Goal: Transaction & Acquisition: Purchase product/service

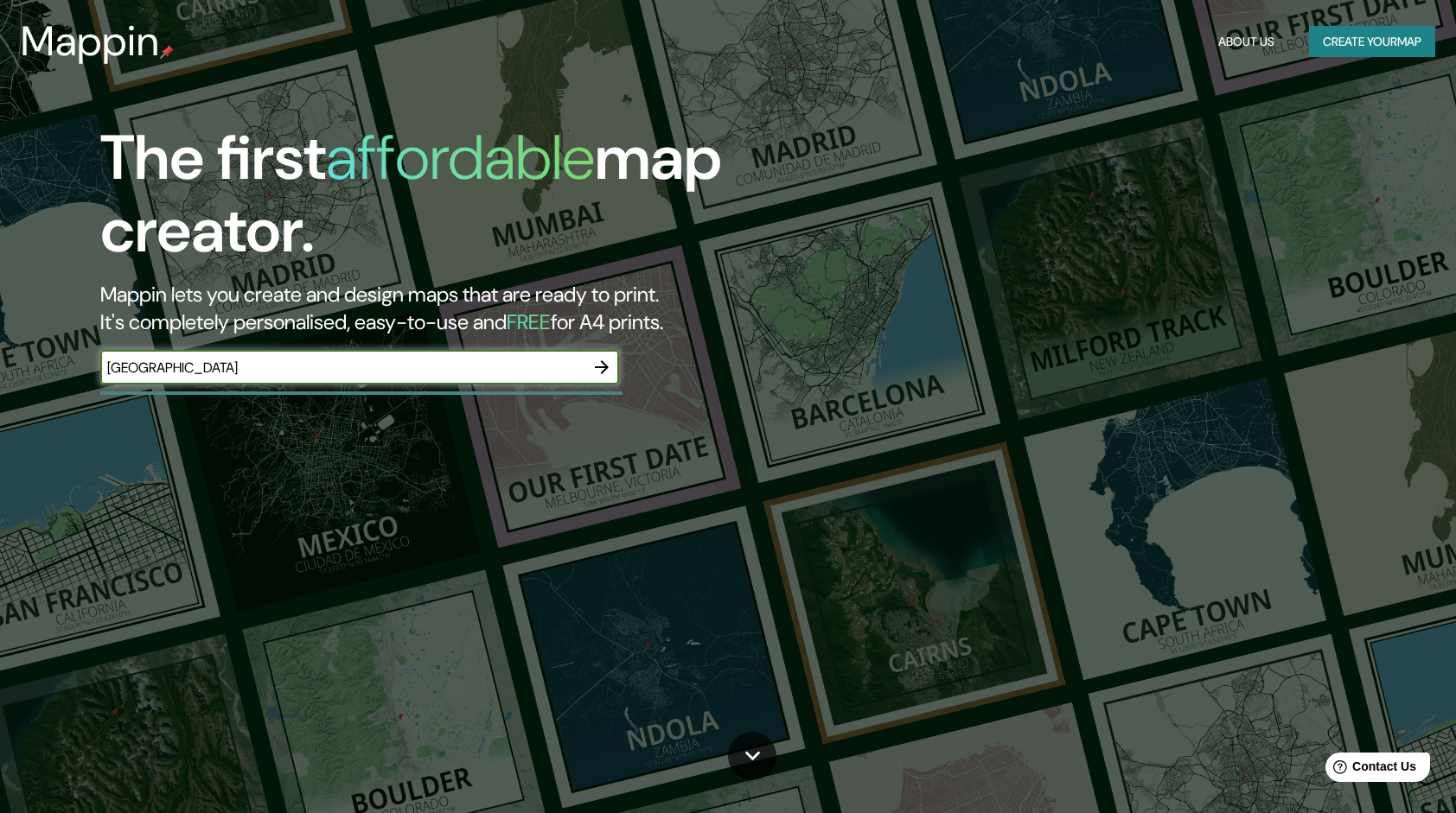
type input "chiapas"
click at [610, 365] on icon "button" at bounding box center [602, 366] width 21 height 21
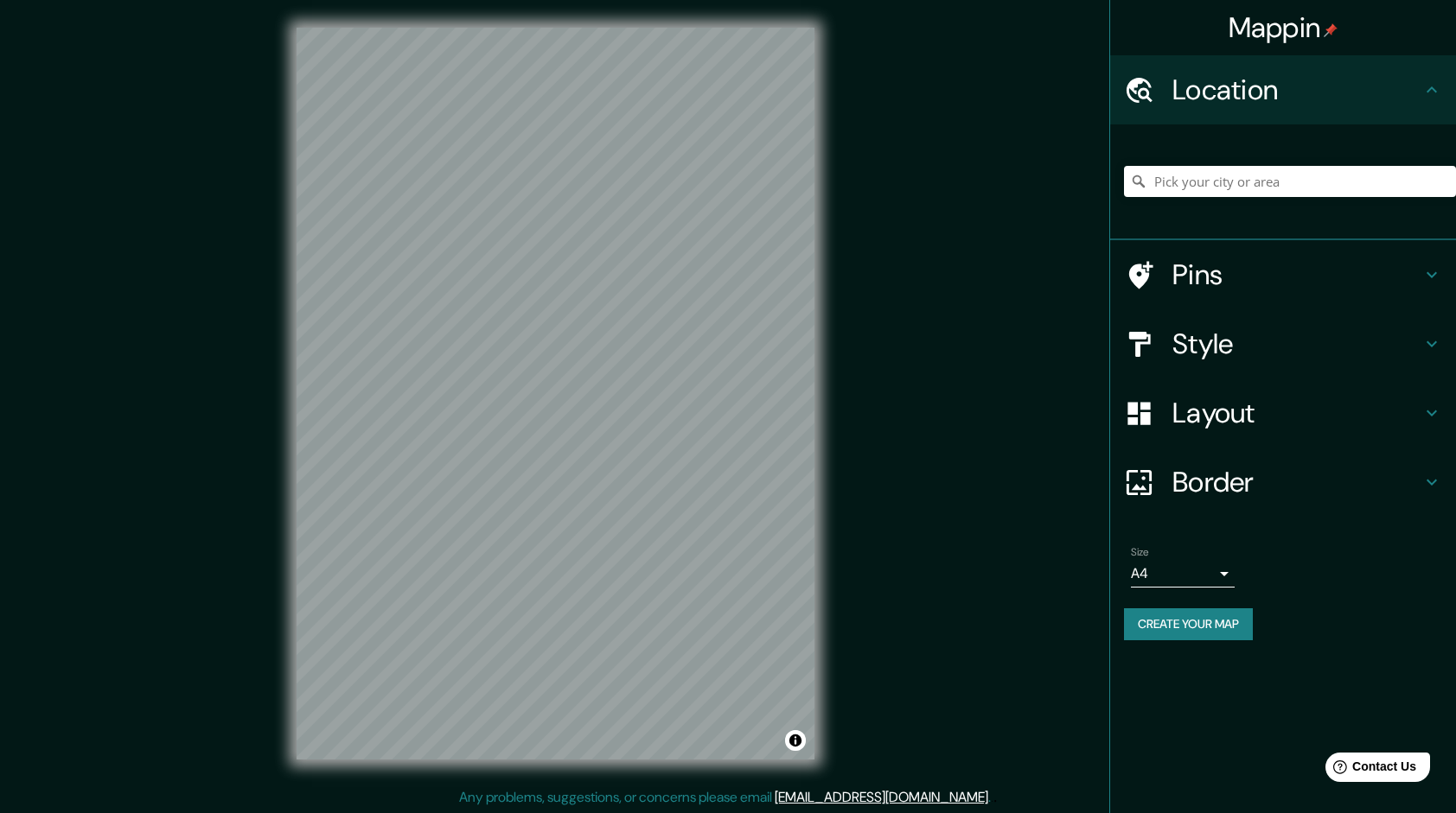
click at [1211, 565] on body "Mappin Location Pins Style Layout Border Choose a border. Hint : you can make l…" at bounding box center [728, 406] width 1456 height 813
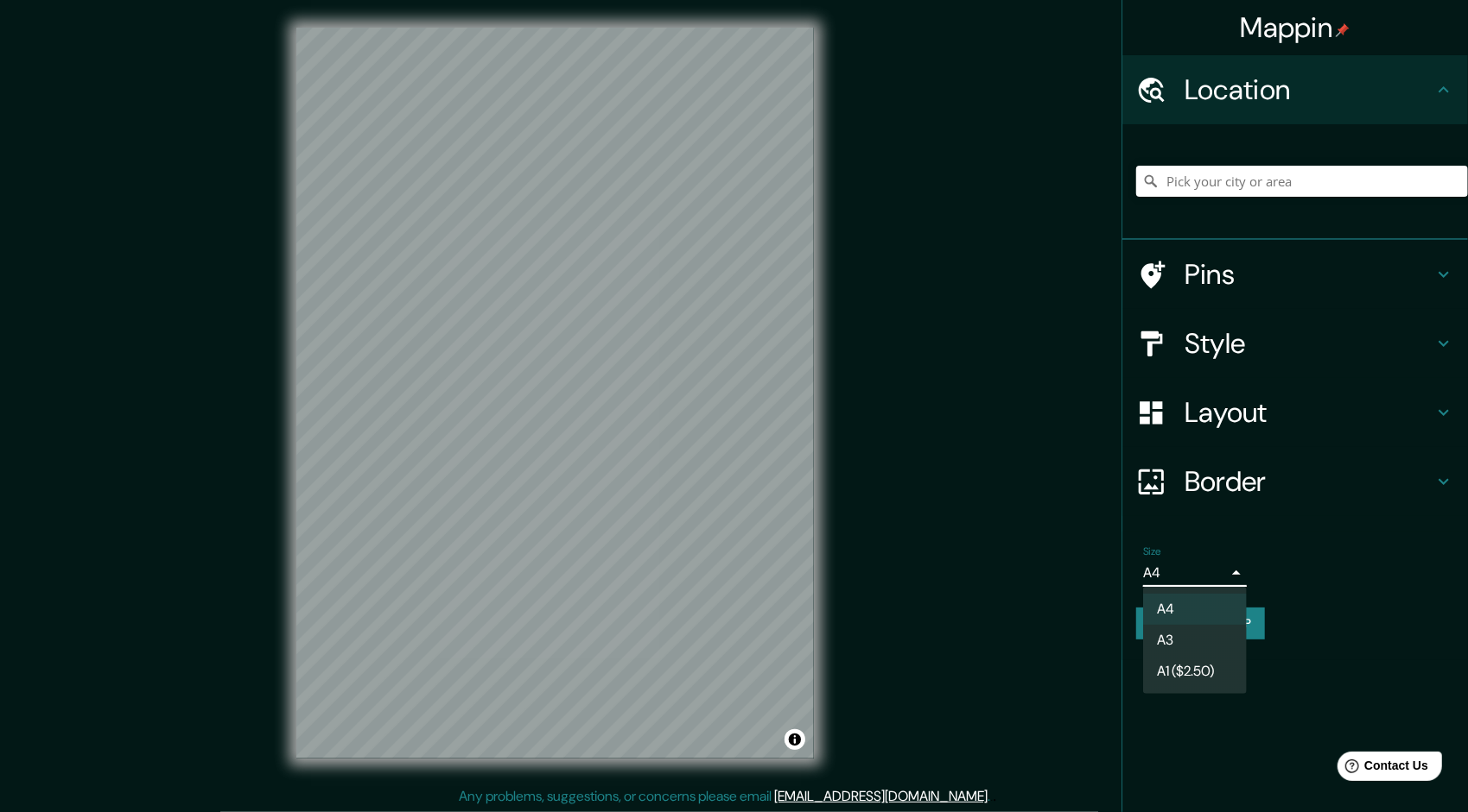
click at [1179, 610] on li "A4" at bounding box center [1195, 610] width 104 height 32
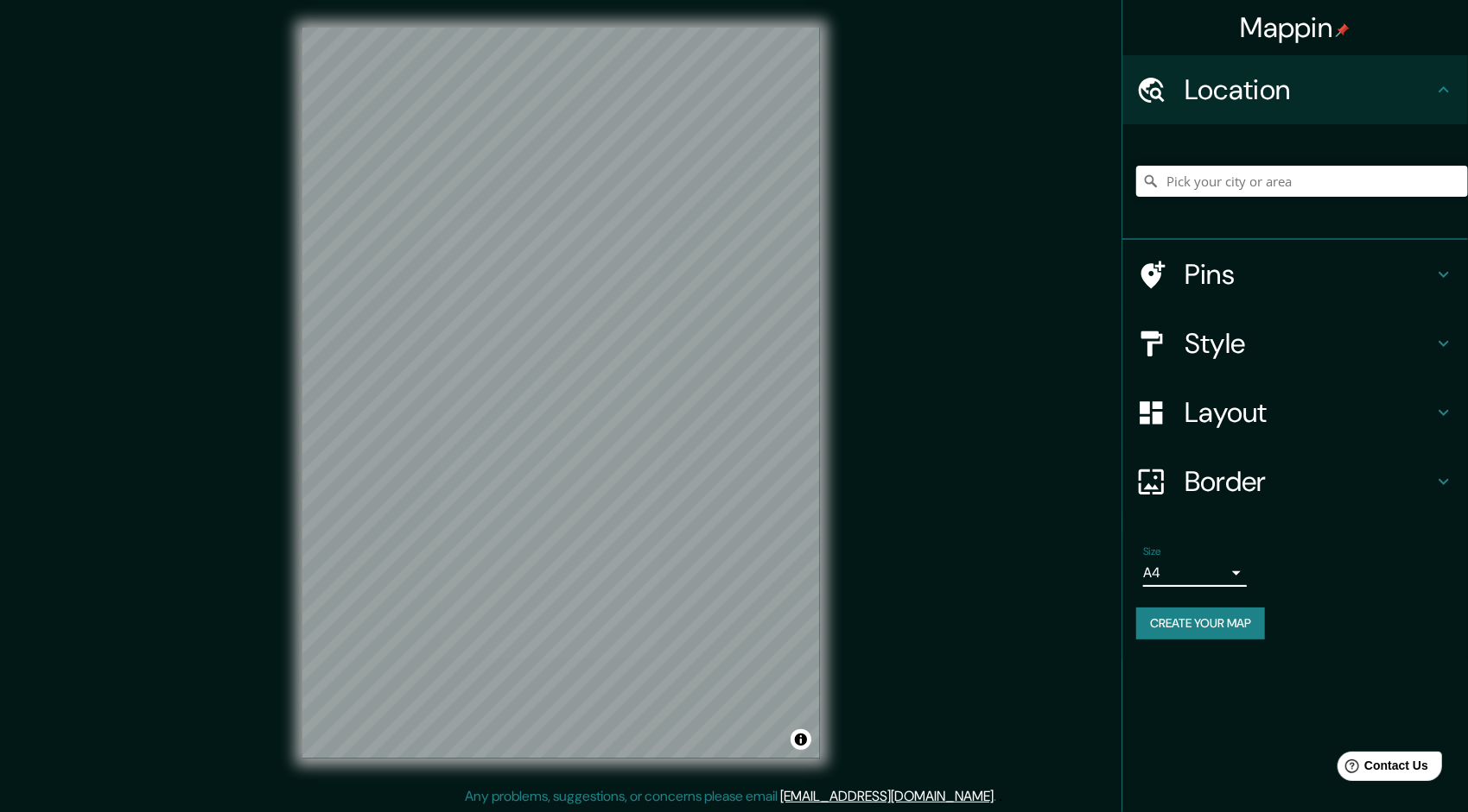
click at [1193, 575] on body "Mappin Location Pins Style Layout Border Choose a border. Hint : you can make l…" at bounding box center [734, 406] width 1468 height 812
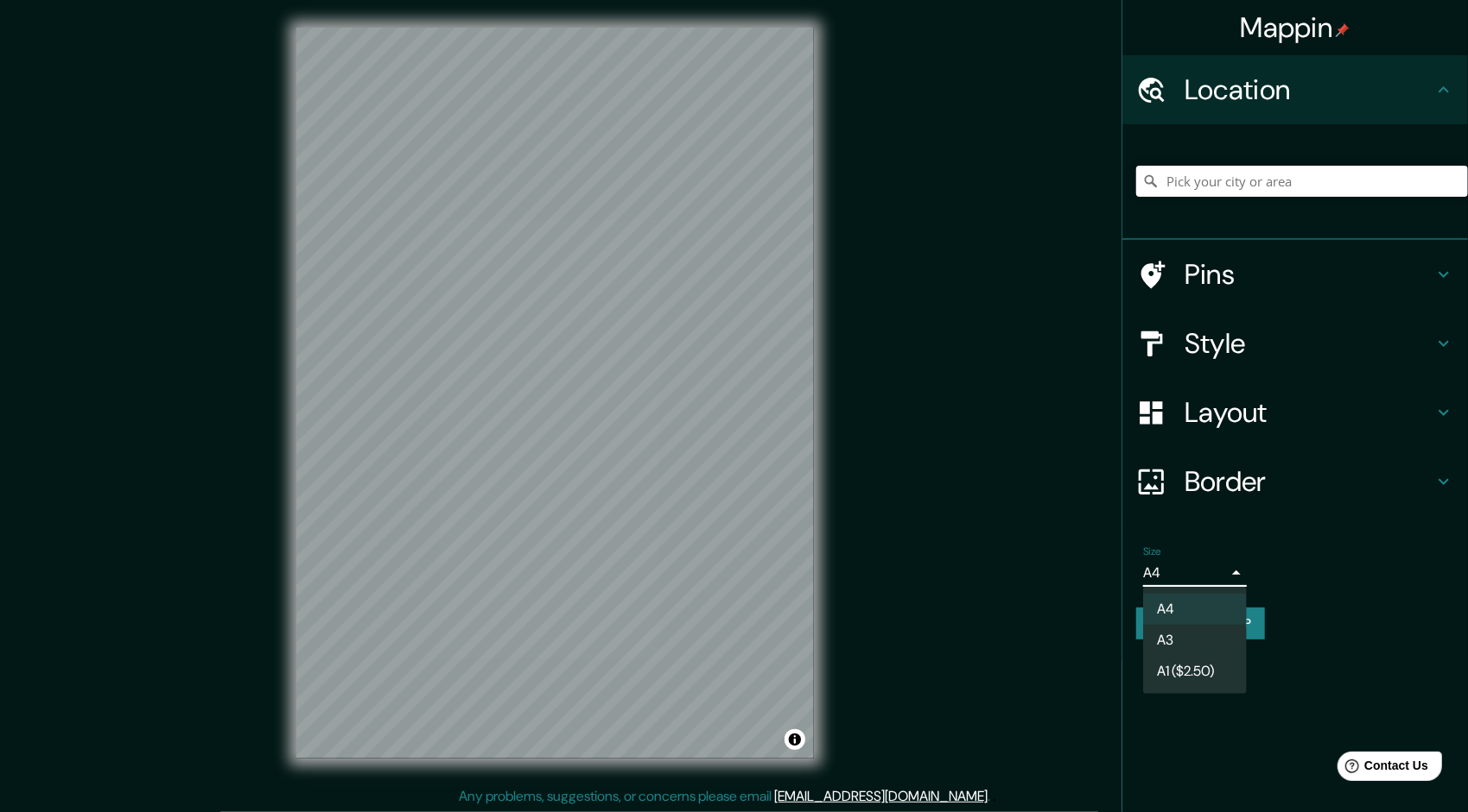
click at [1177, 629] on li "A3" at bounding box center [1195, 641] width 104 height 32
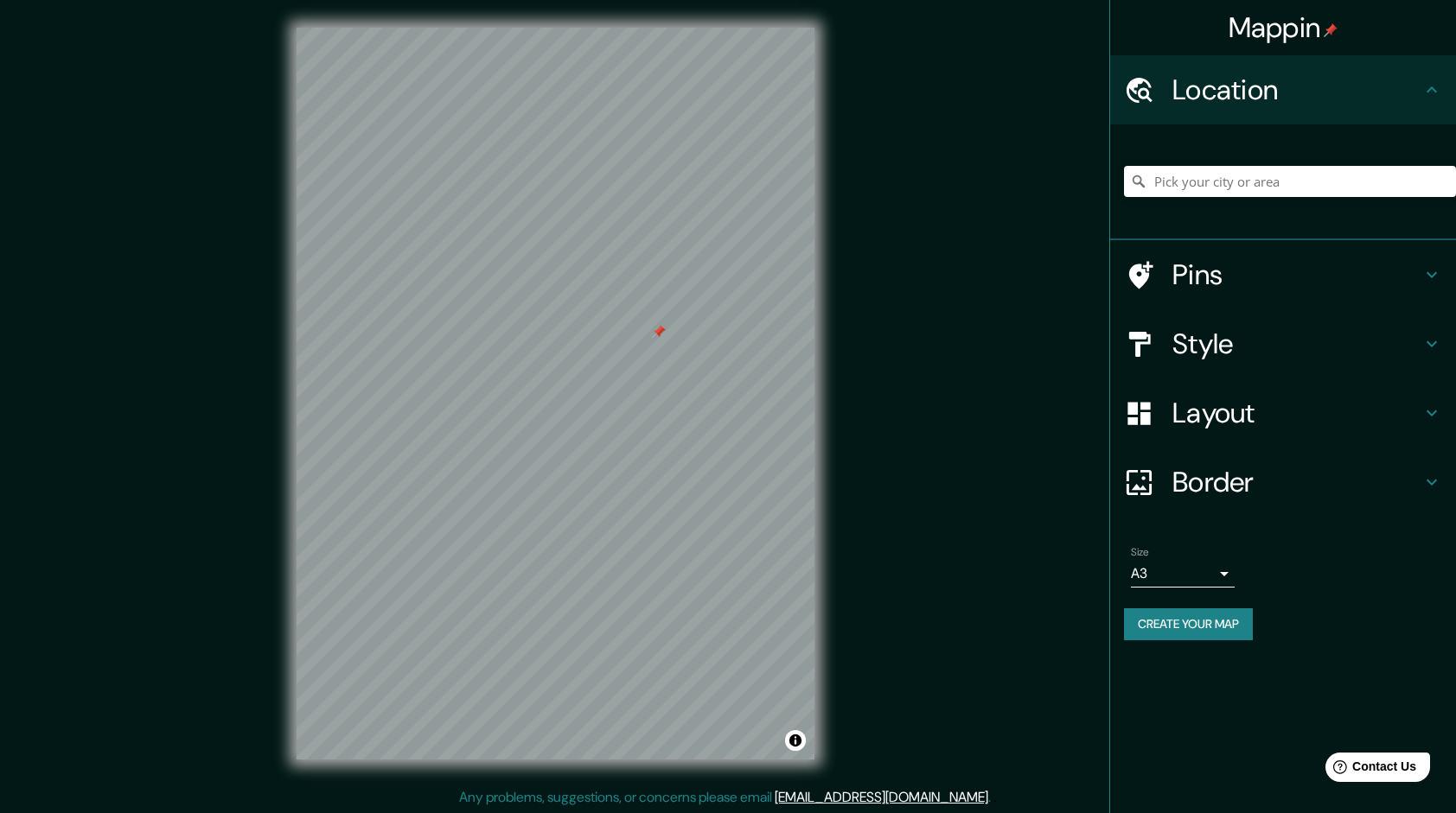
drag, startPoint x: 656, startPoint y: 336, endPoint x: 664, endPoint y: 343, distance: 10.6
click at [664, 339] on div at bounding box center [659, 332] width 14 height 14
click at [663, 340] on div at bounding box center [667, 339] width 14 height 14
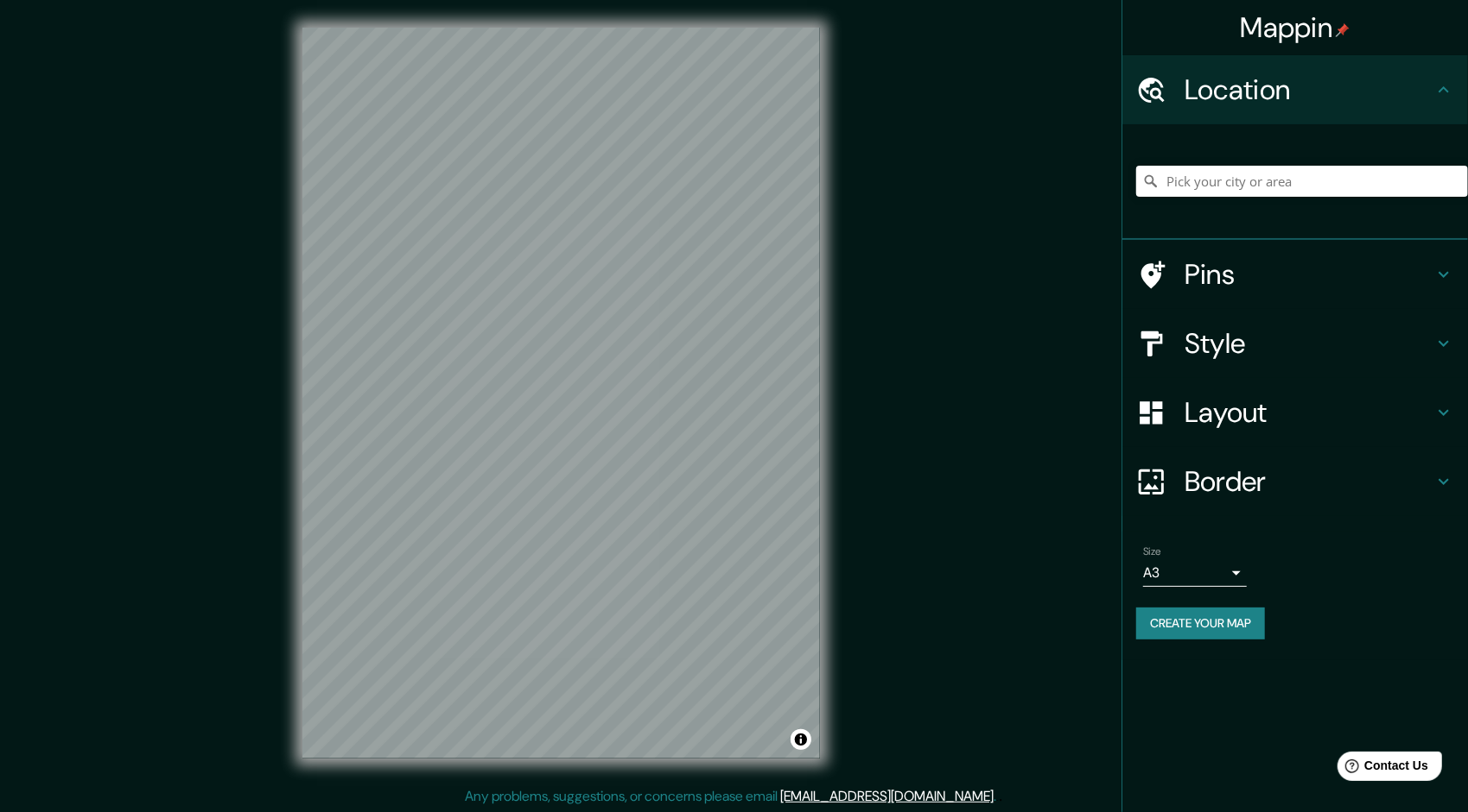
click at [1198, 569] on body "Mappin Location Pins Style Layout Border Choose a border. Hint : you can make l…" at bounding box center [734, 406] width 1468 height 812
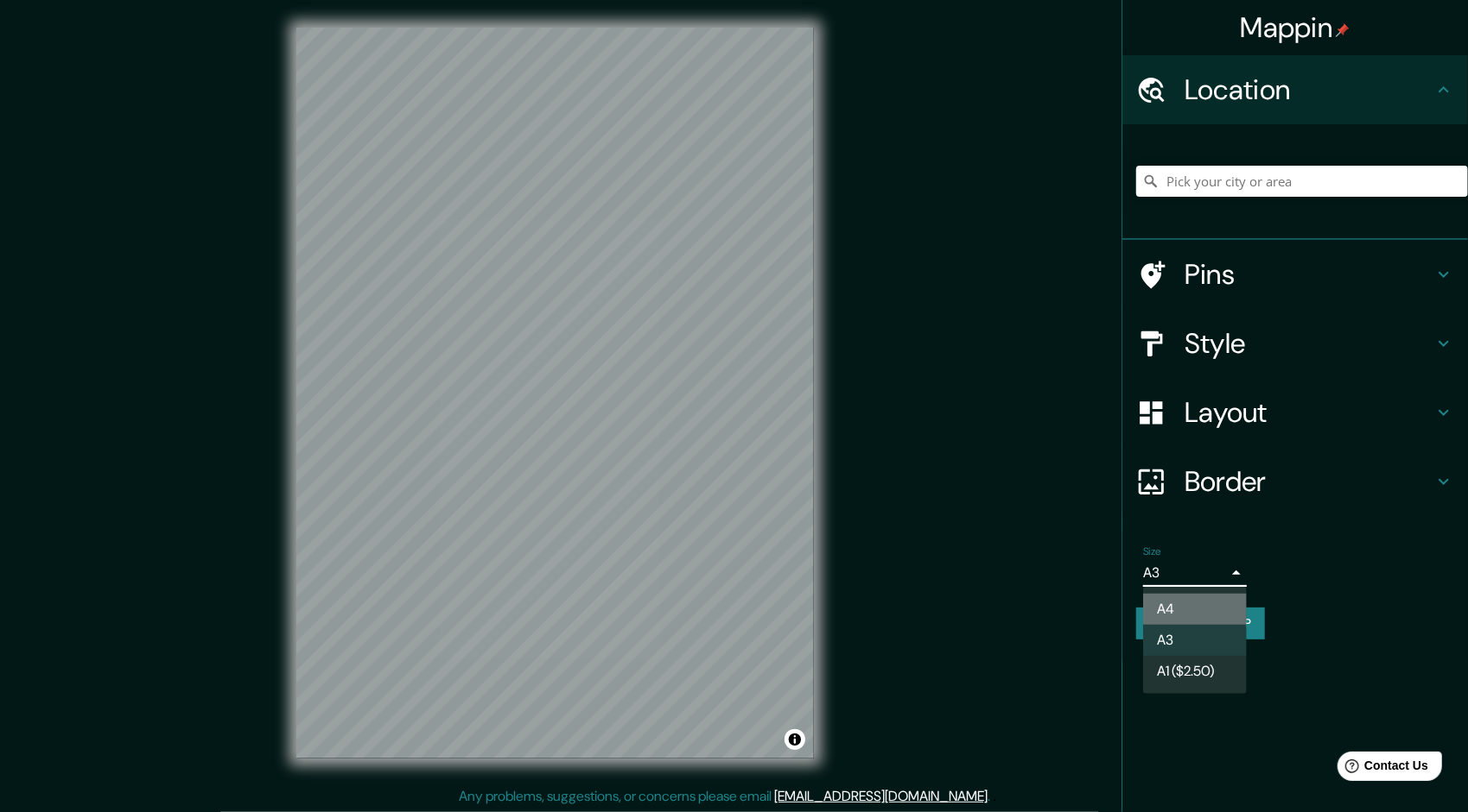
click at [1168, 616] on li "A4" at bounding box center [1195, 610] width 104 height 32
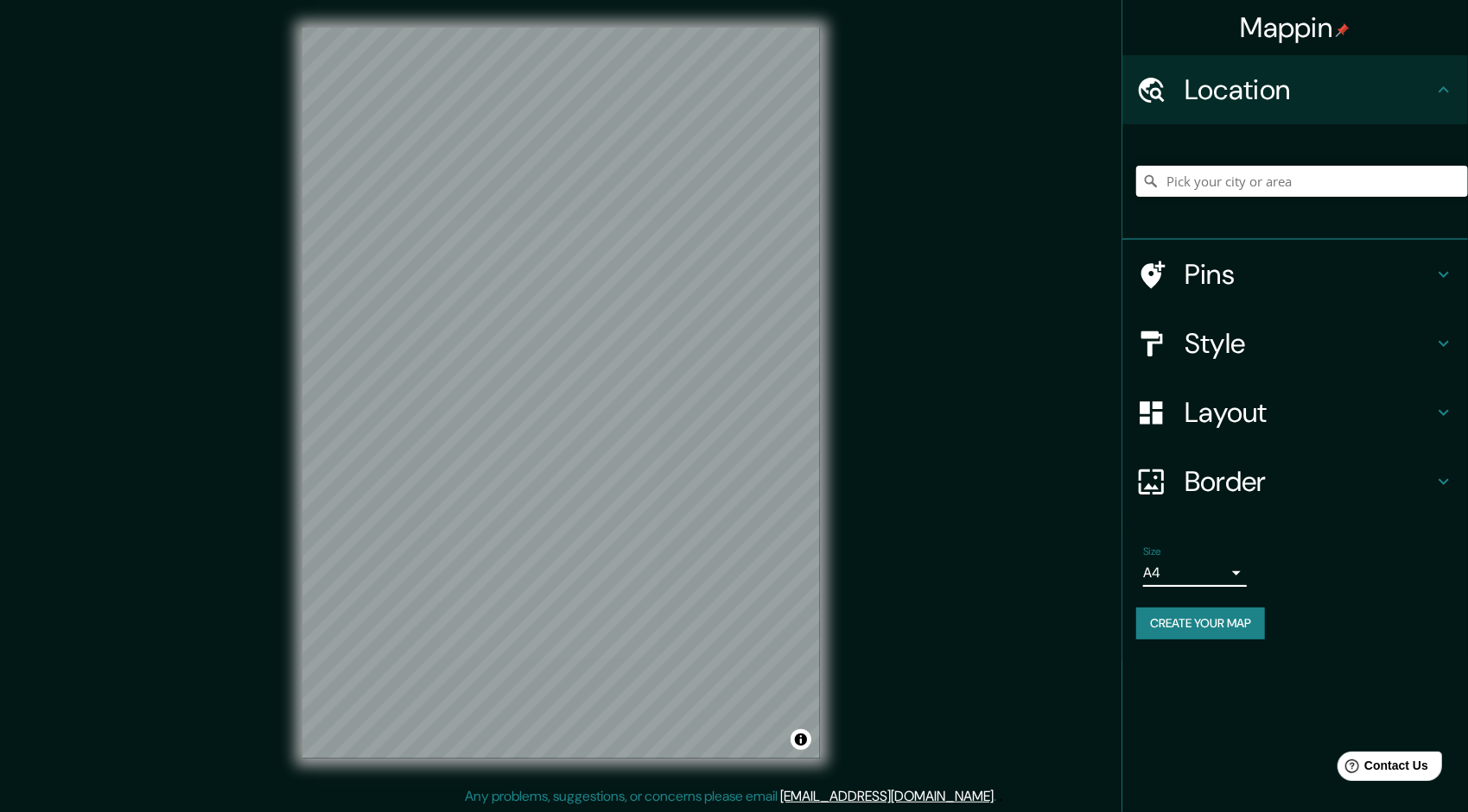
click at [1186, 570] on body "Mappin Location Pins Style Layout Border Choose a border. Hint : you can make l…" at bounding box center [734, 406] width 1468 height 812
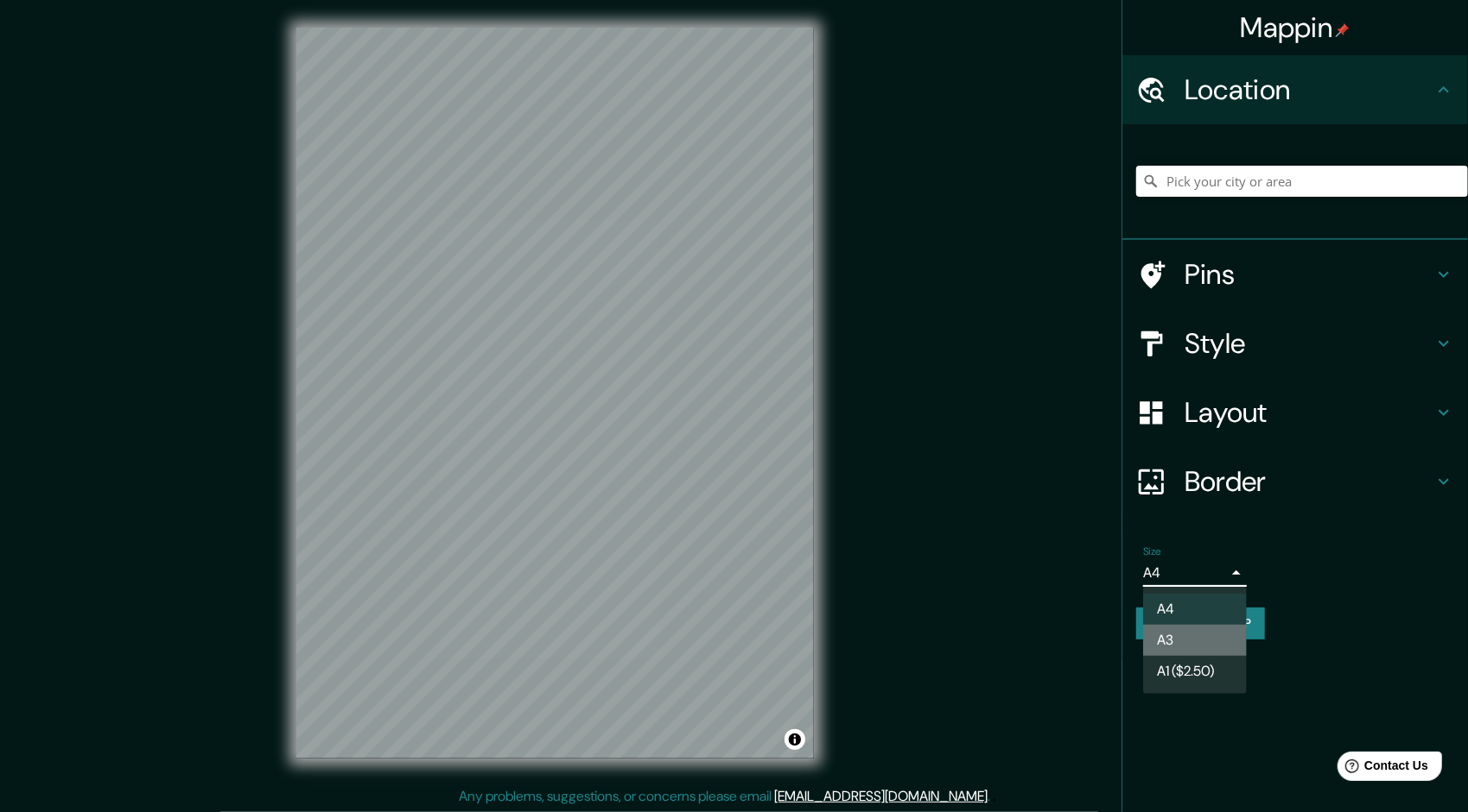
click at [1175, 637] on li "A3" at bounding box center [1195, 641] width 104 height 32
click at [1186, 559] on body "Mappin Location Pins Style Layout Border Choose a border. Hint : you can make l…" at bounding box center [734, 406] width 1468 height 812
click at [1180, 665] on li "A1 ($2.50)" at bounding box center [1195, 672] width 104 height 32
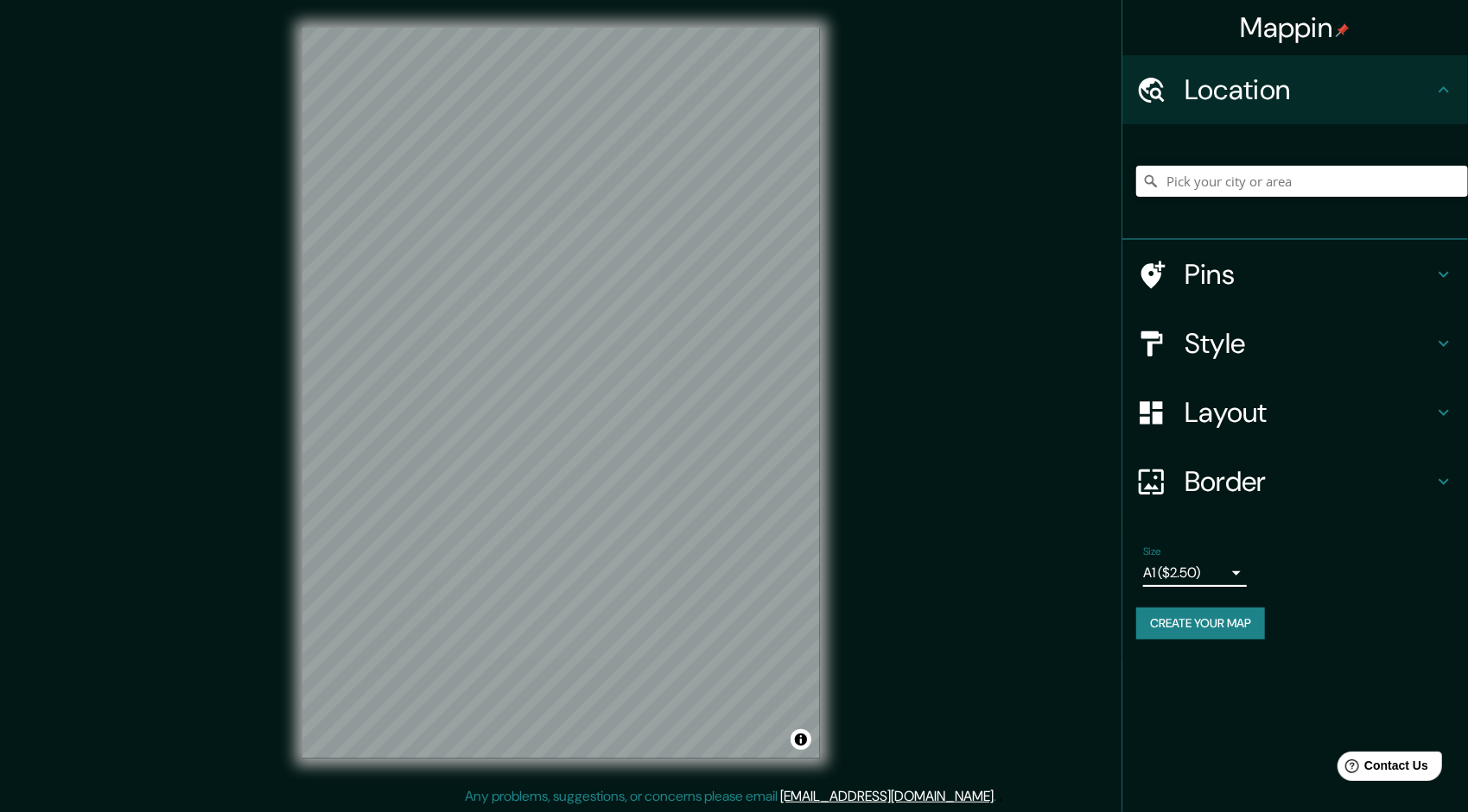
click at [1180, 570] on body "Mappin Location Pins Style Layout Border Choose a border. Hint : you can make l…" at bounding box center [734, 406] width 1468 height 812
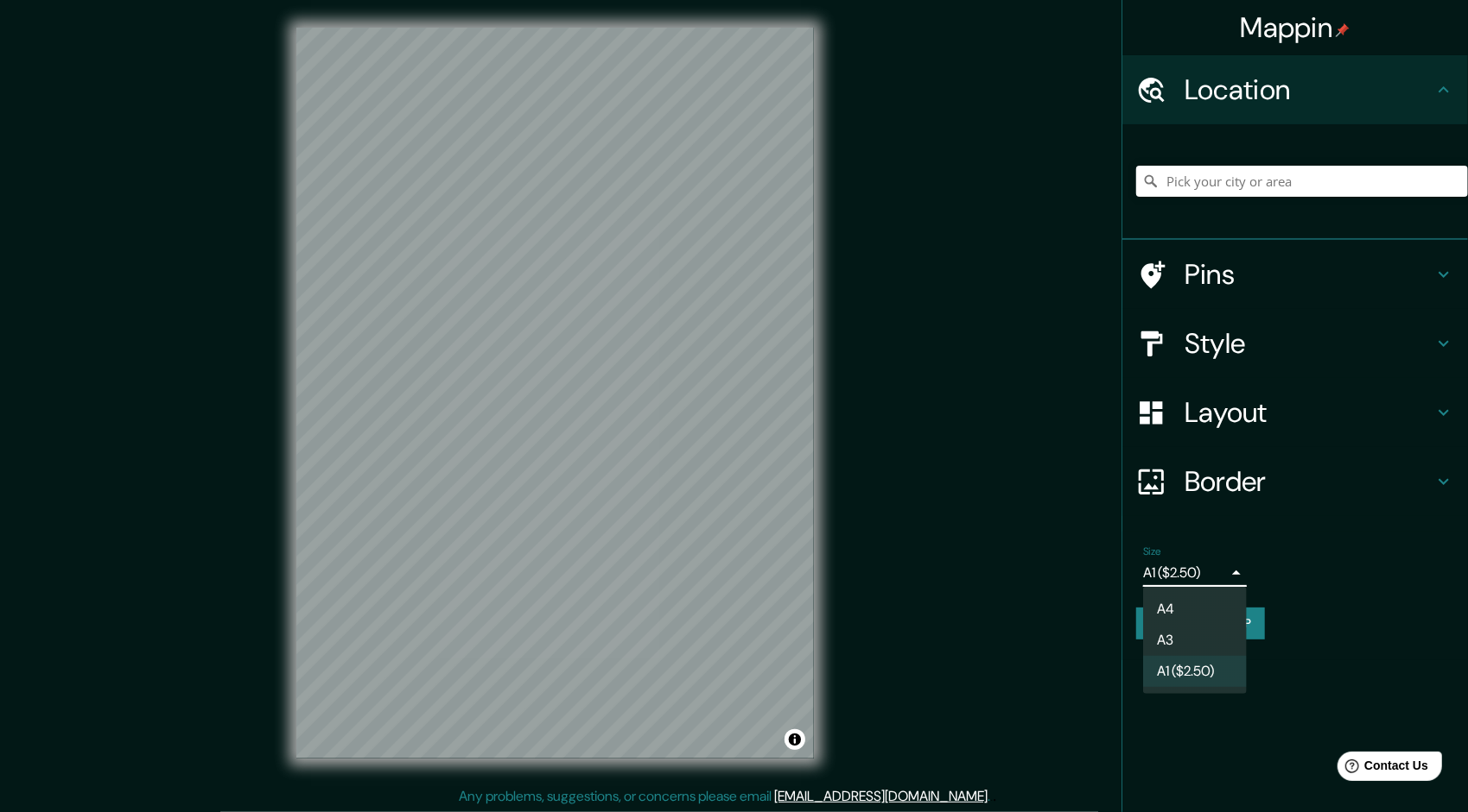
click at [1176, 620] on li "A4" at bounding box center [1195, 610] width 104 height 32
type input "single"
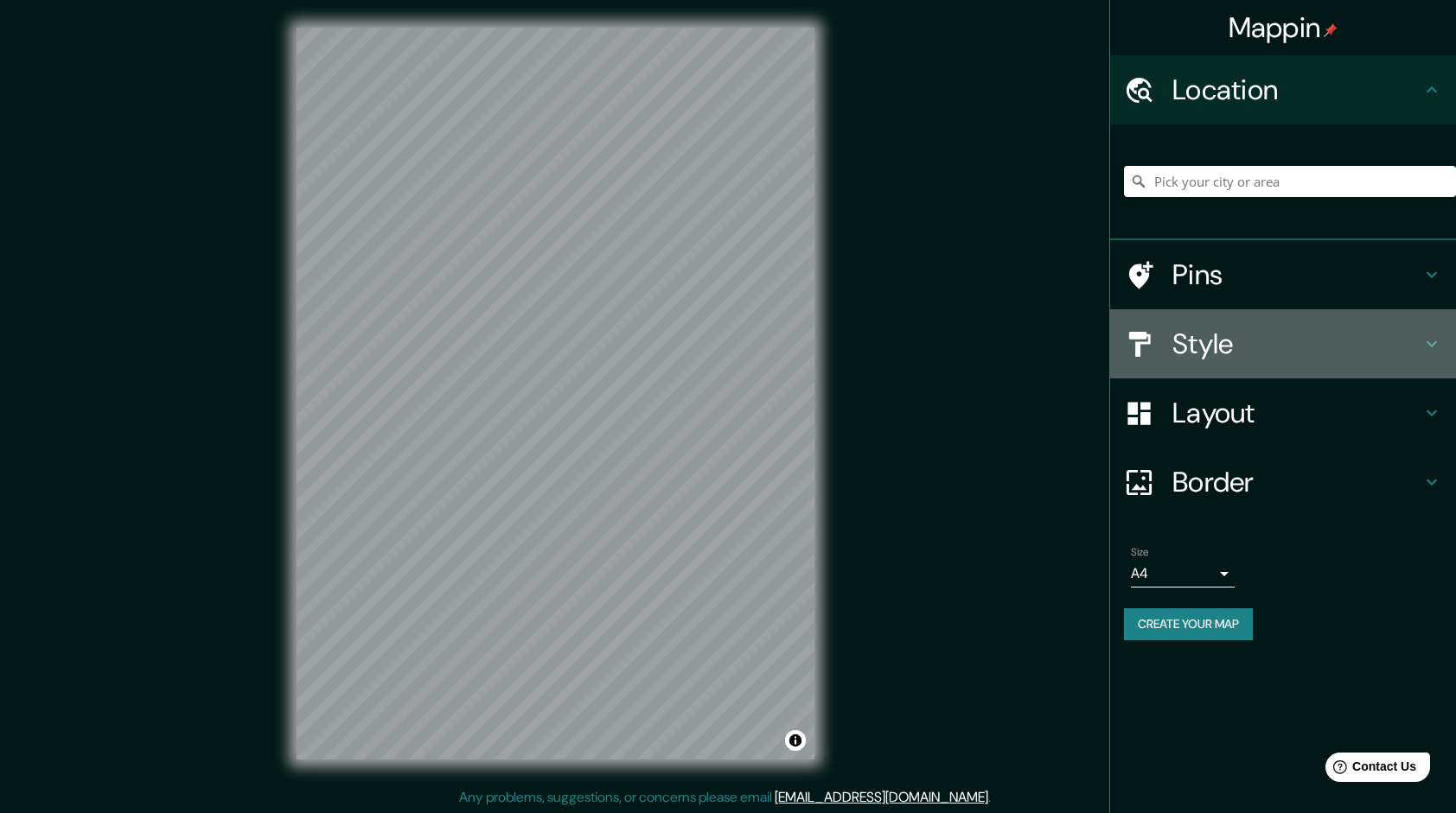
click at [1242, 328] on h4 "Style" at bounding box center [1297, 344] width 249 height 35
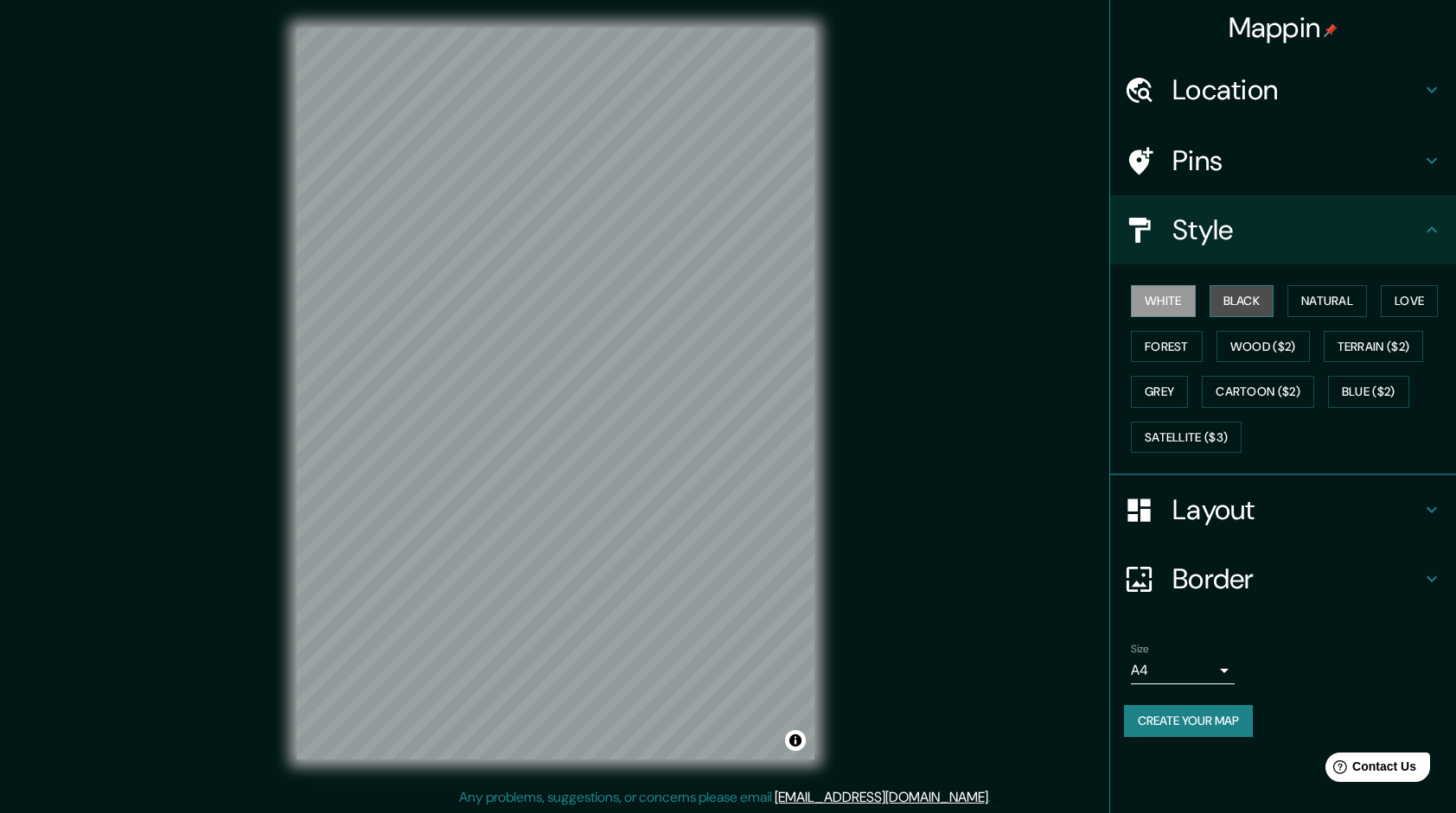
click at [1245, 308] on button "Black" at bounding box center [1242, 301] width 65 height 32
click at [1334, 294] on button "Natural" at bounding box center [1327, 301] width 80 height 32
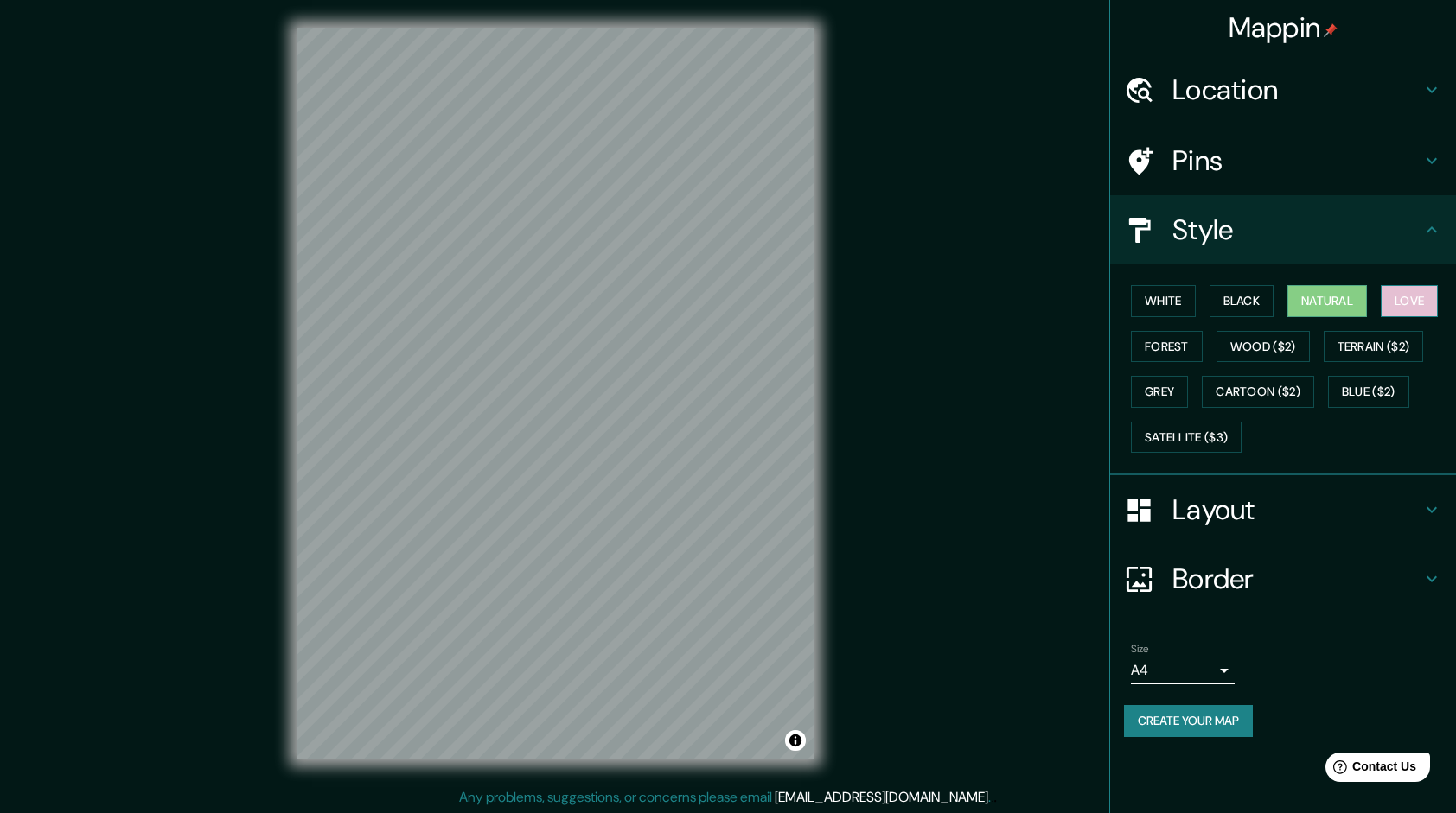
click at [1413, 294] on button "Love" at bounding box center [1410, 301] width 57 height 32
click at [1310, 313] on button "Natural" at bounding box center [1327, 301] width 80 height 32
click at [1175, 348] on button "Forest" at bounding box center [1167, 347] width 72 height 32
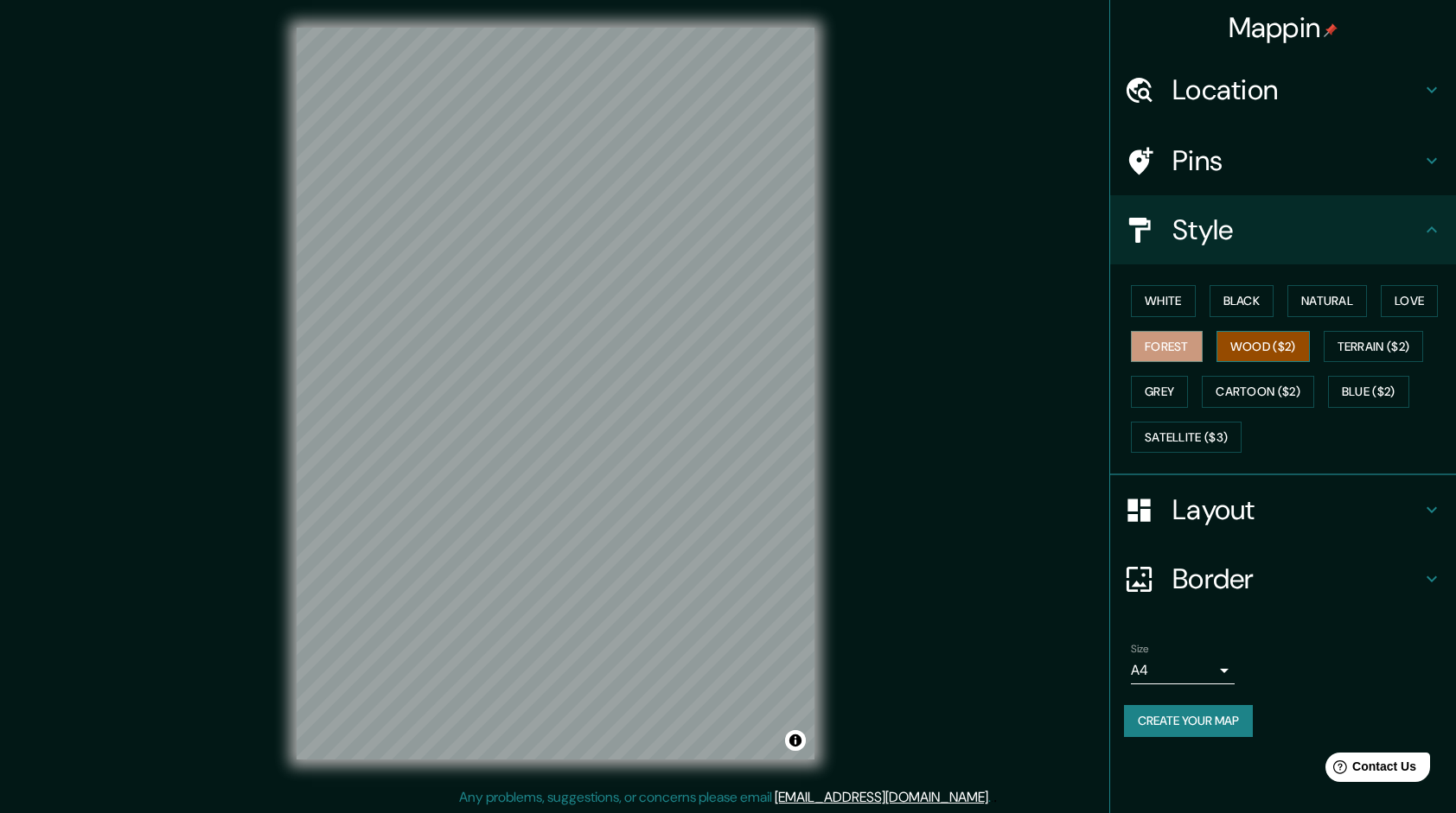
click at [1281, 341] on button "Wood ($2)" at bounding box center [1262, 347] width 94 height 32
click at [1376, 338] on button "Terrain ($2)" at bounding box center [1374, 347] width 101 height 32
click at [1266, 351] on button "Wood ($2)" at bounding box center [1262, 347] width 94 height 32
click at [1162, 391] on button "Grey" at bounding box center [1160, 392] width 57 height 32
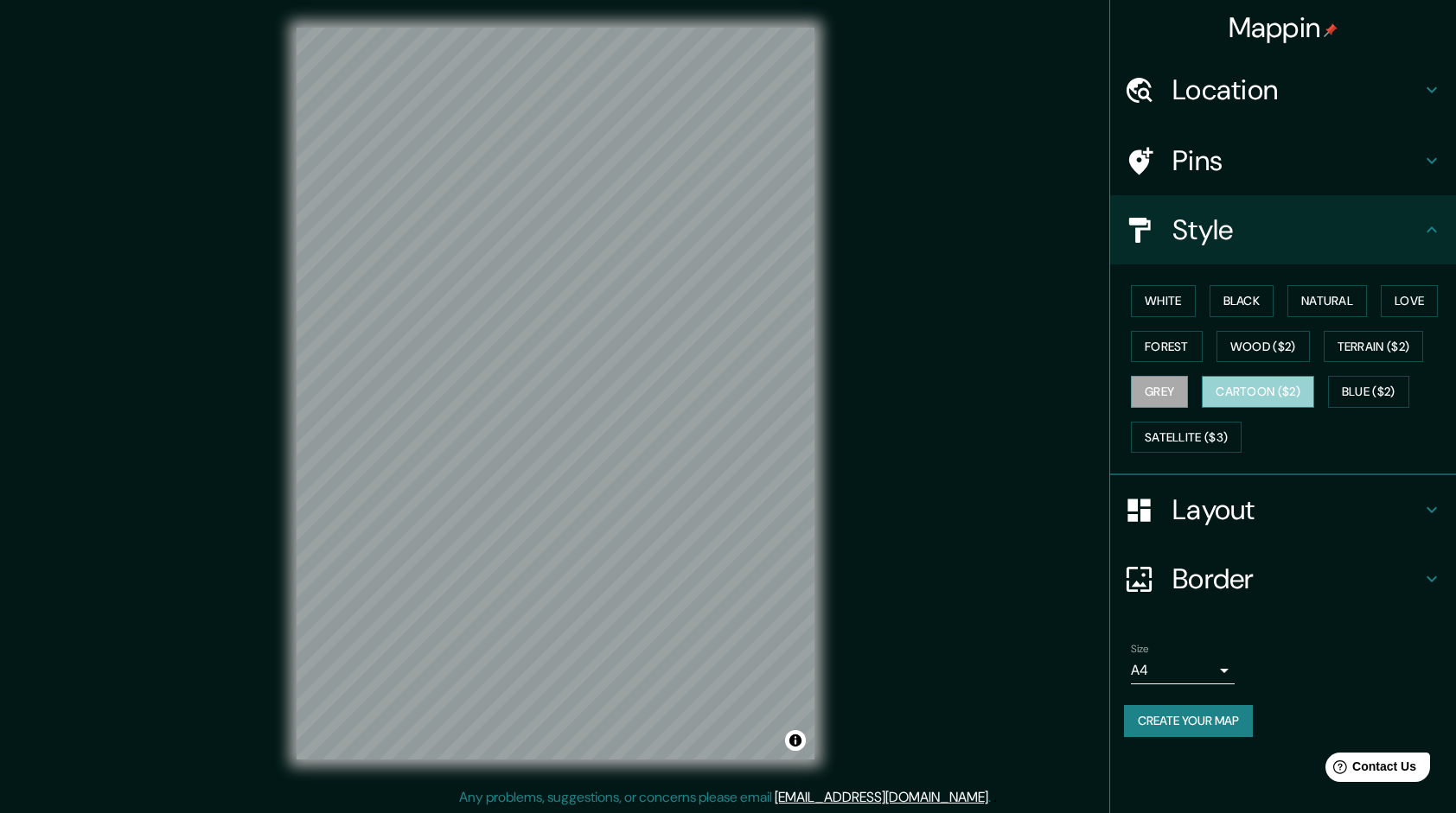
click at [1249, 385] on button "Cartoon ($2)" at bounding box center [1257, 392] width 113 height 32
click at [1383, 382] on button "Blue ($2)" at bounding box center [1368, 392] width 81 height 32
click at [1266, 394] on button "Cartoon ($2)" at bounding box center [1257, 392] width 113 height 32
click at [1352, 393] on button "Blue ($2)" at bounding box center [1368, 392] width 81 height 32
click at [1376, 391] on button "Blue ($2)" at bounding box center [1368, 392] width 81 height 32
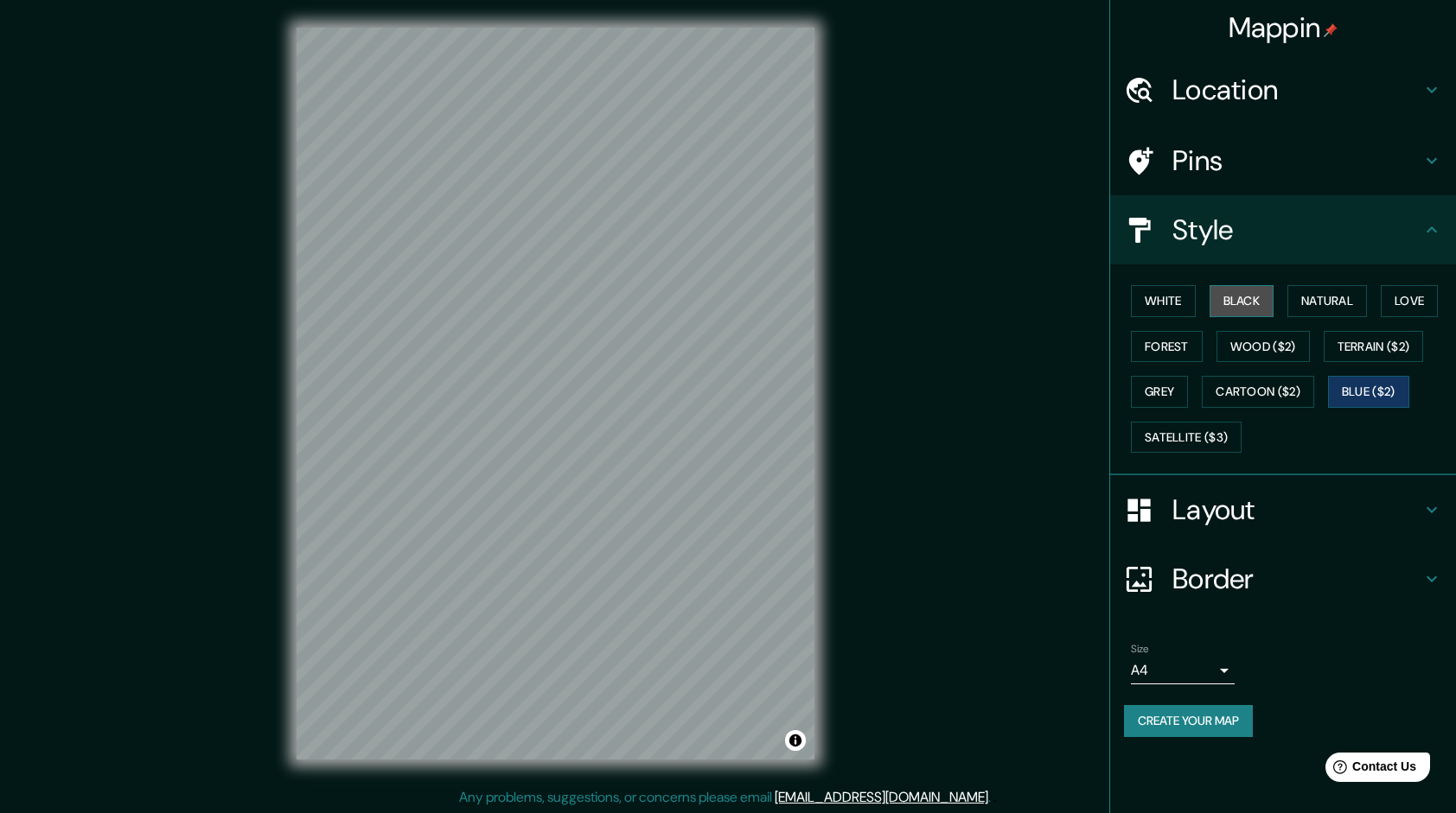
click at [1236, 303] on button "Black" at bounding box center [1242, 301] width 65 height 32
click at [1326, 294] on button "Natural" at bounding box center [1327, 301] width 80 height 32
click at [1260, 293] on button "Black" at bounding box center [1242, 301] width 65 height 32
click at [1217, 443] on button "Satellite ($3)" at bounding box center [1186, 438] width 111 height 32
click at [1361, 389] on button "Blue ($2)" at bounding box center [1368, 392] width 81 height 32
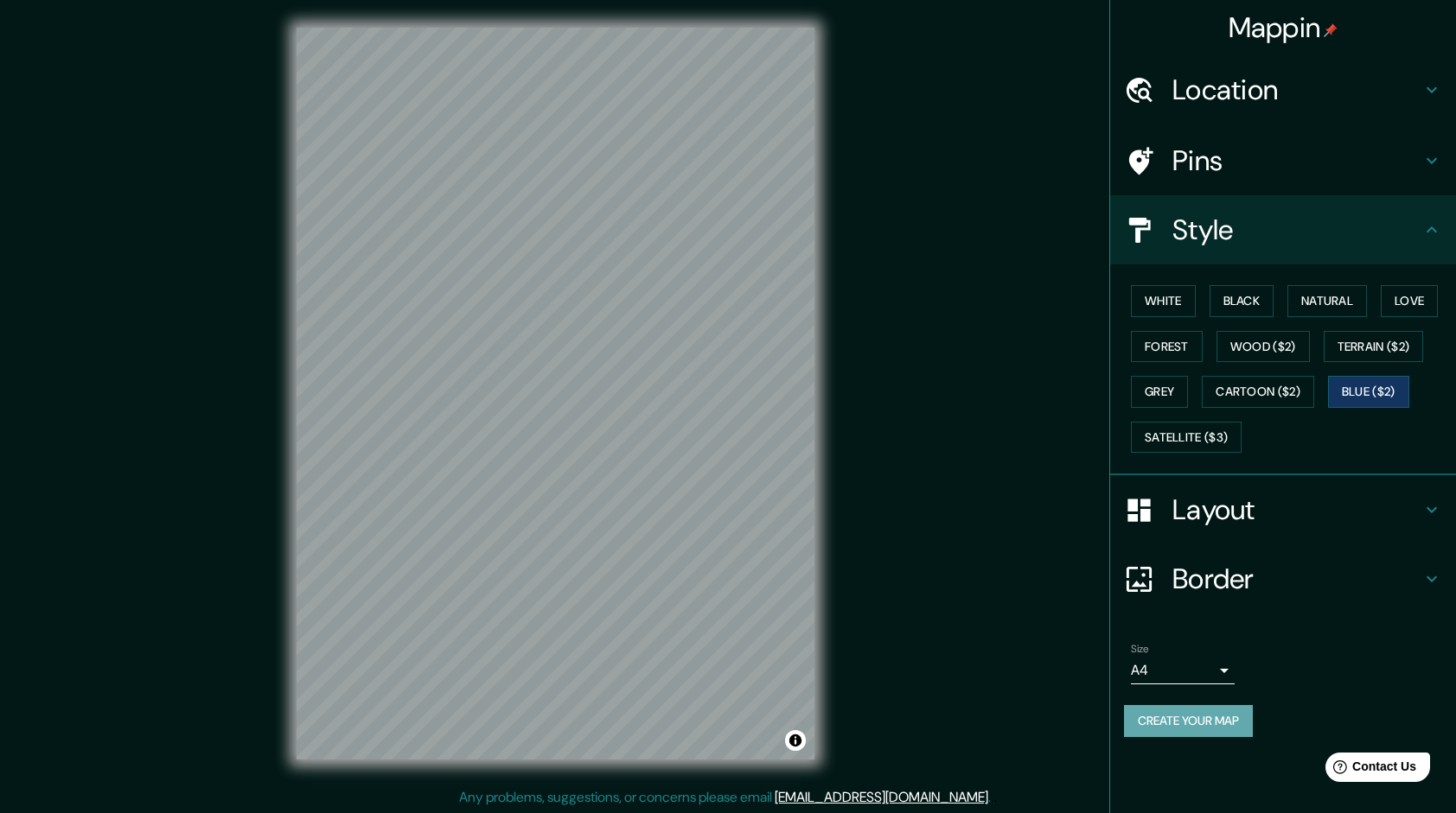
click at [1195, 719] on button "Create your map" at bounding box center [1188, 721] width 128 height 32
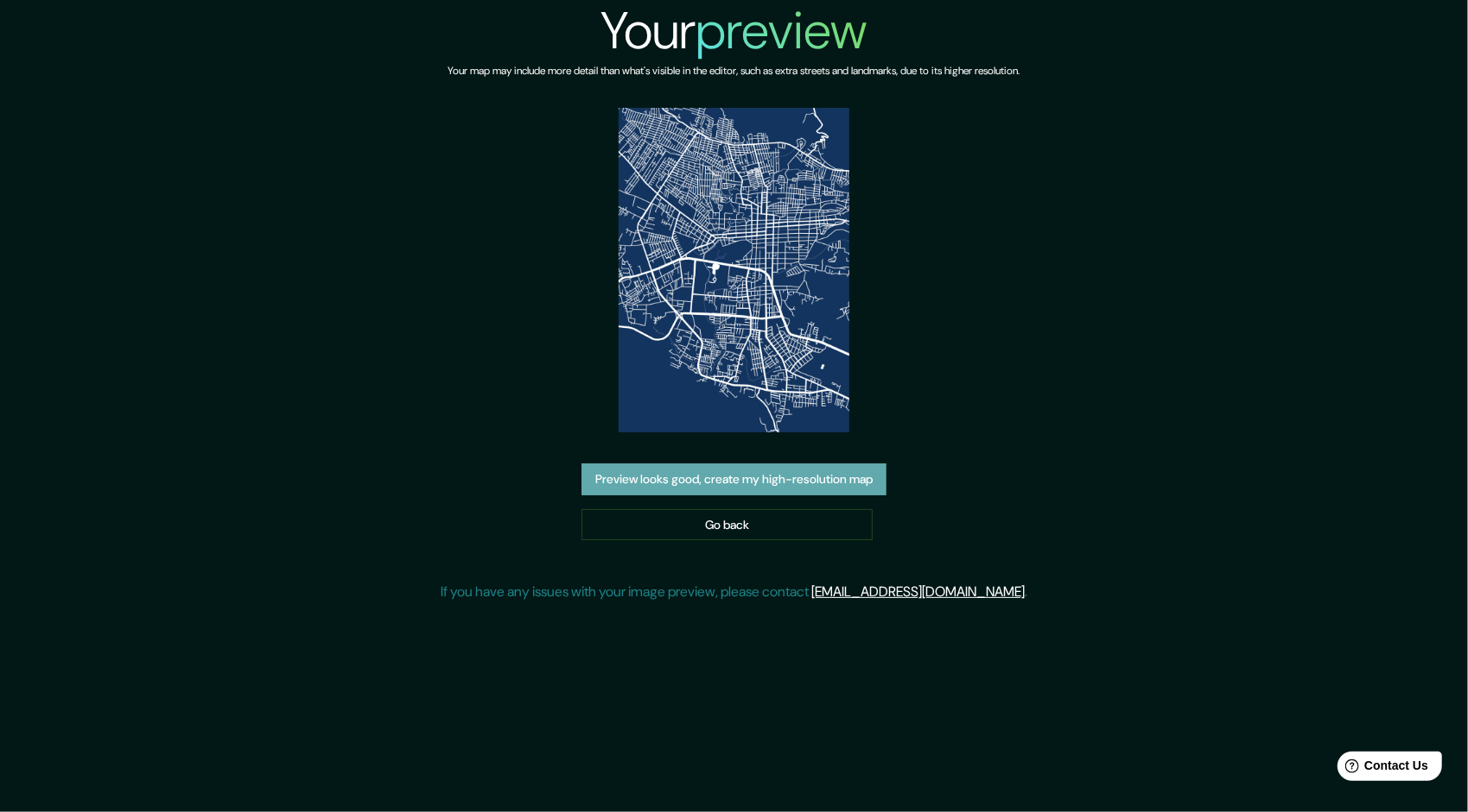
click at [750, 485] on button "Preview looks good, create my high-resolution map" at bounding box center [734, 480] width 305 height 32
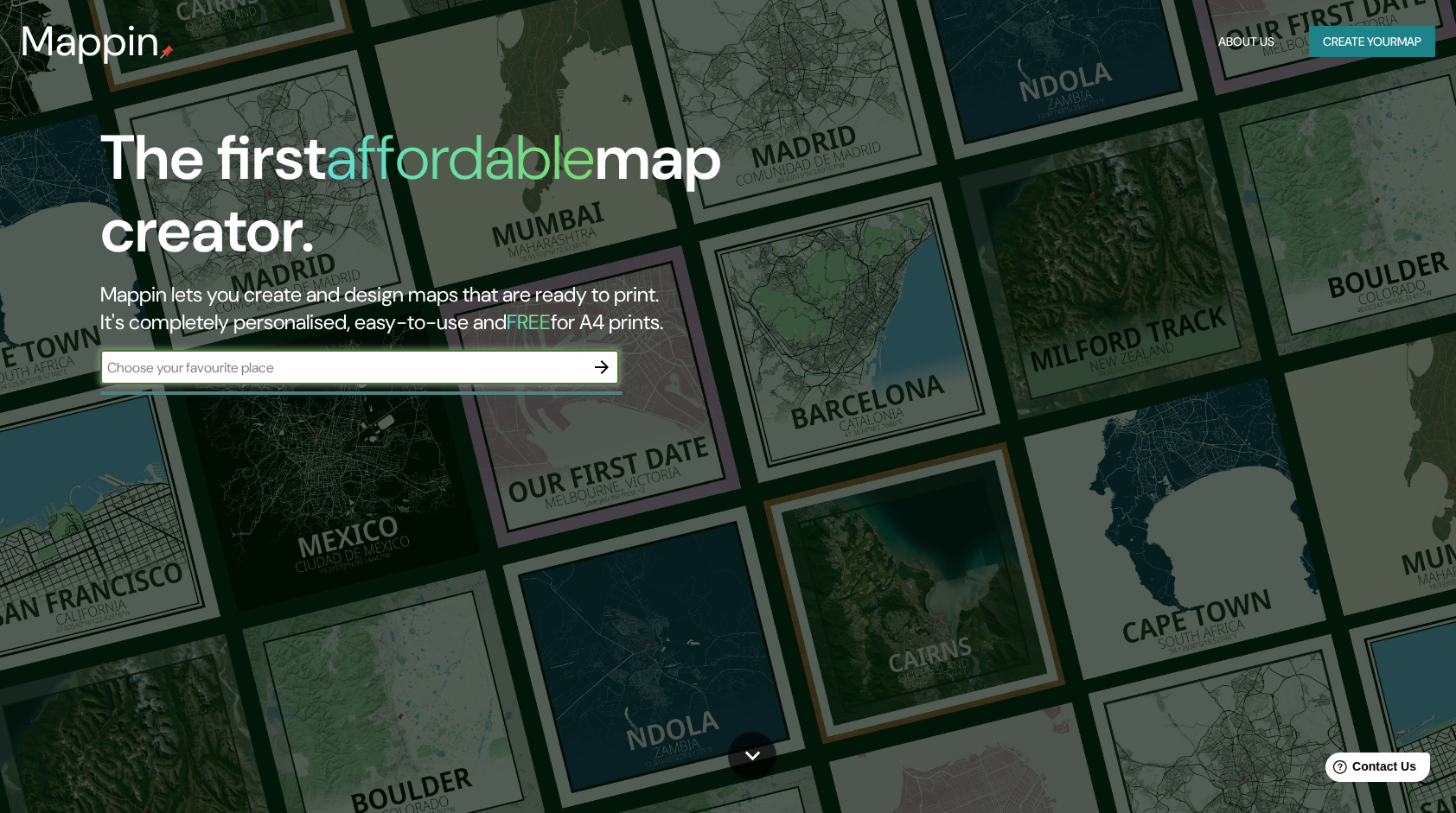
click at [595, 370] on icon "button" at bounding box center [602, 366] width 21 height 21
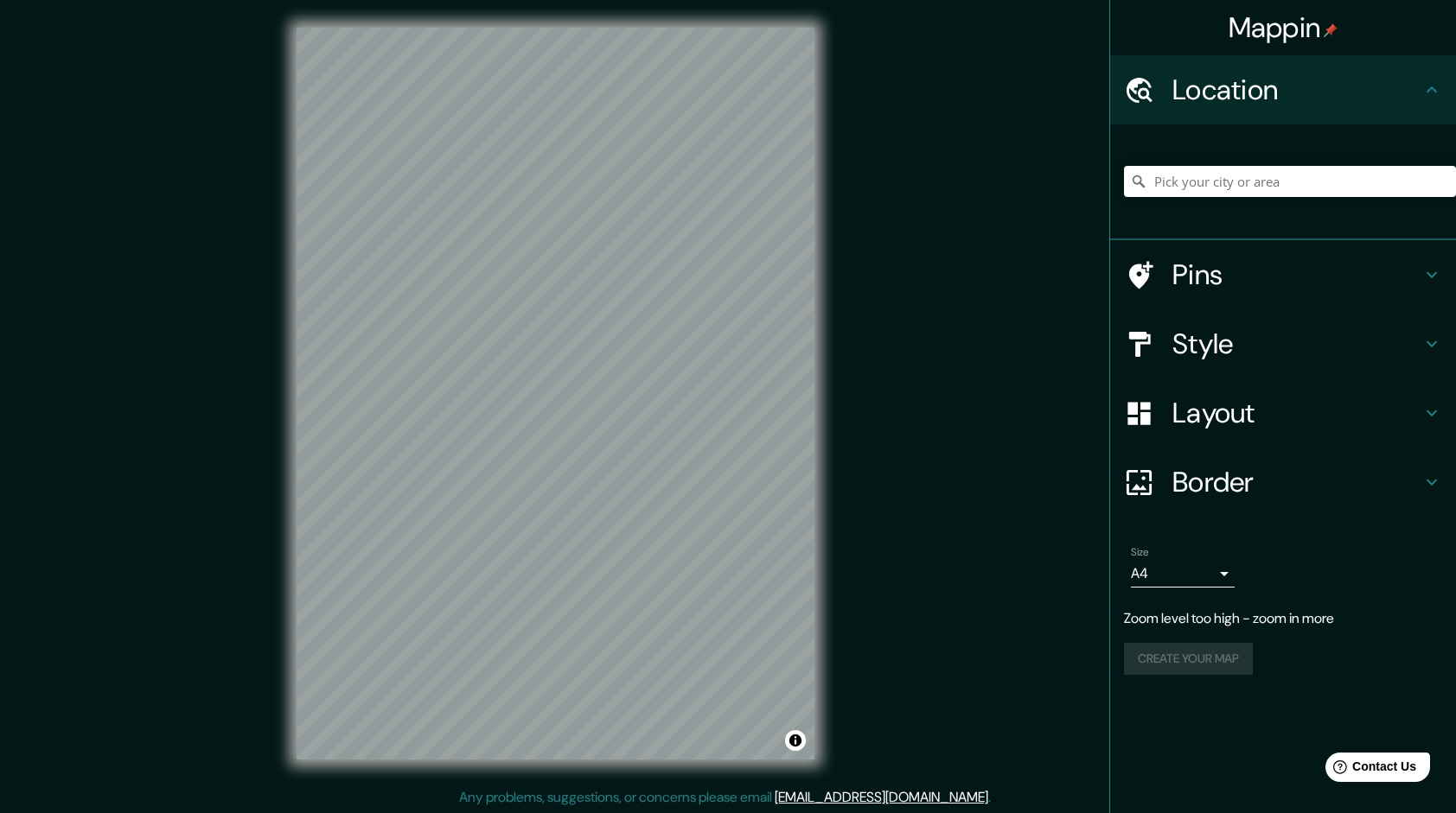
click at [820, 385] on div "© Mapbox © OpenStreetMap Improve this map" at bounding box center [555, 393] width 573 height 787
click at [243, 301] on div "Mappin Location Pins Style Layout Border Choose a border. Hint : you can make l…" at bounding box center [728, 407] width 1456 height 815
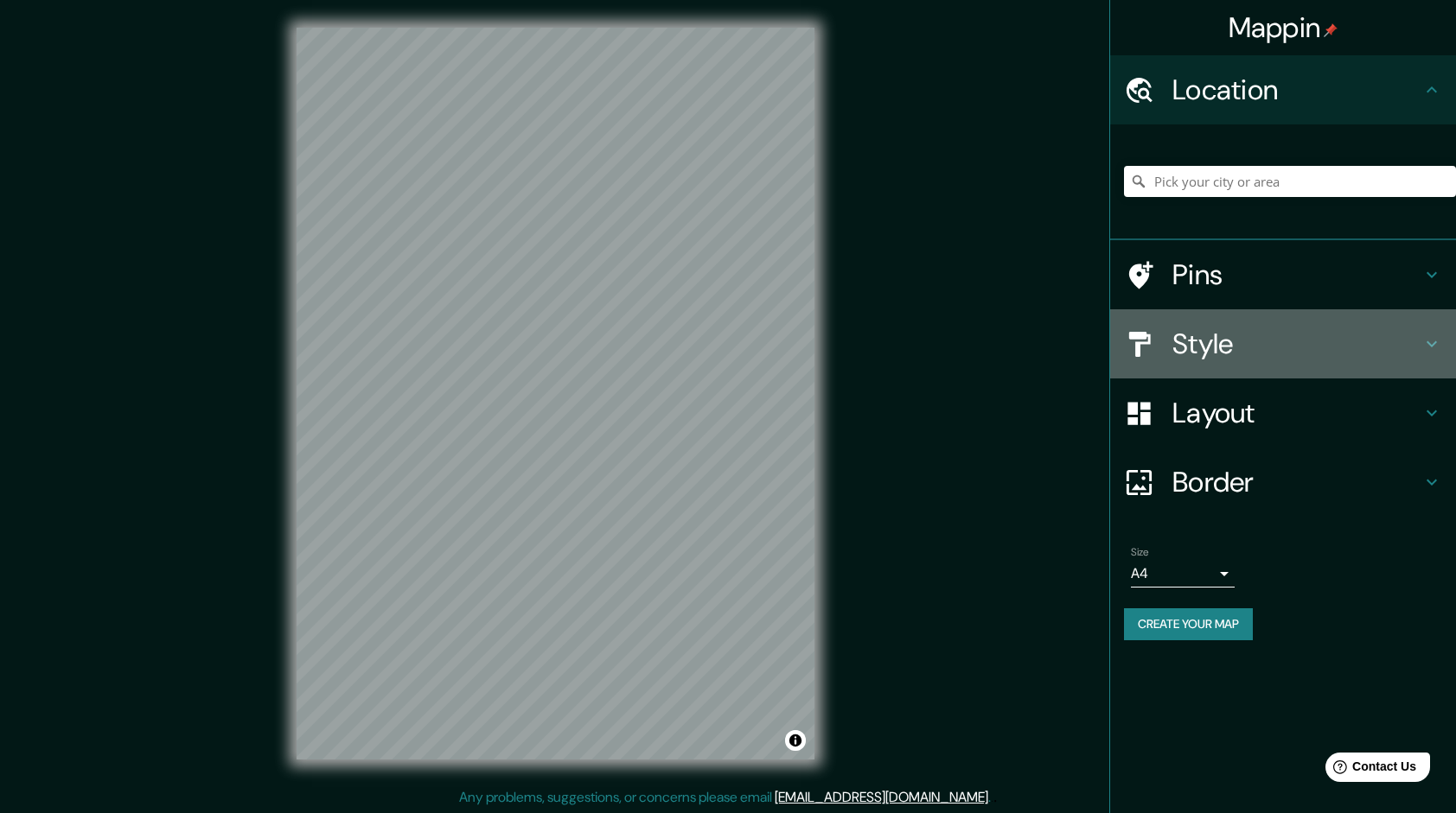
click at [1246, 353] on h4 "Style" at bounding box center [1297, 344] width 249 height 35
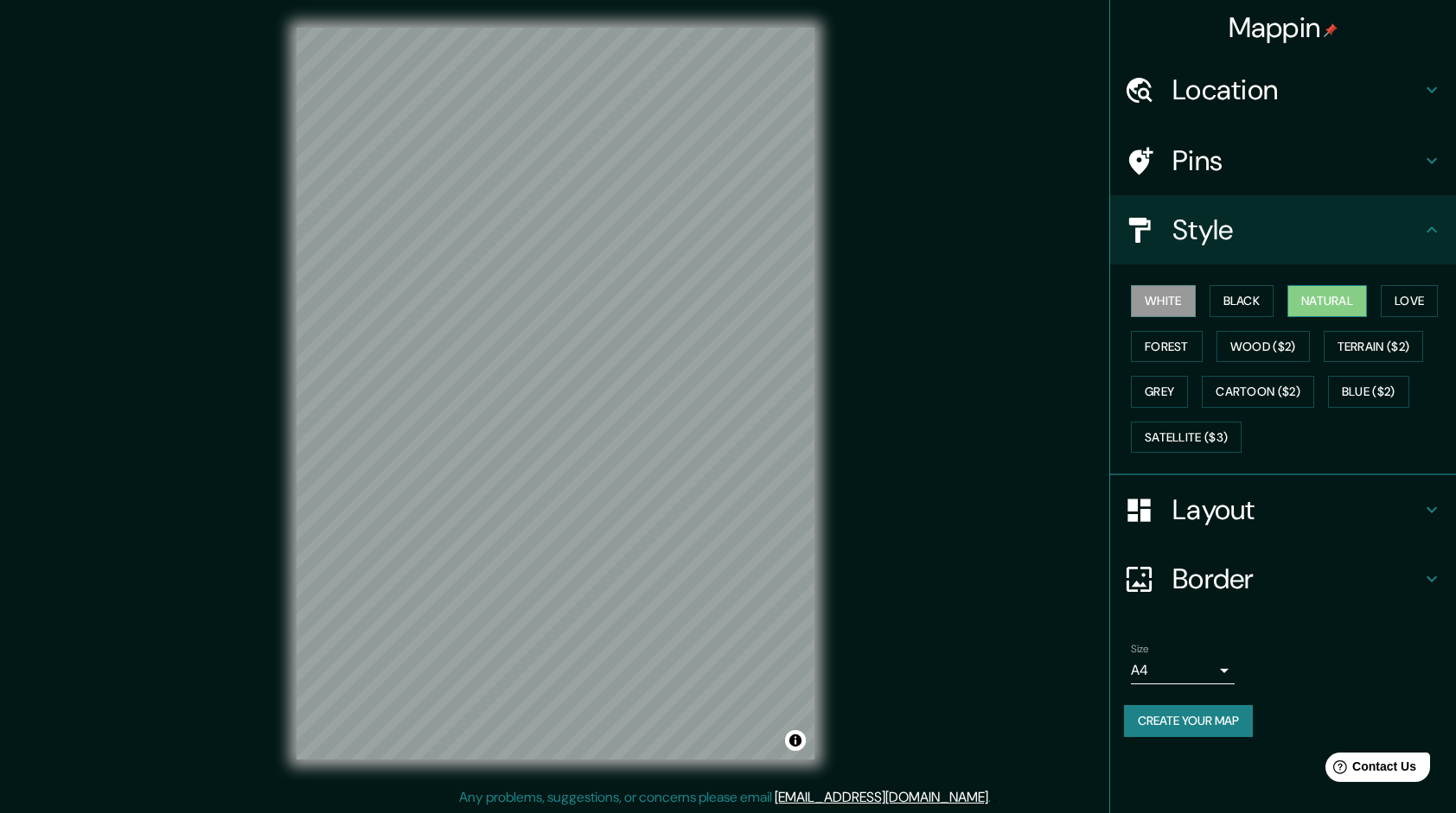
click at [1306, 298] on button "Natural" at bounding box center [1327, 301] width 80 height 32
click at [1268, 302] on button "Black" at bounding box center [1242, 301] width 65 height 32
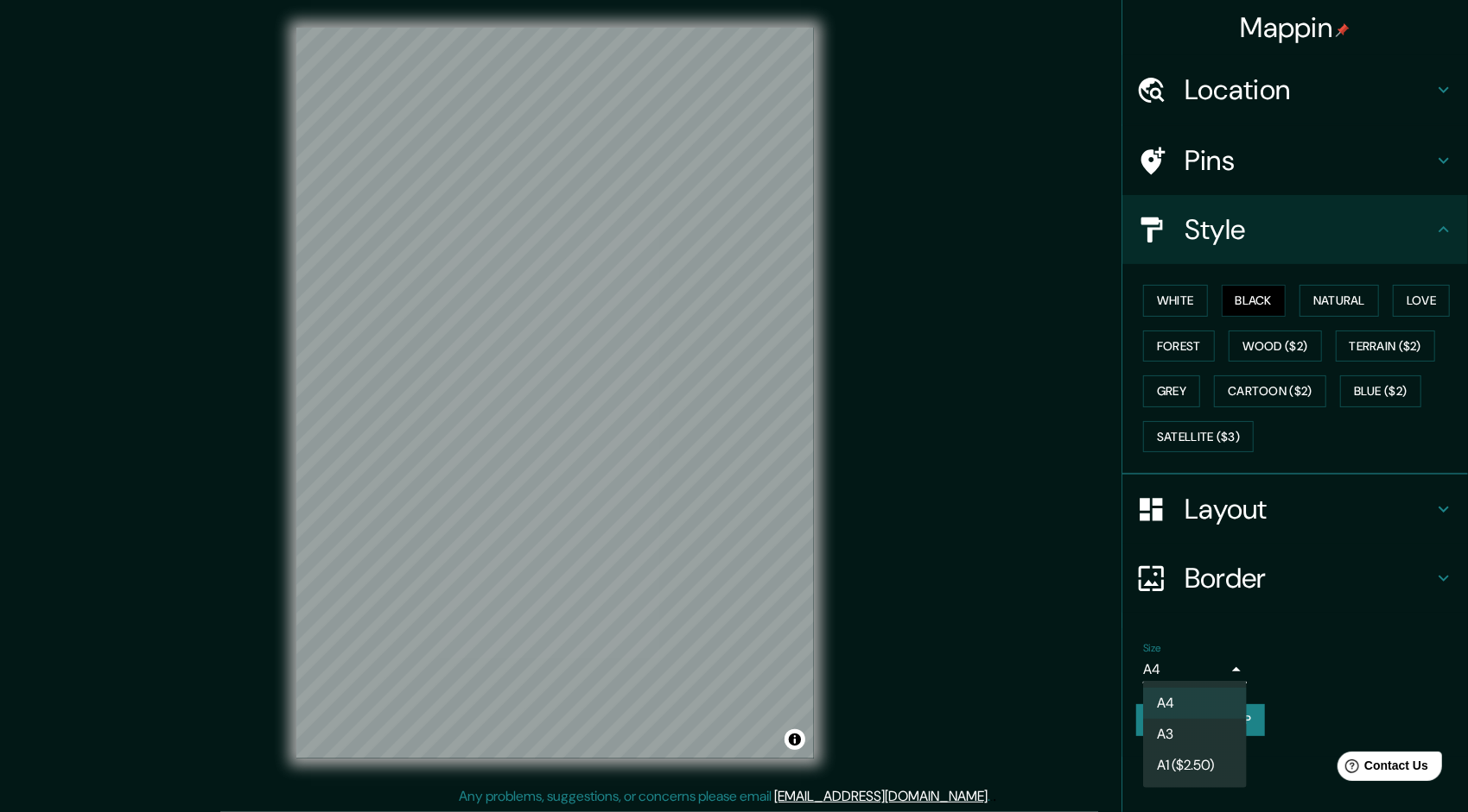
click at [1198, 679] on body "Mappin Location Pins Style White Black Natural Love Forest Wood ($2) Terrain ($…" at bounding box center [734, 406] width 1468 height 812
click at [1331, 599] on div at bounding box center [734, 406] width 1468 height 812
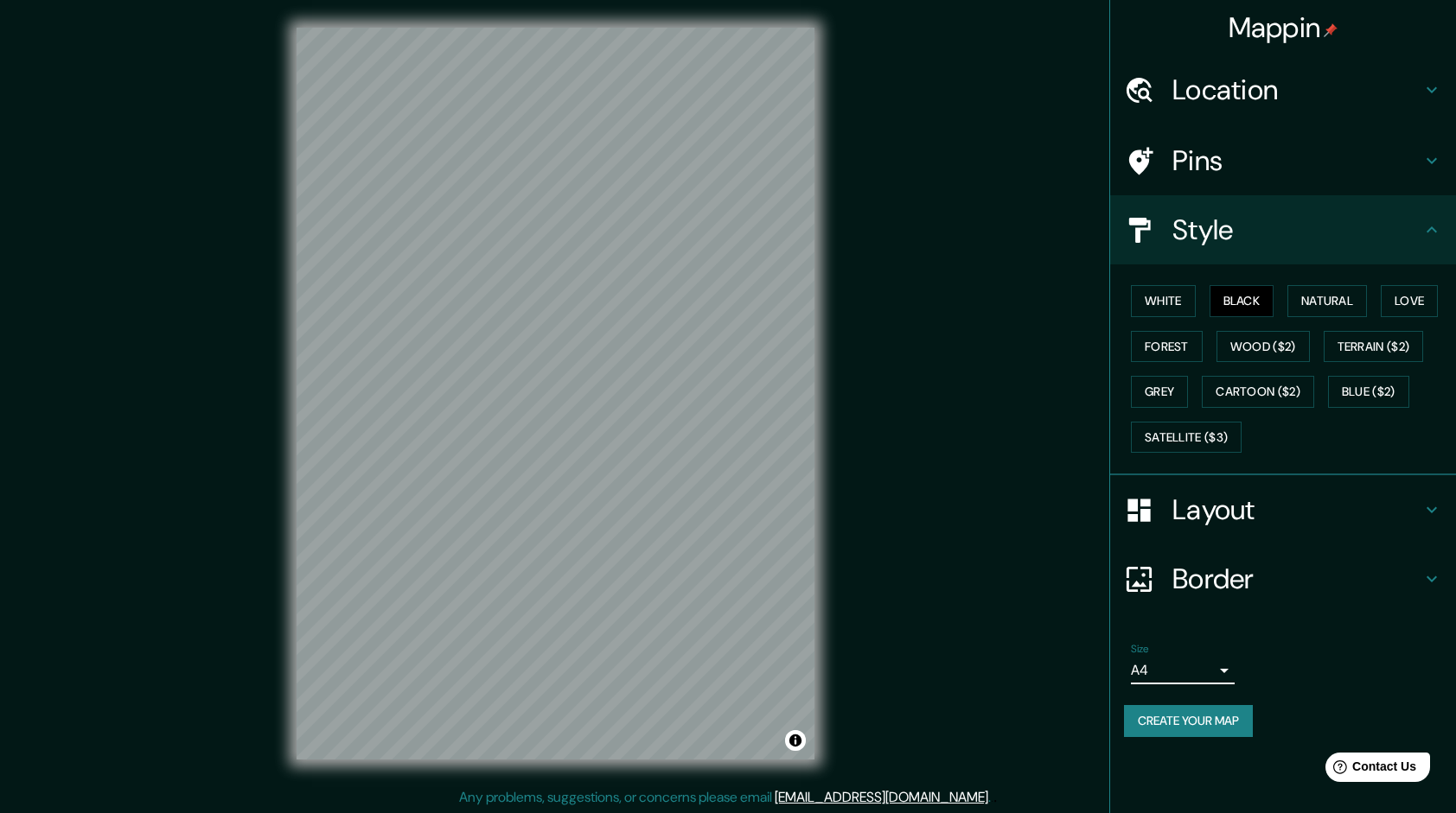
click at [1291, 500] on h4 "Layout" at bounding box center [1297, 510] width 249 height 35
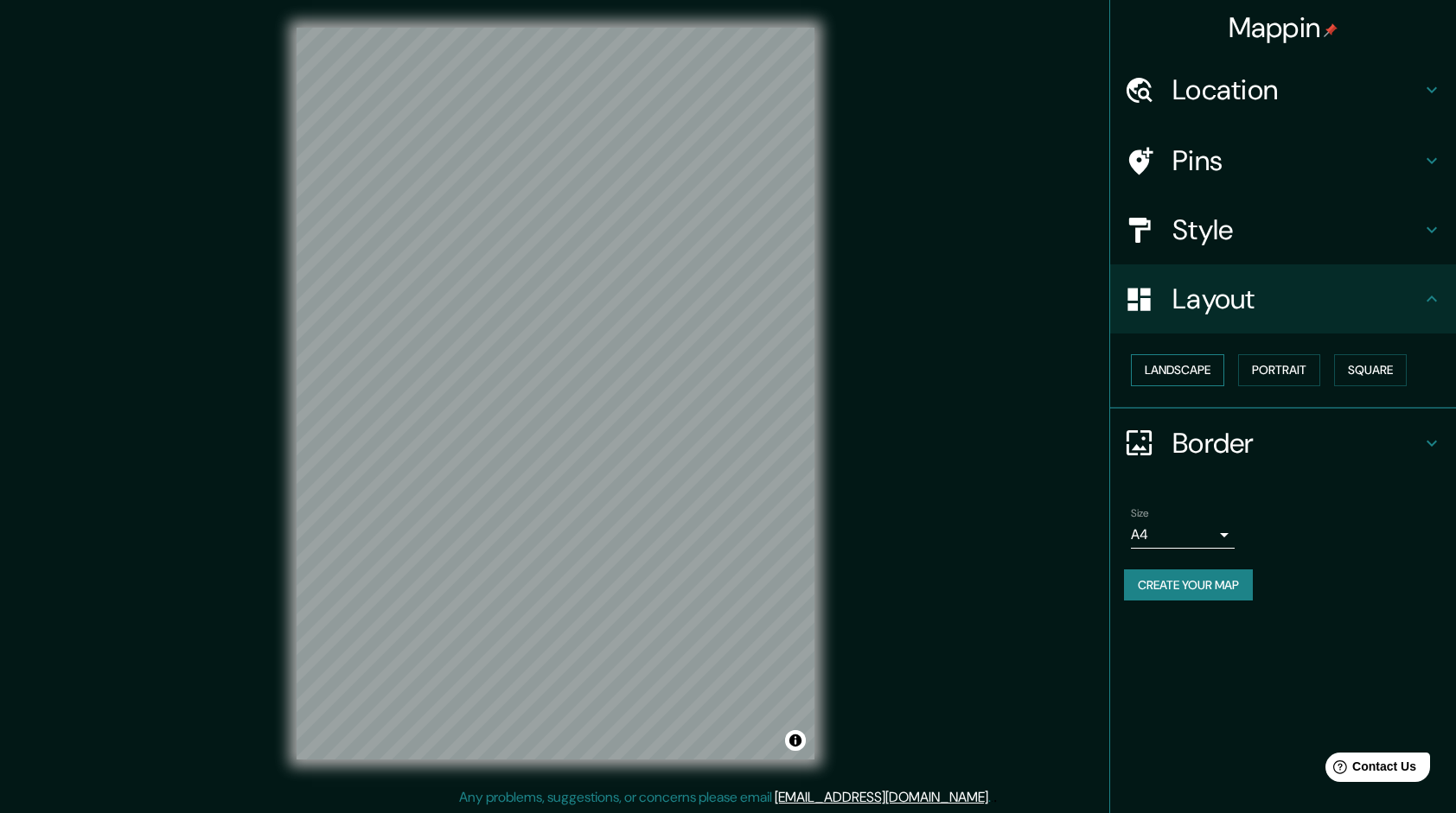
click at [1188, 364] on button "Landscape" at bounding box center [1177, 370] width 94 height 32
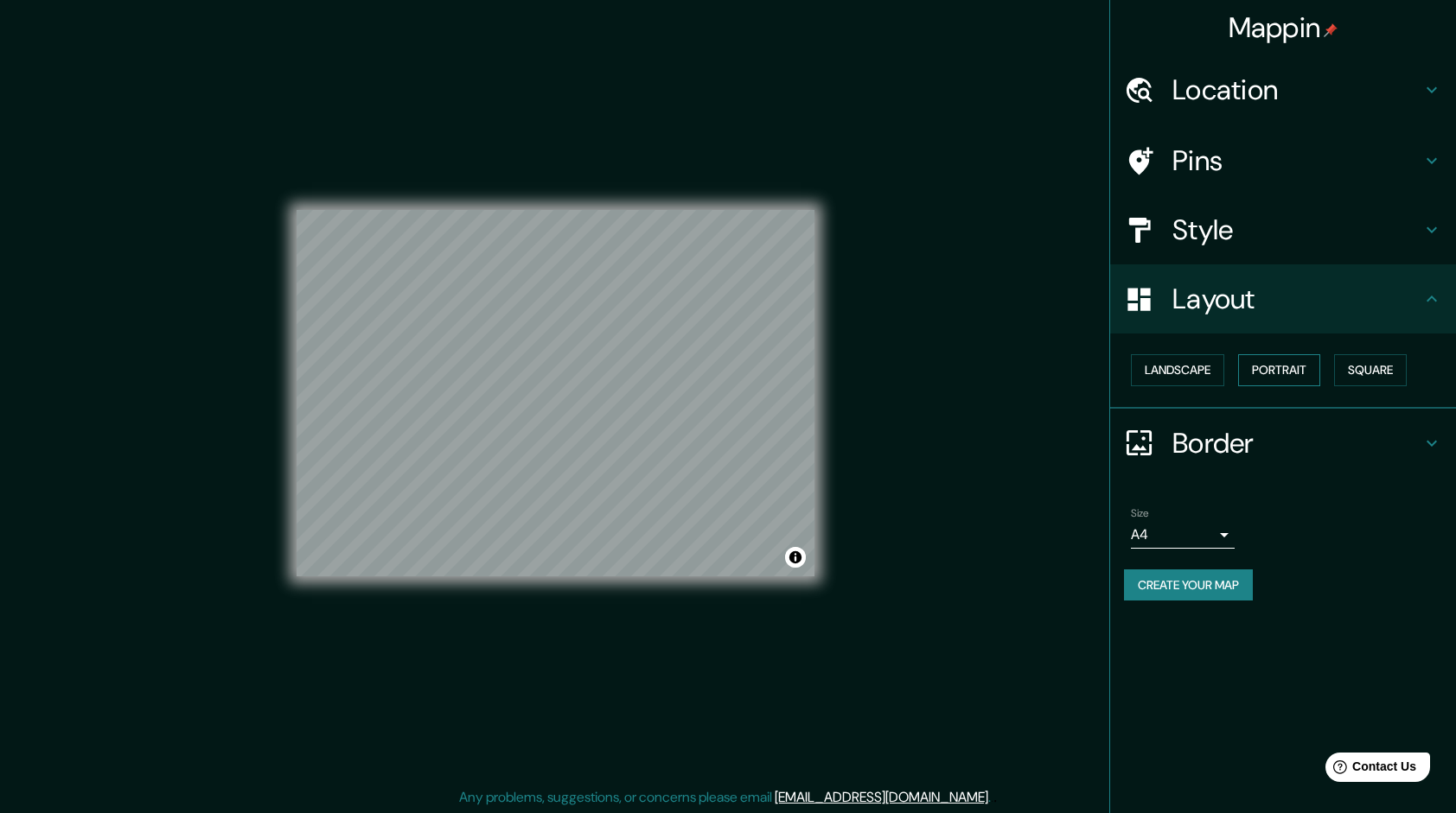
click at [1270, 366] on button "Portrait" at bounding box center [1278, 370] width 82 height 32
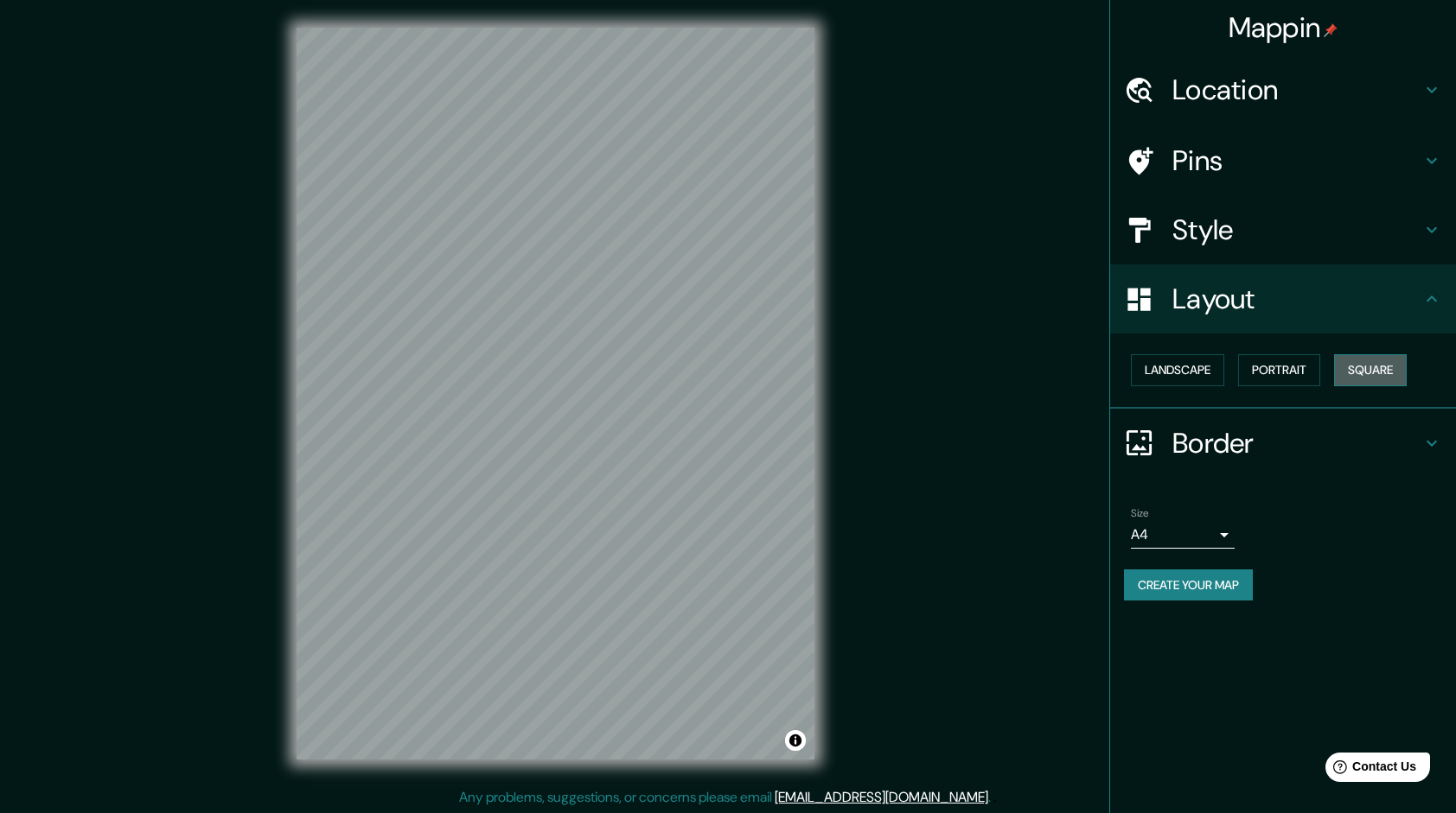
click at [1362, 372] on button "Square" at bounding box center [1370, 370] width 73 height 32
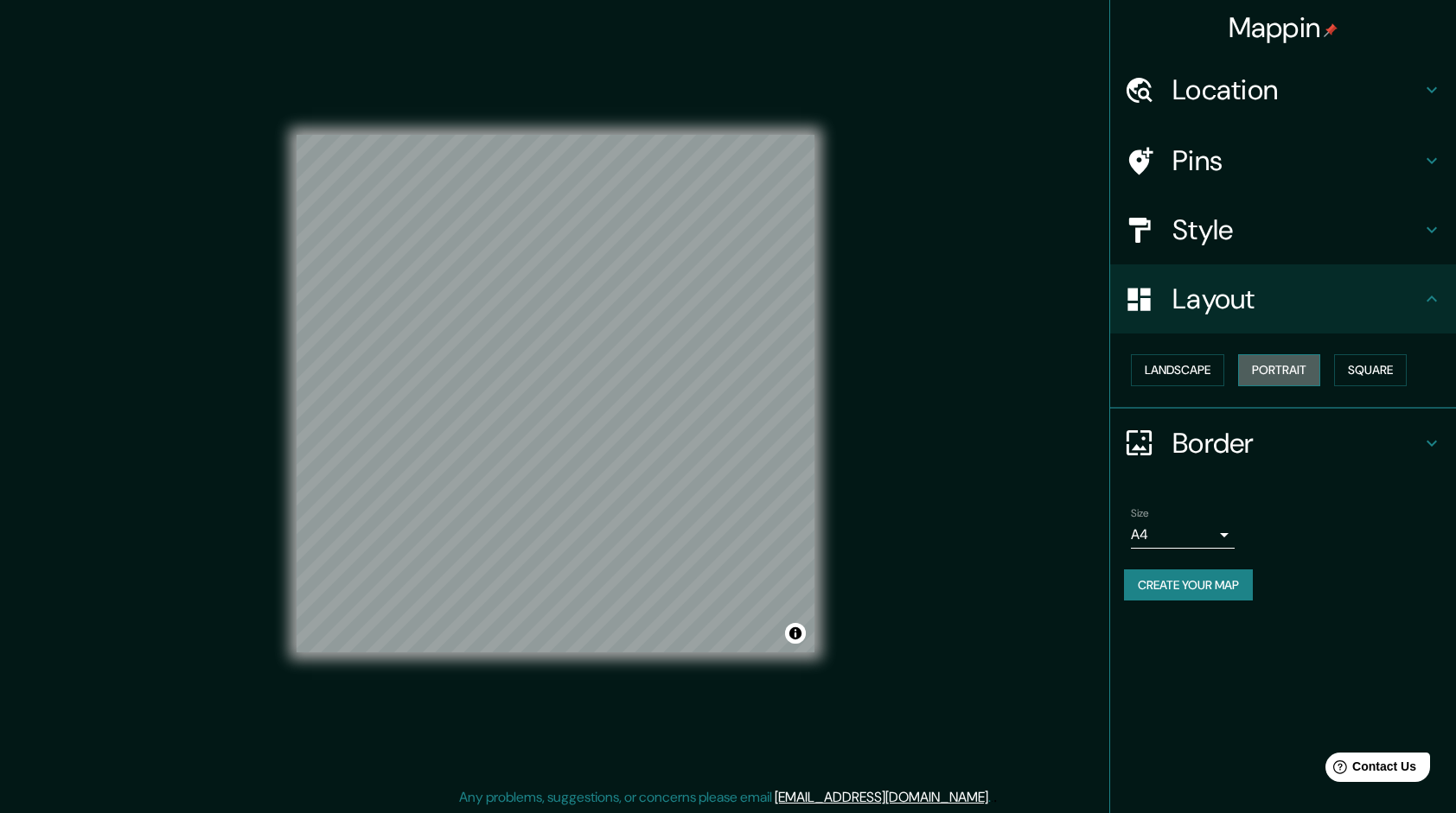
click at [1286, 371] on button "Portrait" at bounding box center [1278, 370] width 82 height 32
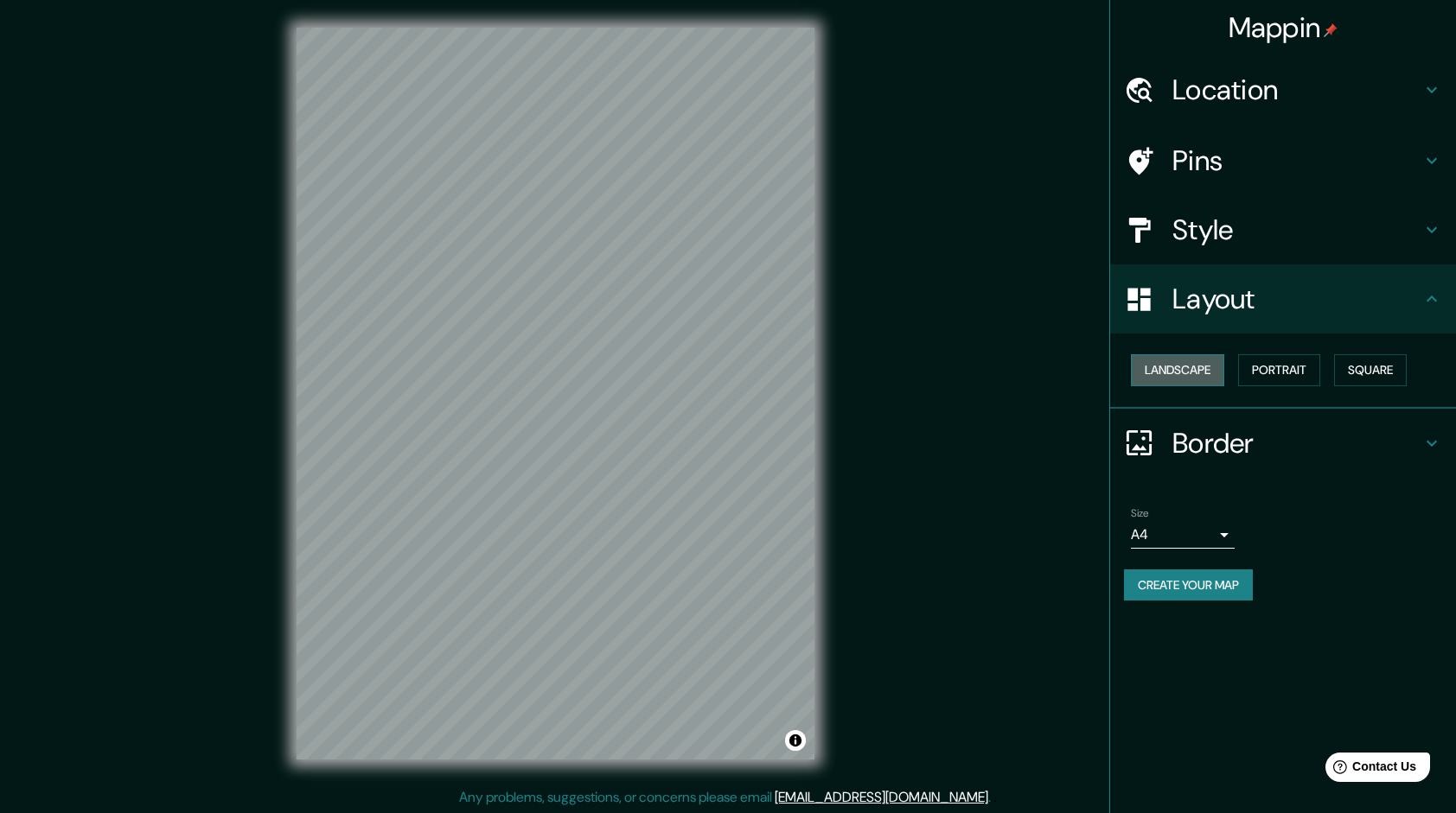
click at [1208, 370] on button "Landscape" at bounding box center [1177, 370] width 94 height 32
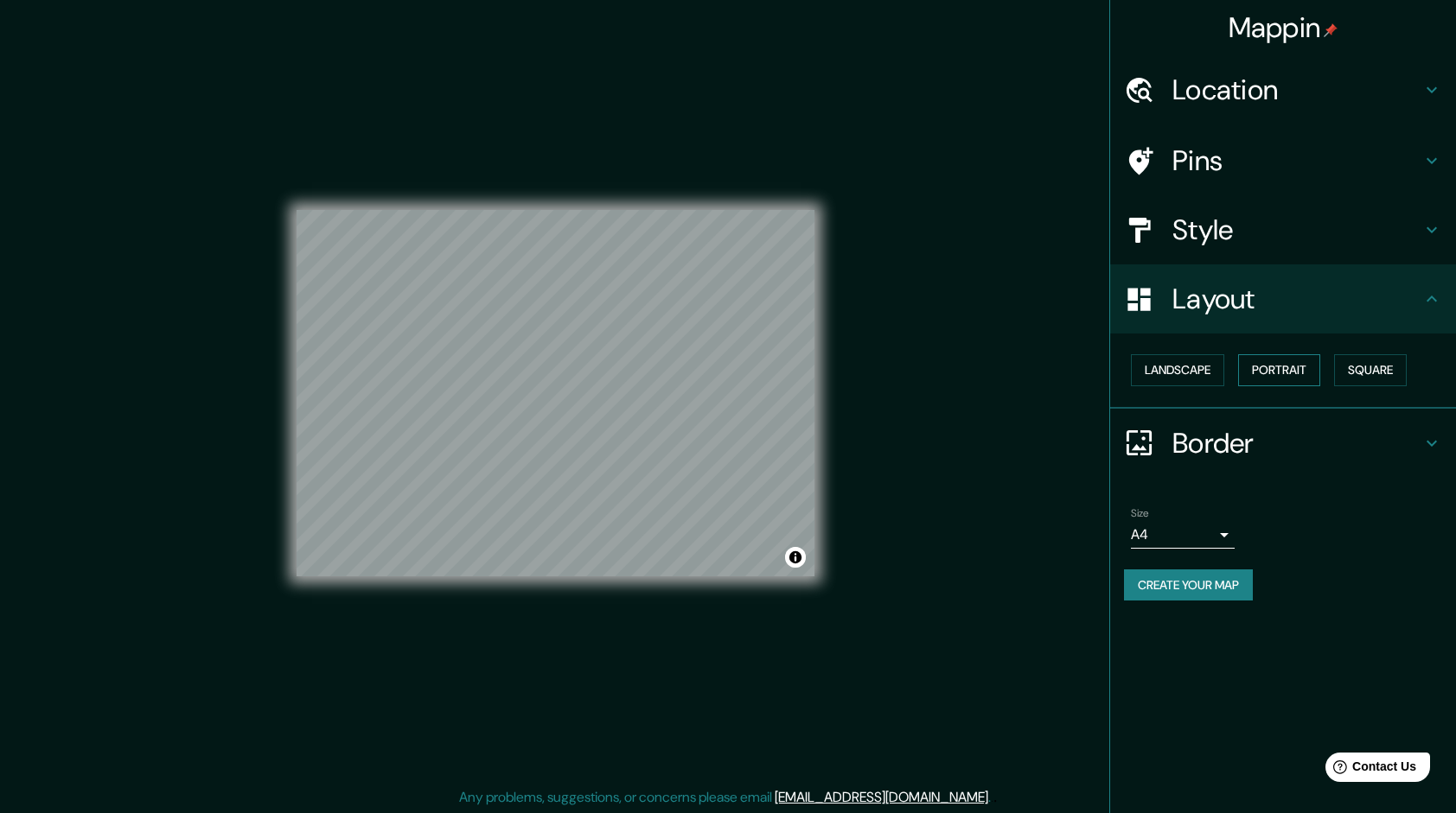
click at [1273, 366] on button "Portrait" at bounding box center [1278, 370] width 82 height 32
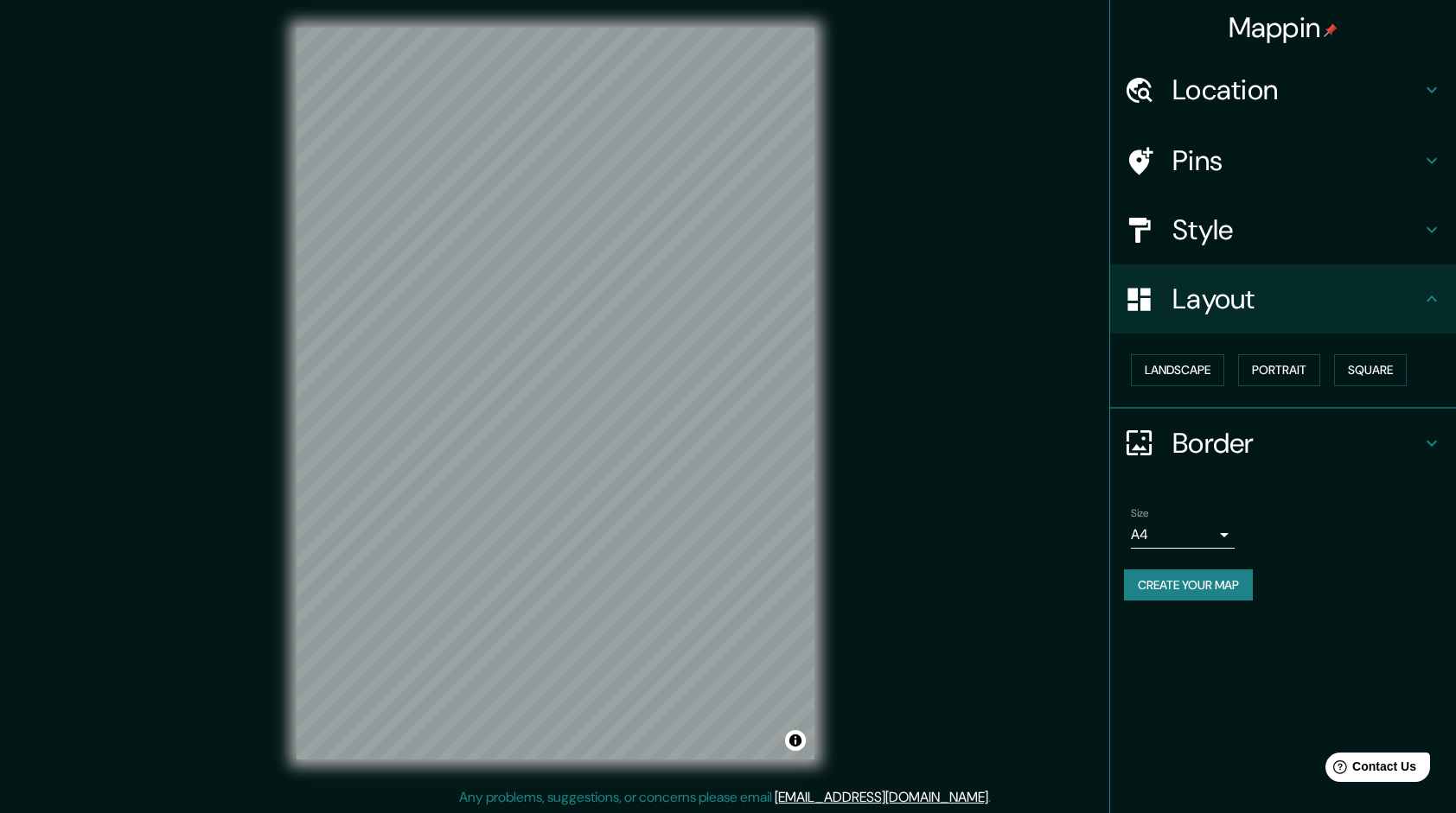
click at [1272, 440] on h4 "Border" at bounding box center [1297, 443] width 249 height 35
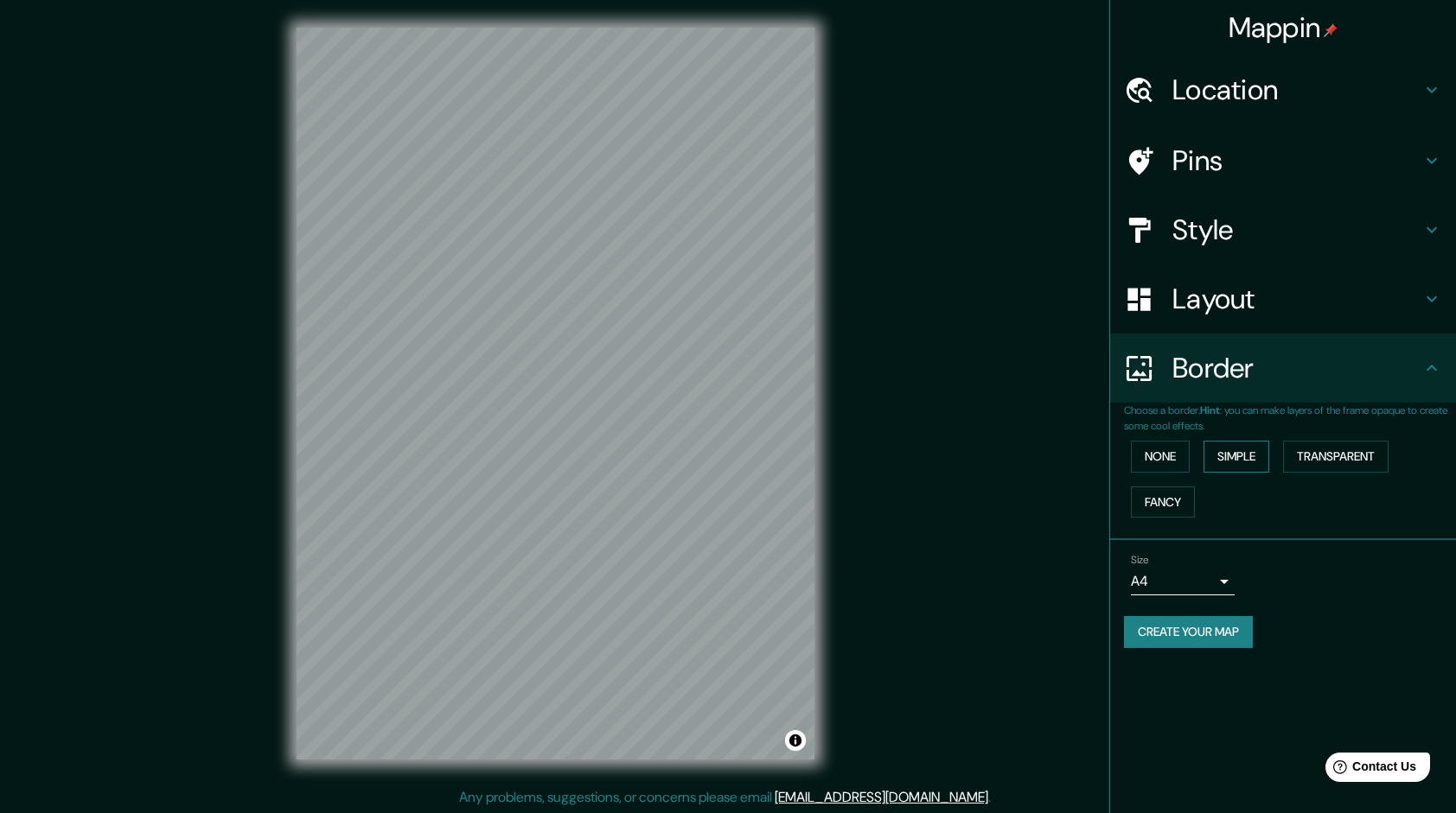
click at [1224, 449] on button "Simple" at bounding box center [1236, 456] width 66 height 32
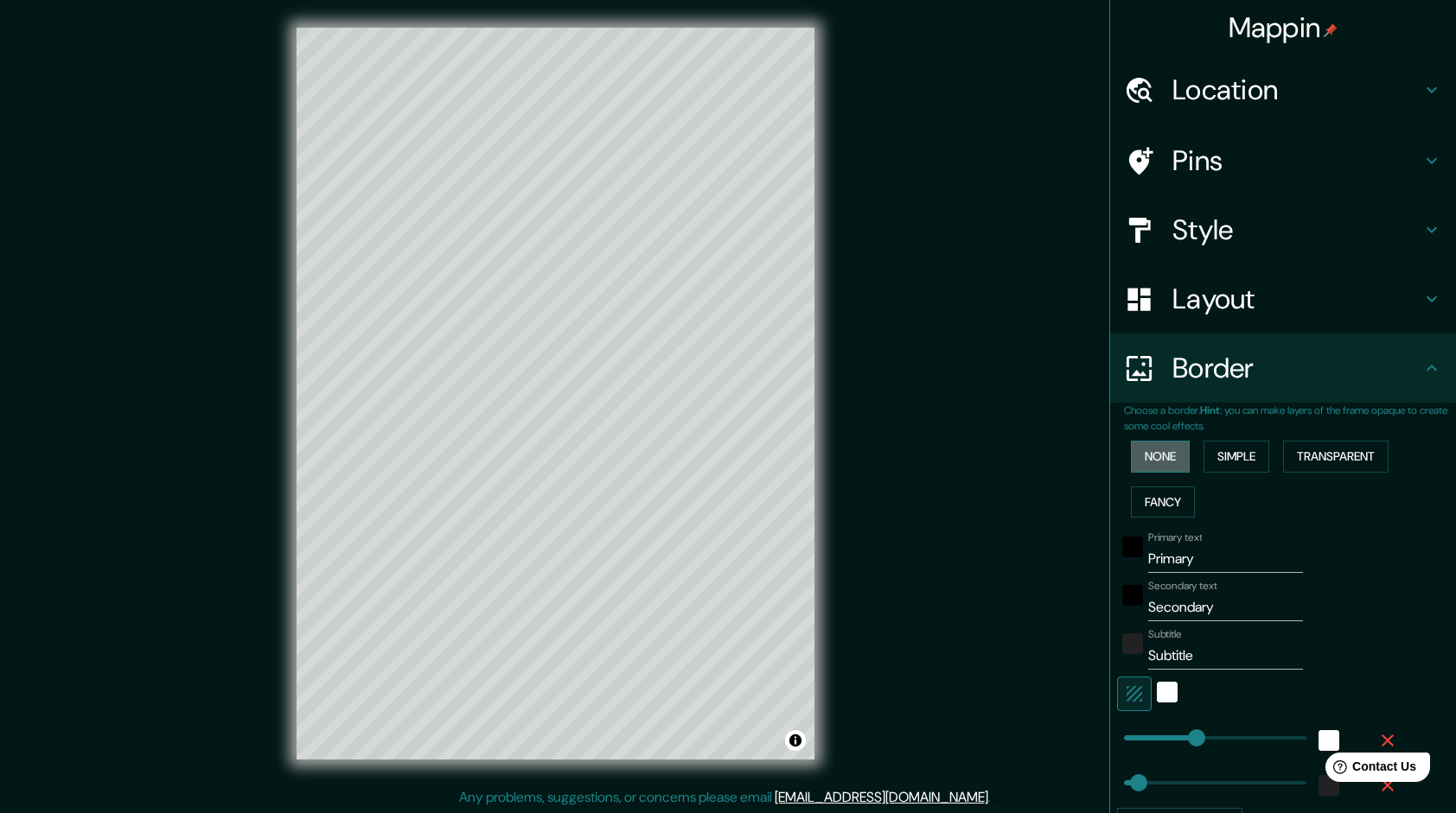
click at [1163, 449] on button "None" at bounding box center [1161, 456] width 59 height 32
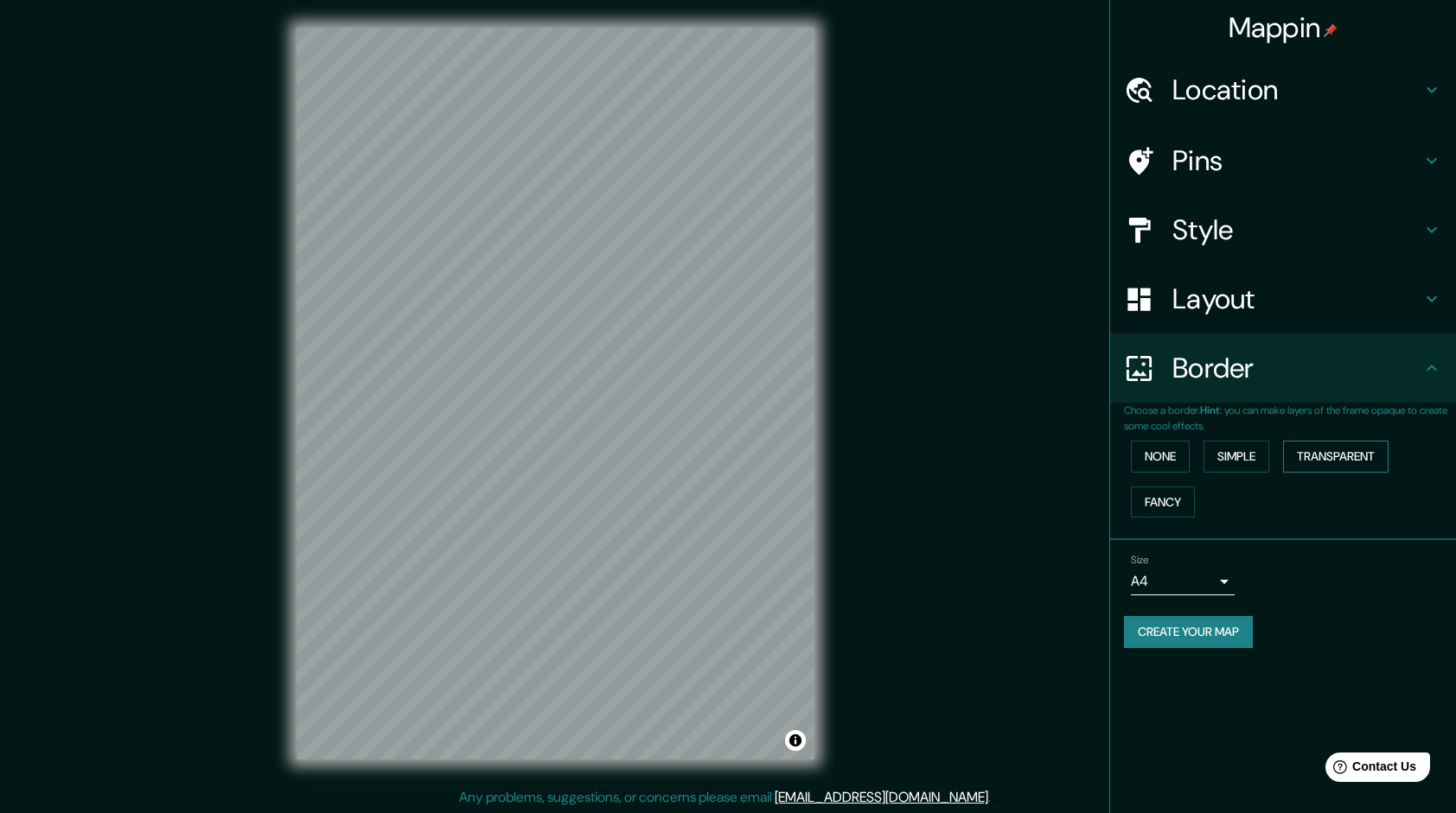
click at [1337, 449] on button "Transparent" at bounding box center [1335, 456] width 106 height 32
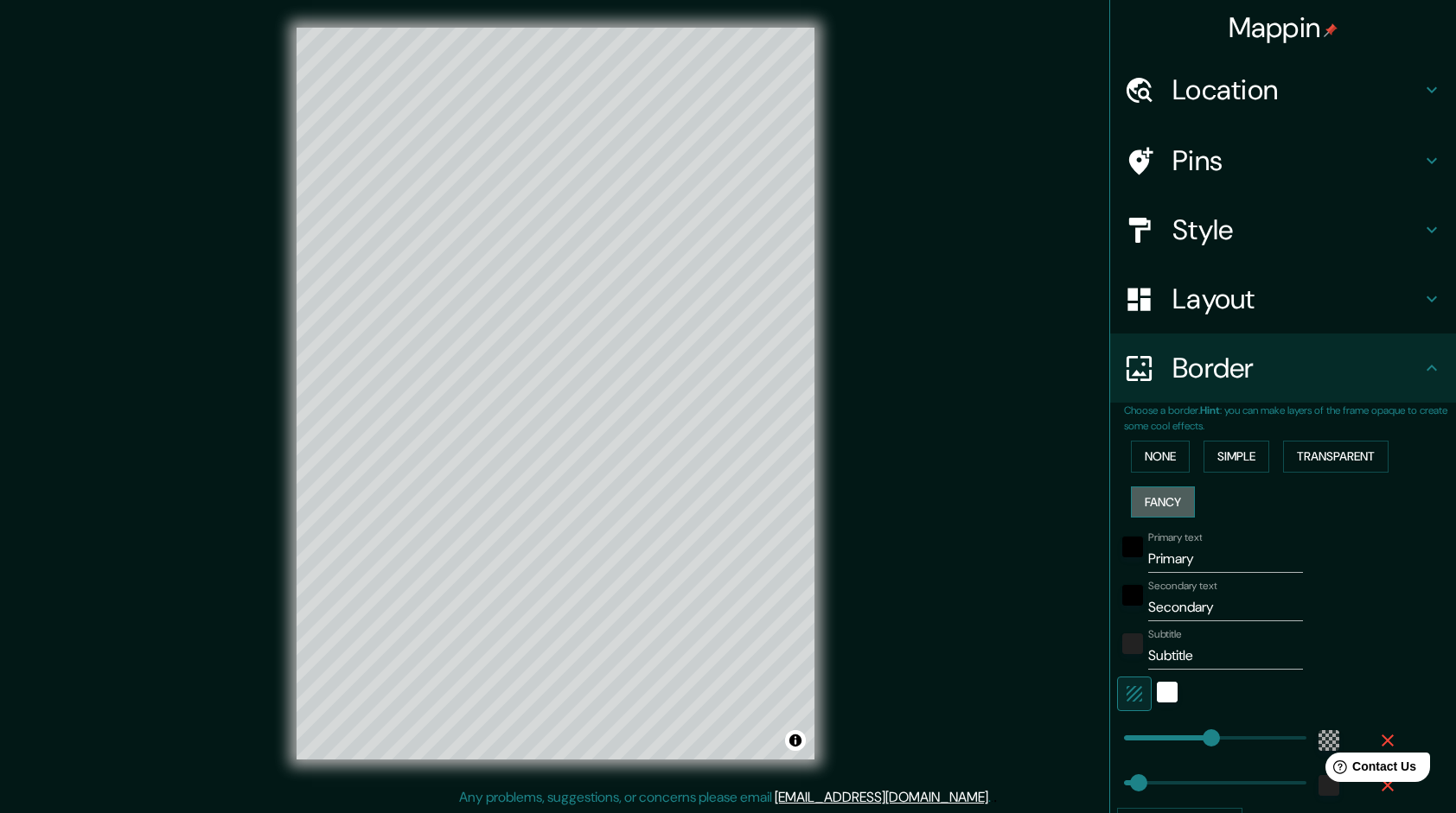
click at [1159, 491] on button "Fancy" at bounding box center [1163, 503] width 64 height 32
click at [1146, 461] on button "None" at bounding box center [1161, 456] width 59 height 32
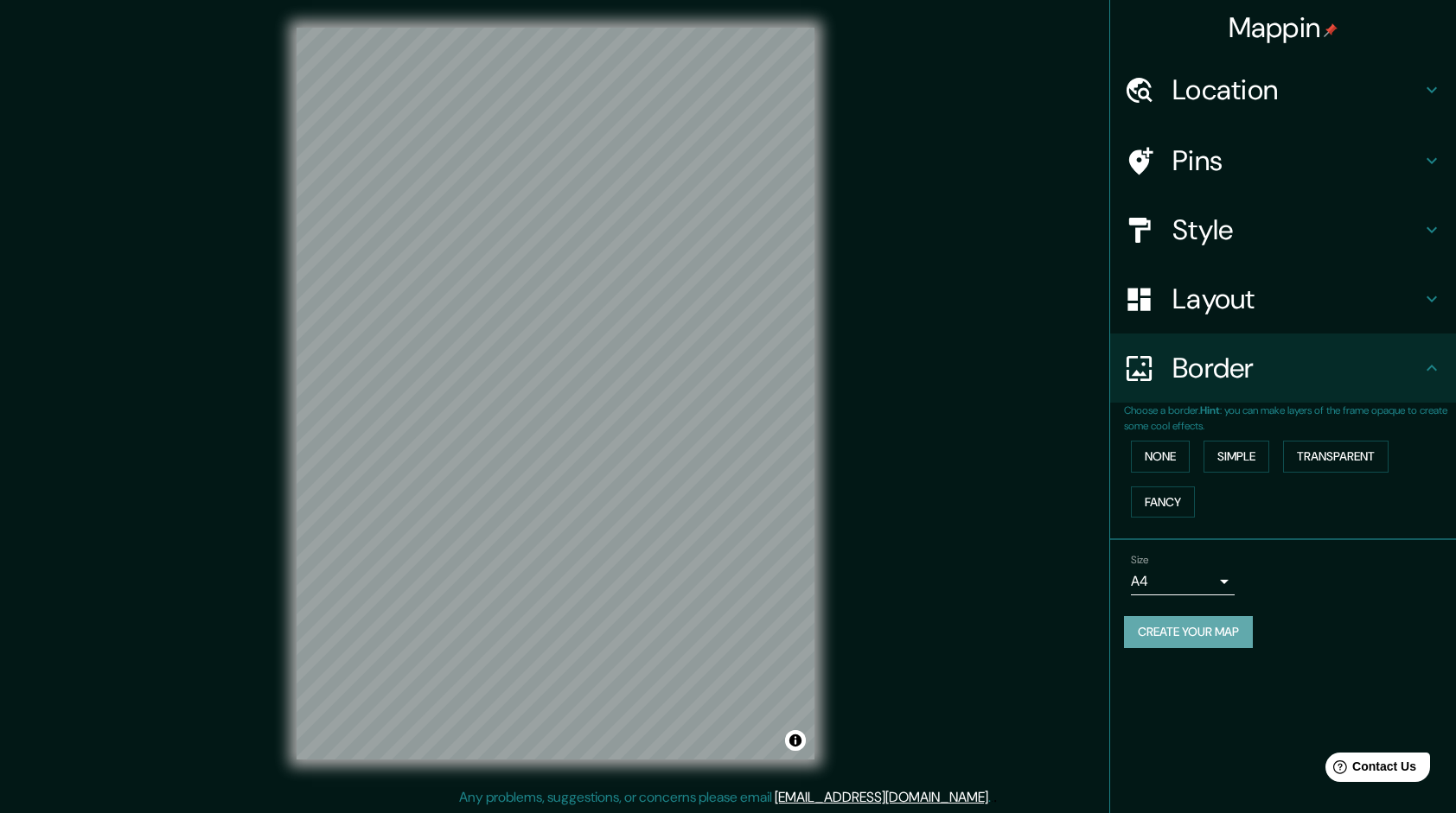
click at [1210, 617] on button "Create your map" at bounding box center [1188, 632] width 128 height 32
click at [1173, 467] on button "None" at bounding box center [1161, 456] width 59 height 32
click at [1162, 447] on button "None" at bounding box center [1161, 456] width 59 height 32
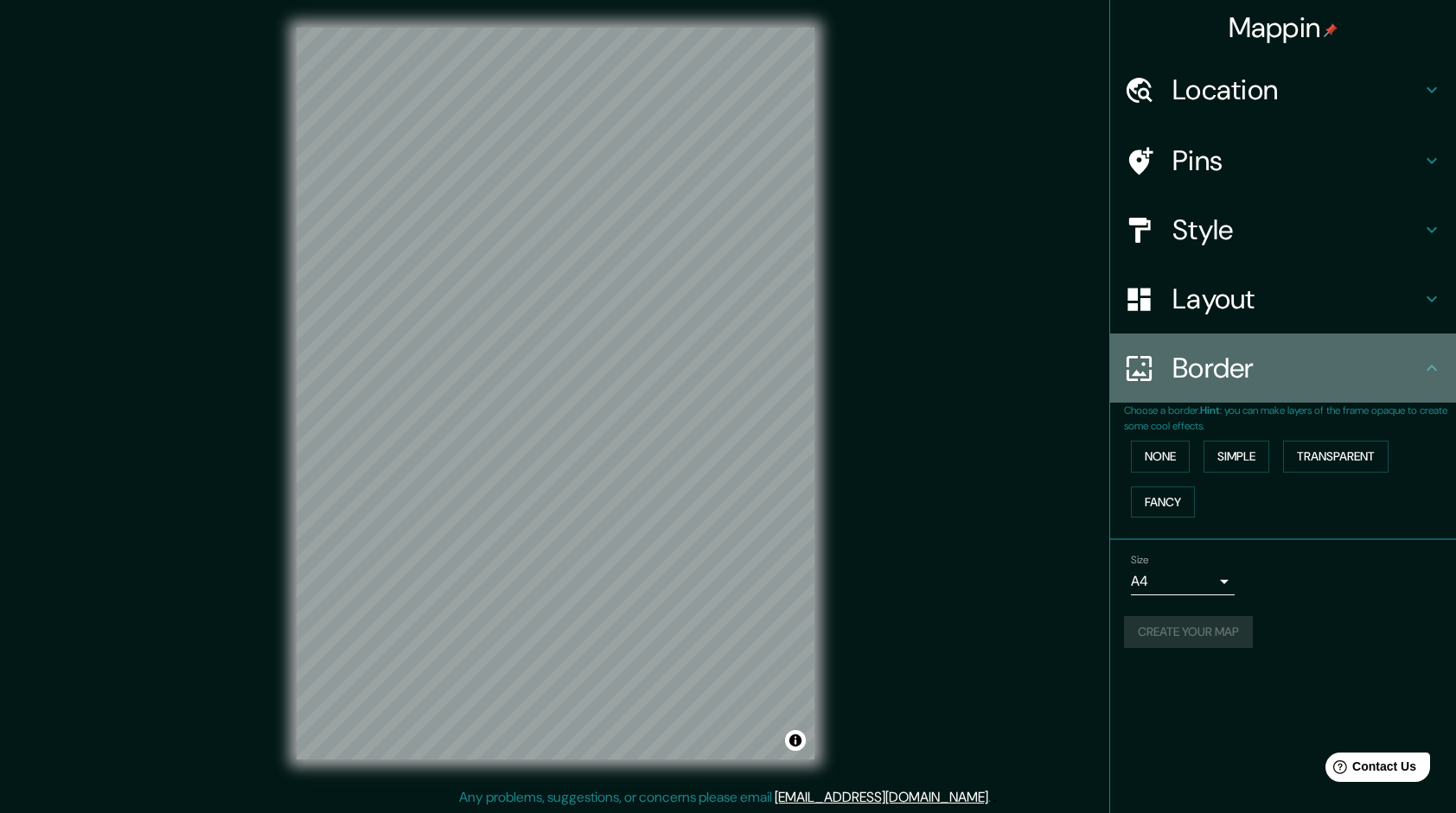
click at [1272, 394] on div "Border" at bounding box center [1283, 368] width 346 height 69
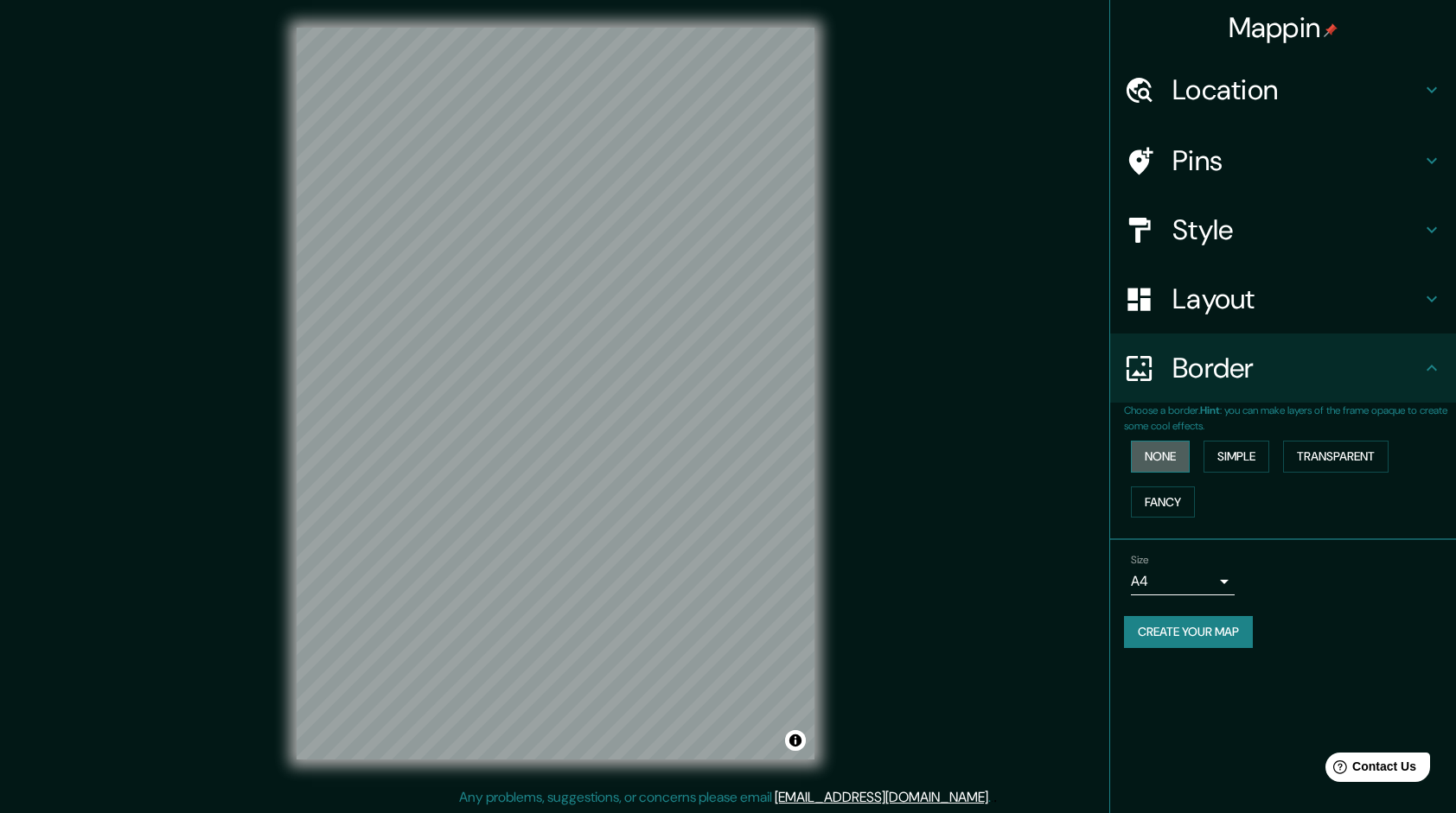
click at [1163, 455] on button "None" at bounding box center [1161, 456] width 59 height 32
click at [1155, 462] on button "None" at bounding box center [1161, 456] width 59 height 32
click at [1223, 453] on button "Simple" at bounding box center [1236, 456] width 66 height 32
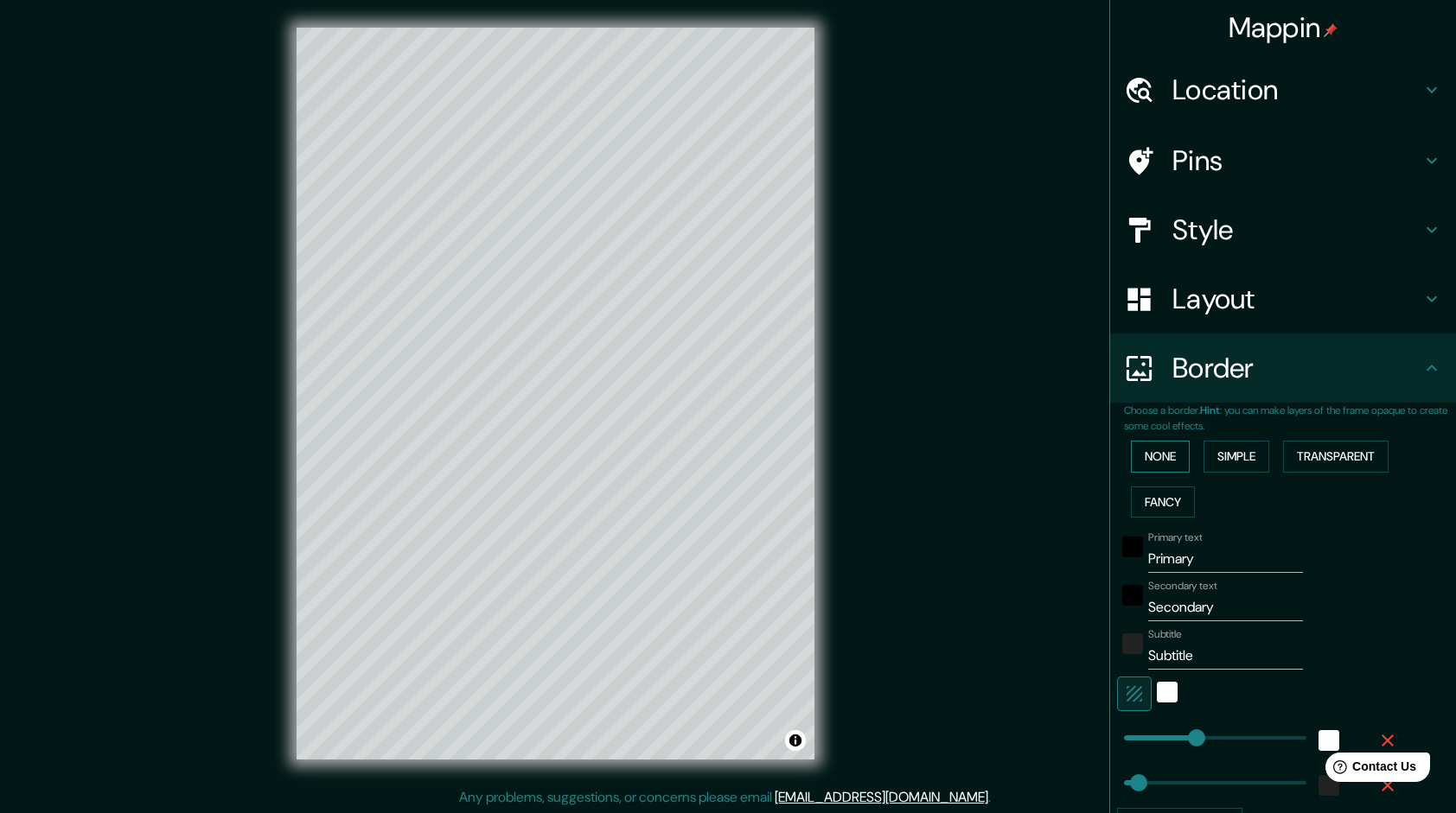
click at [1173, 447] on button "None" at bounding box center [1161, 456] width 59 height 32
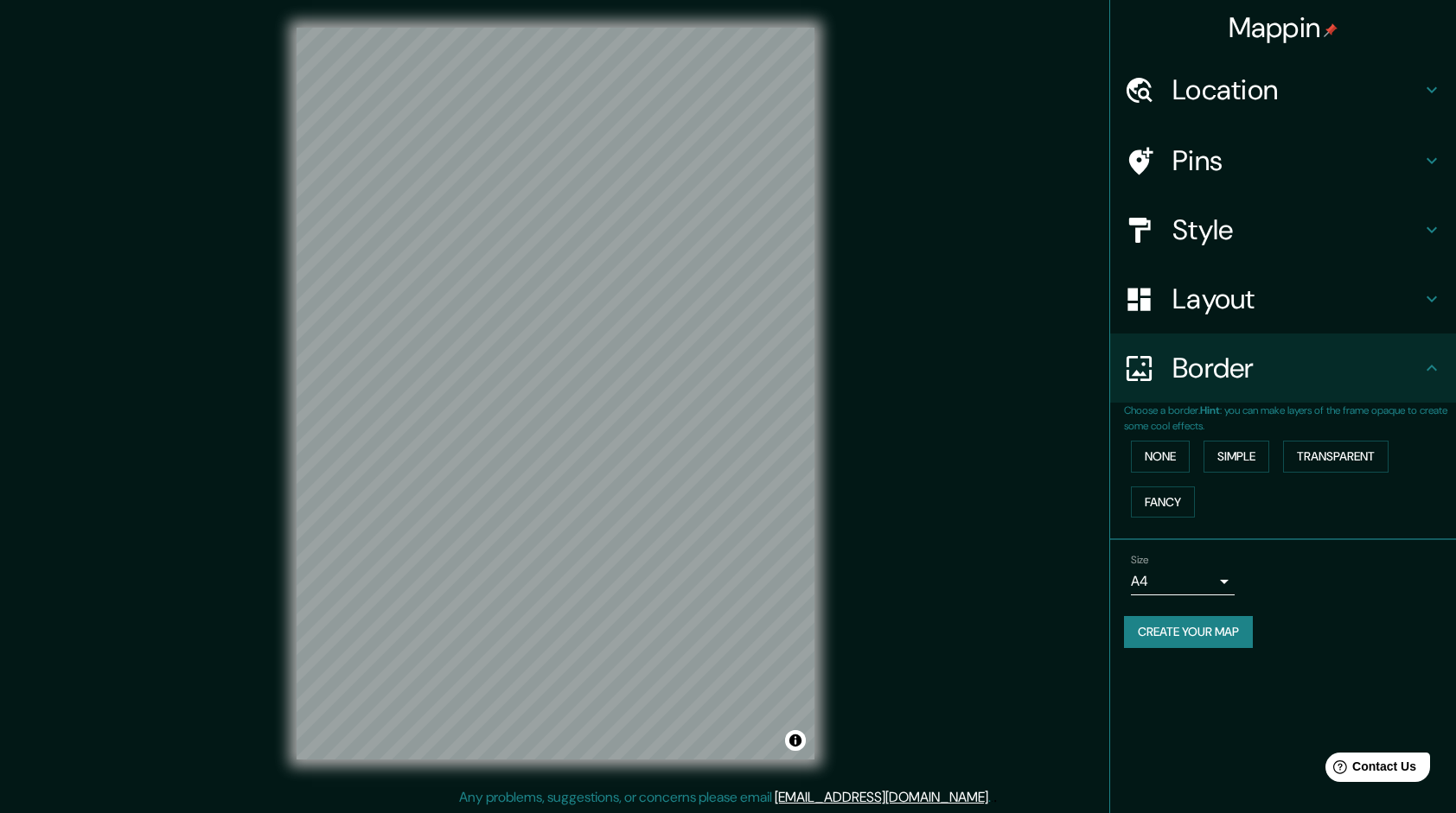
click at [1208, 622] on button "Create your map" at bounding box center [1188, 632] width 128 height 32
click at [1196, 624] on button "Create your map" at bounding box center [1188, 632] width 128 height 32
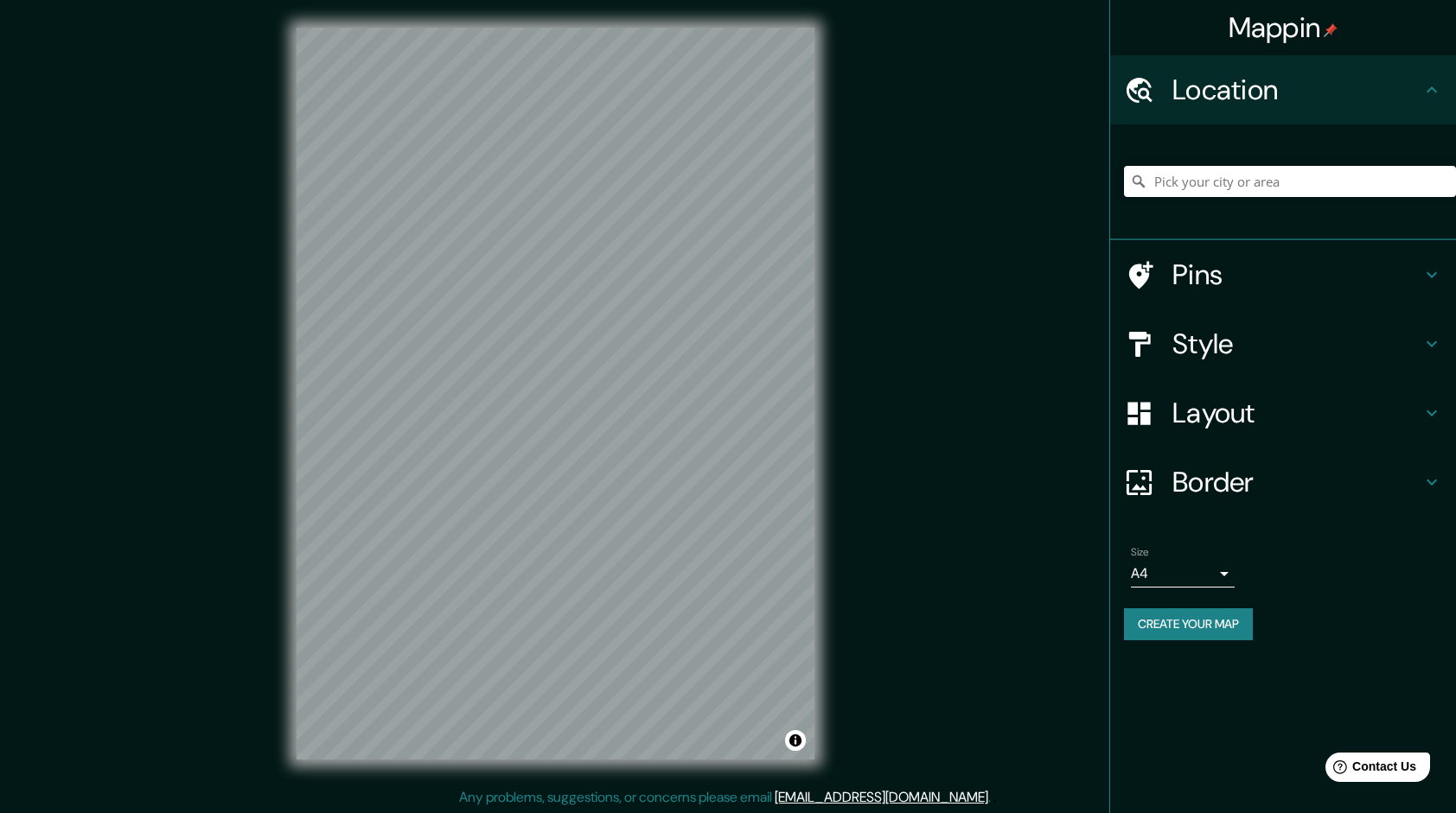
click at [1267, 330] on h4 "Style" at bounding box center [1297, 344] width 249 height 35
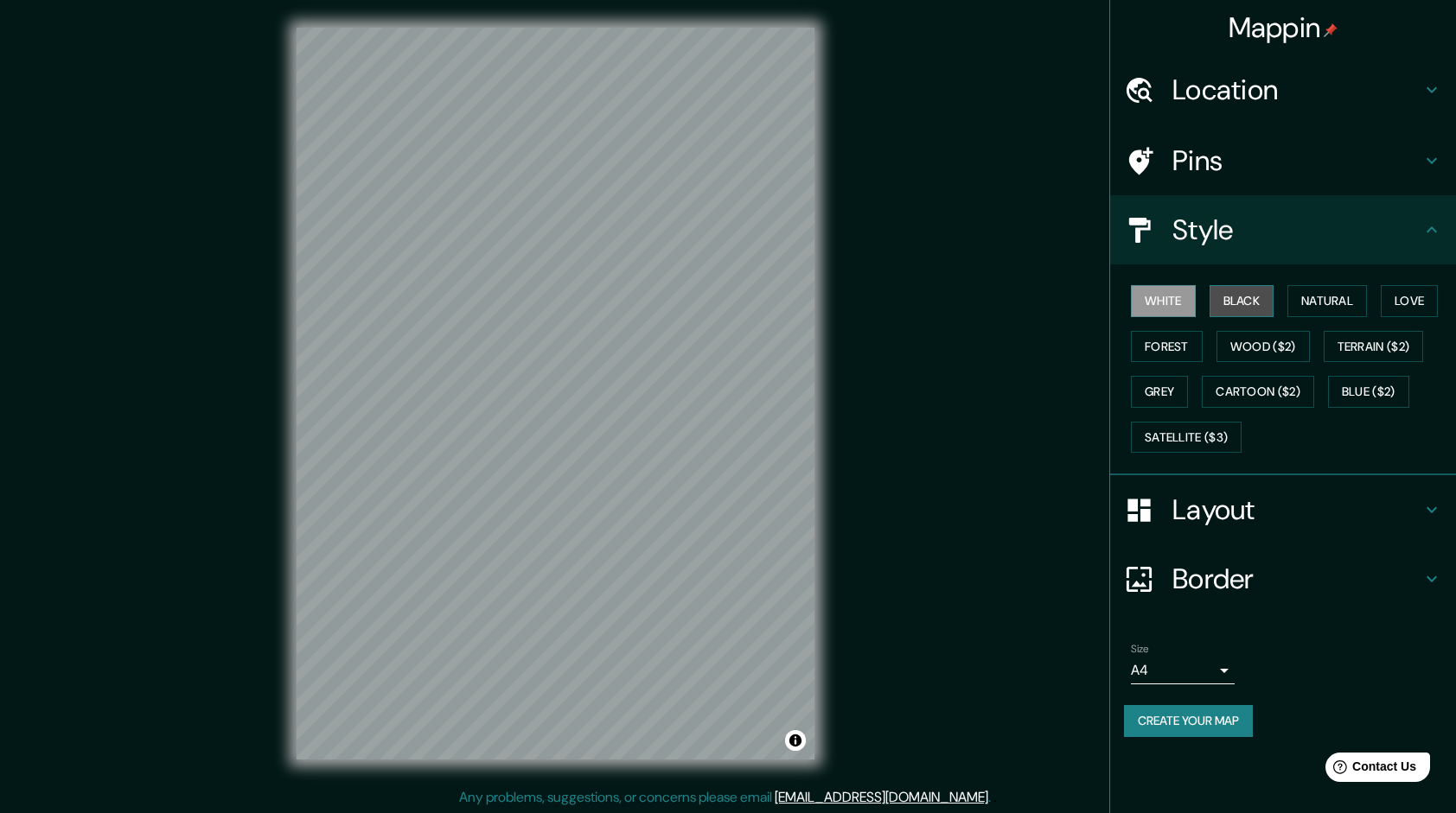
click at [1253, 308] on button "Black" at bounding box center [1242, 301] width 65 height 32
click at [1016, 540] on div "Mappin Location Pins Style White Black Natural Love Forest Wood ($2) Terrain ($…" at bounding box center [728, 407] width 1456 height 815
click at [626, 319] on div at bounding box center [621, 318] width 14 height 14
click at [1205, 722] on button "Create your map" at bounding box center [1188, 721] width 128 height 32
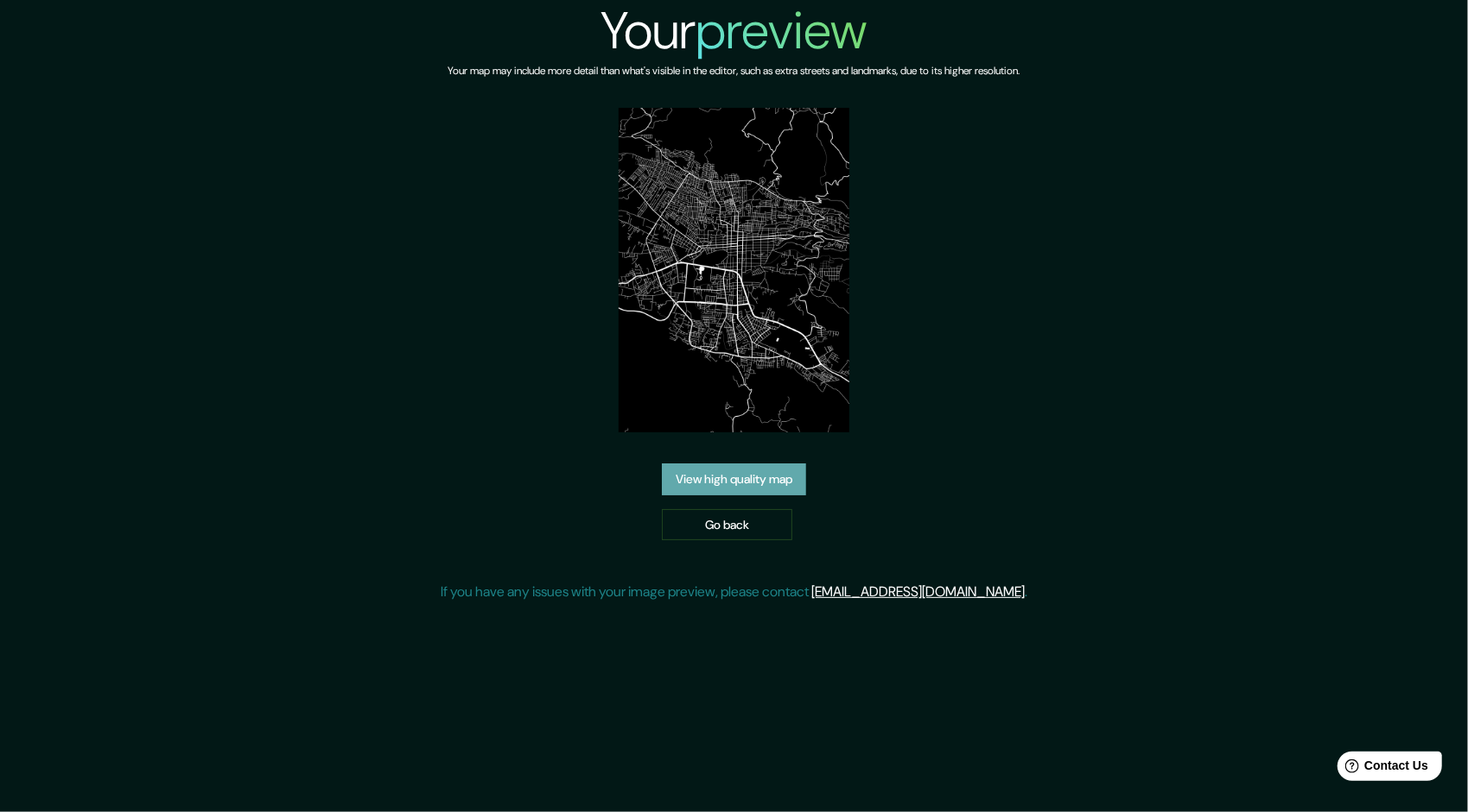
click at [711, 484] on link "View high quality map" at bounding box center [734, 480] width 144 height 32
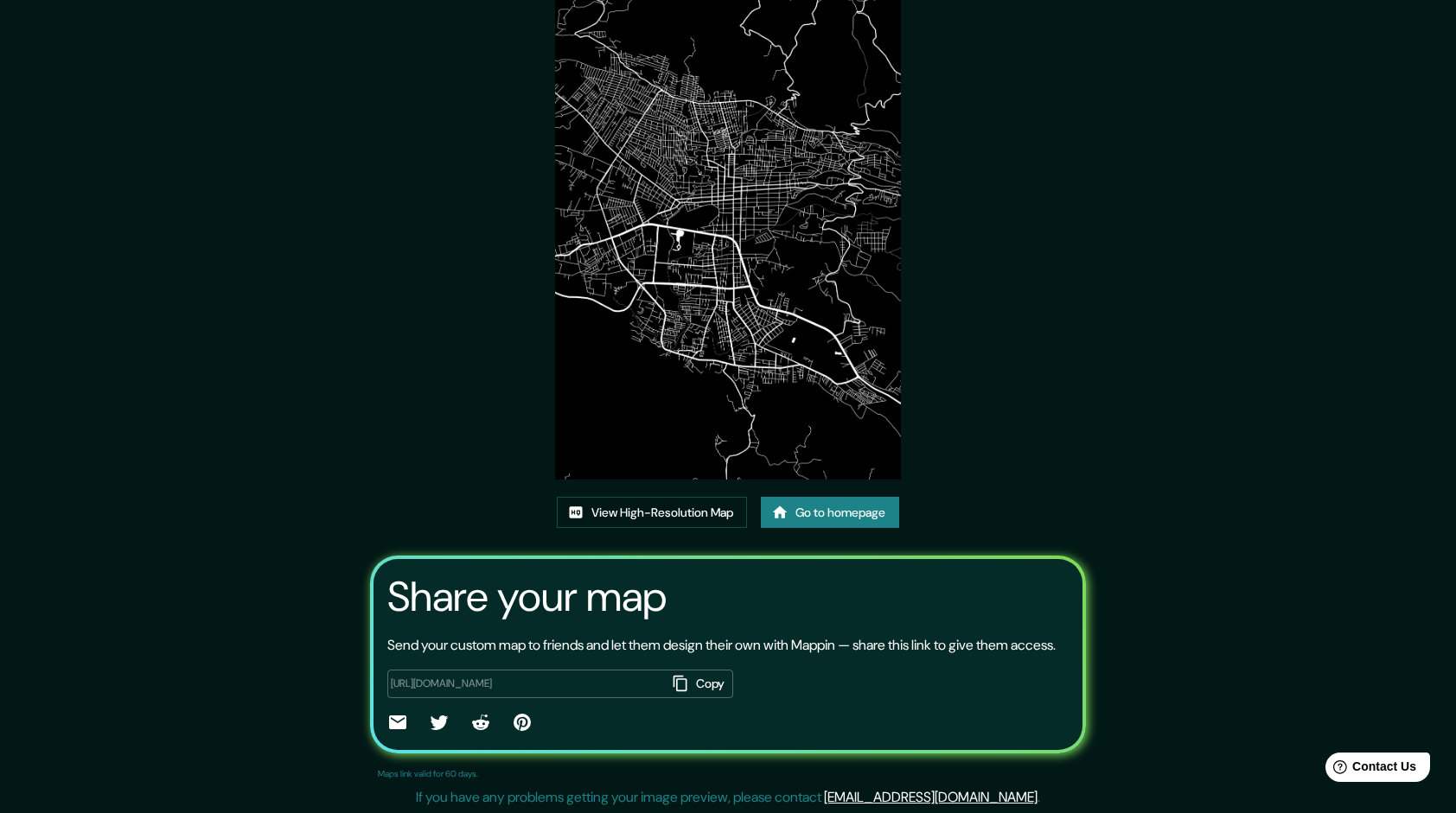
scroll to position [107, 0]
click at [662, 495] on link "View High-Resolution Map" at bounding box center [652, 511] width 191 height 32
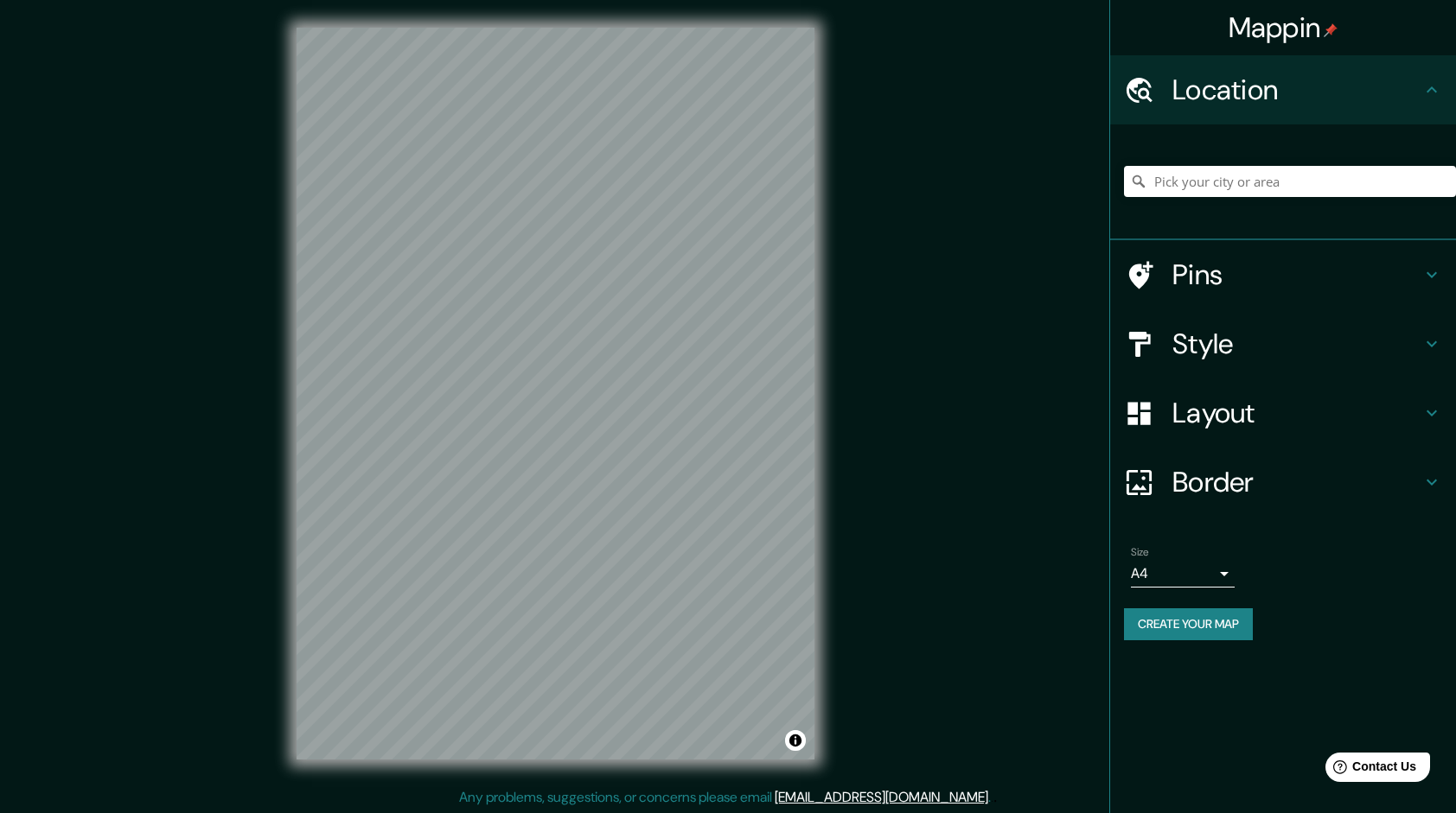
click at [1173, 630] on button "Create your map" at bounding box center [1188, 624] width 128 height 32
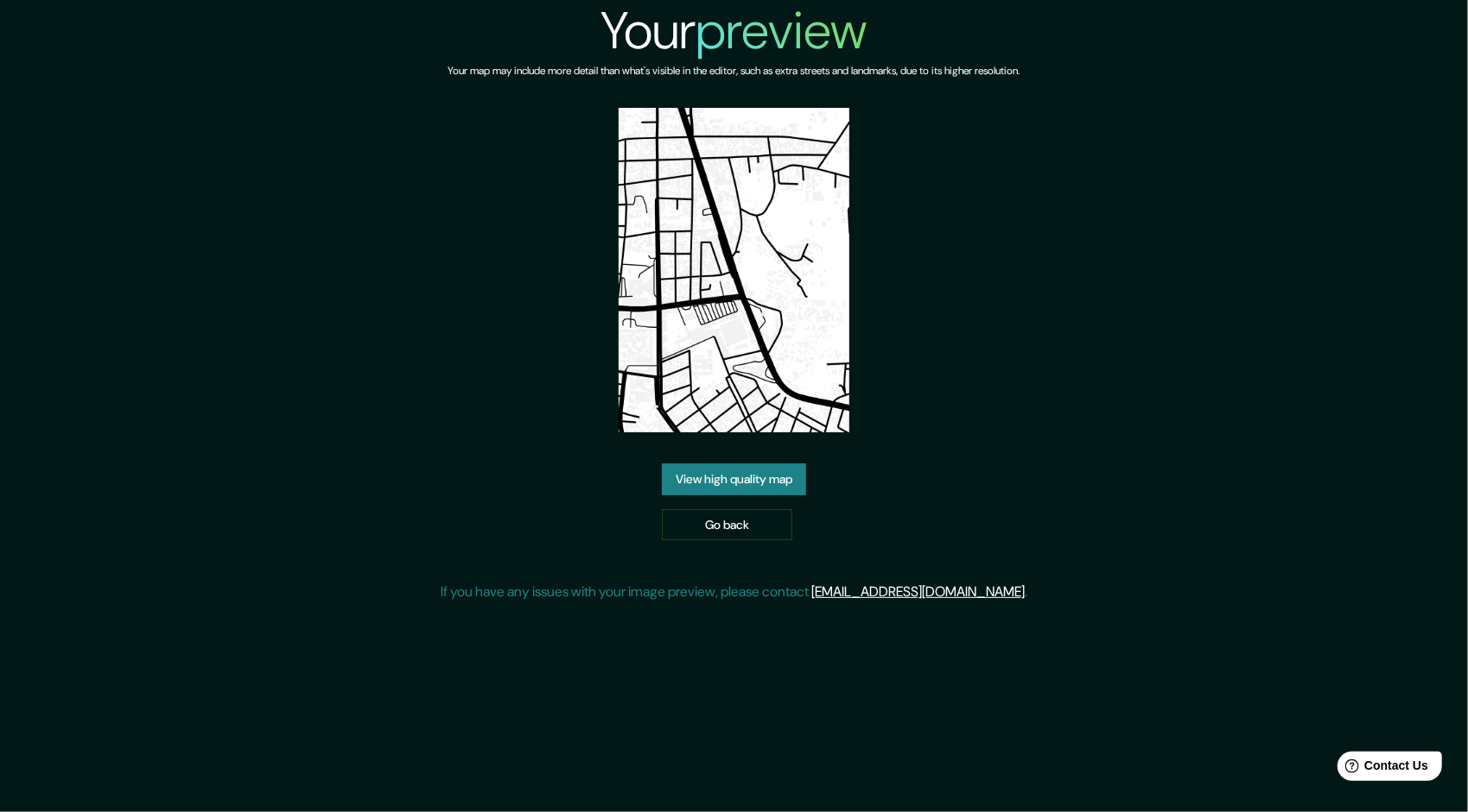
click at [734, 477] on link "View high quality map" at bounding box center [734, 480] width 144 height 32
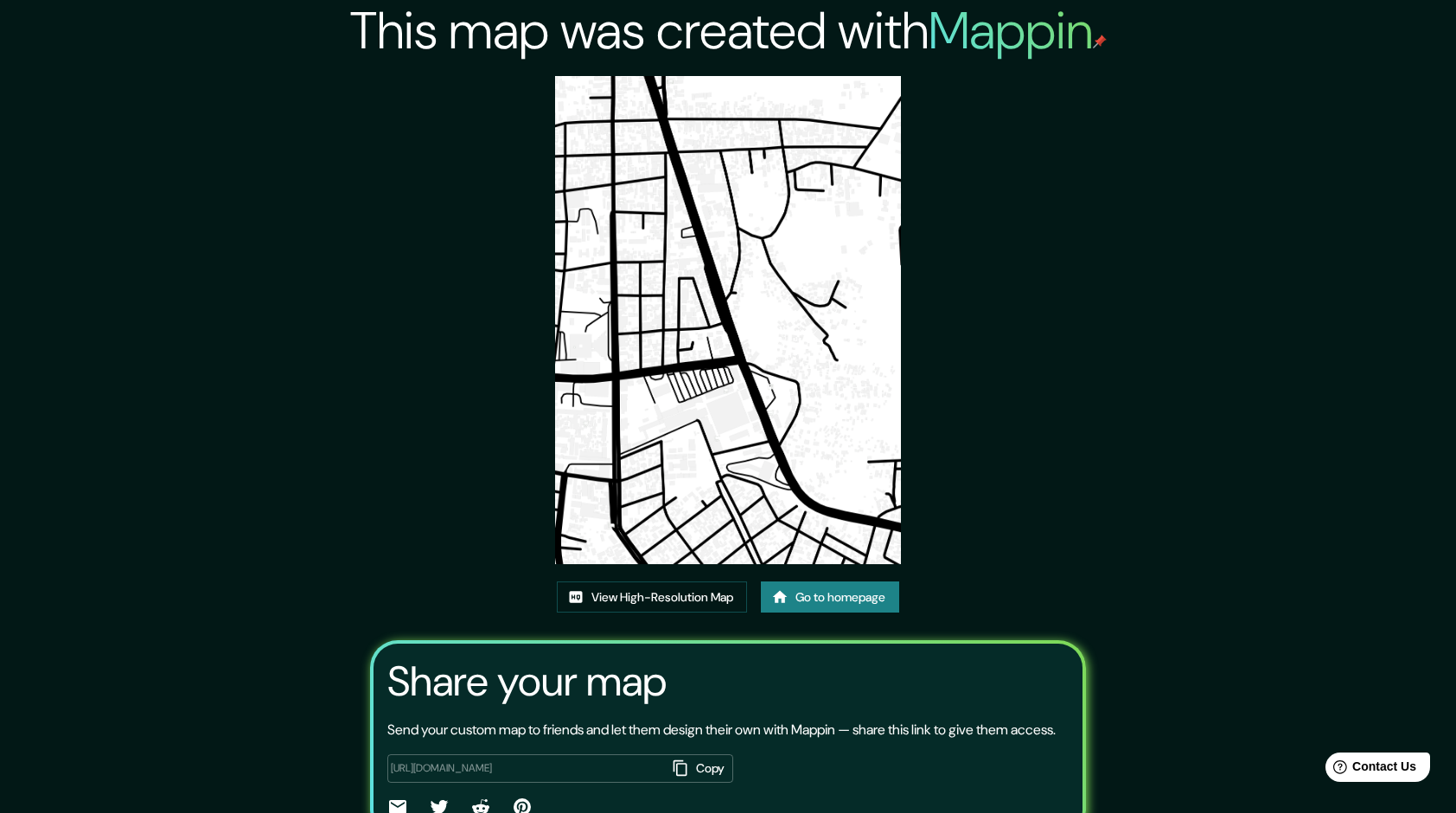
click at [819, 596] on link "Go to homepage" at bounding box center [830, 598] width 138 height 32
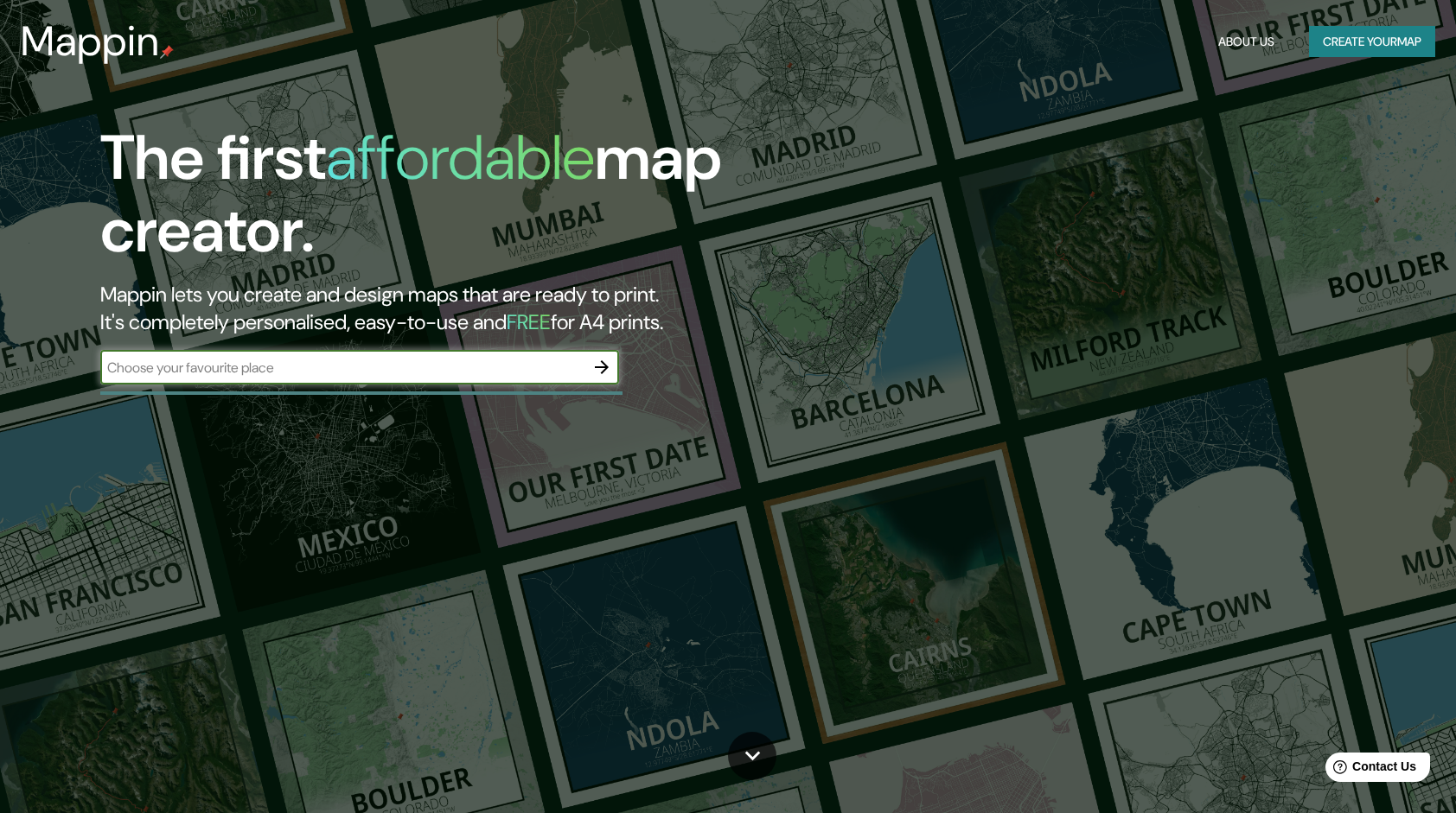
click at [605, 366] on icon "button" at bounding box center [602, 367] width 14 height 14
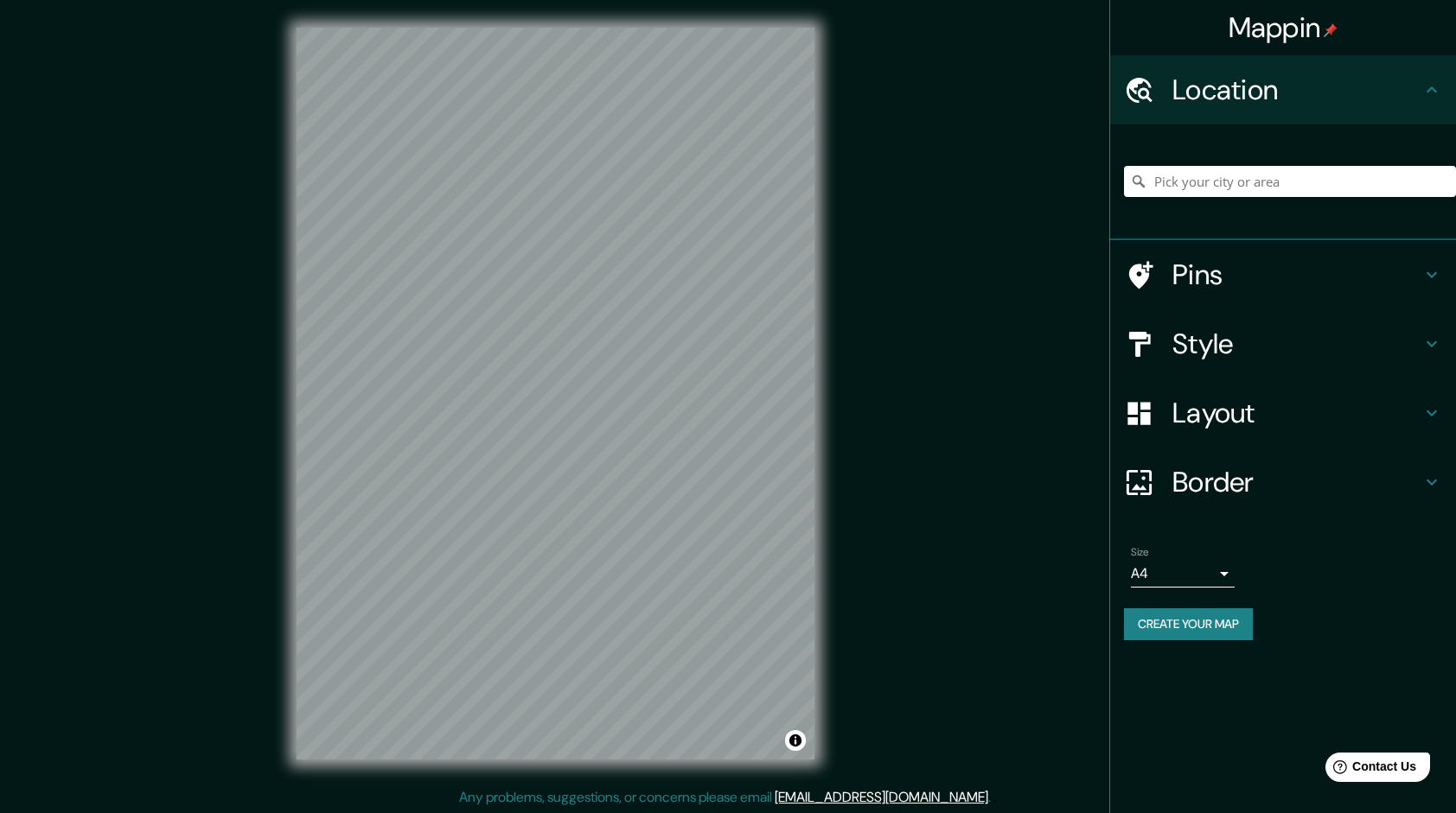
click at [1195, 410] on h4 "Layout" at bounding box center [1297, 413] width 249 height 35
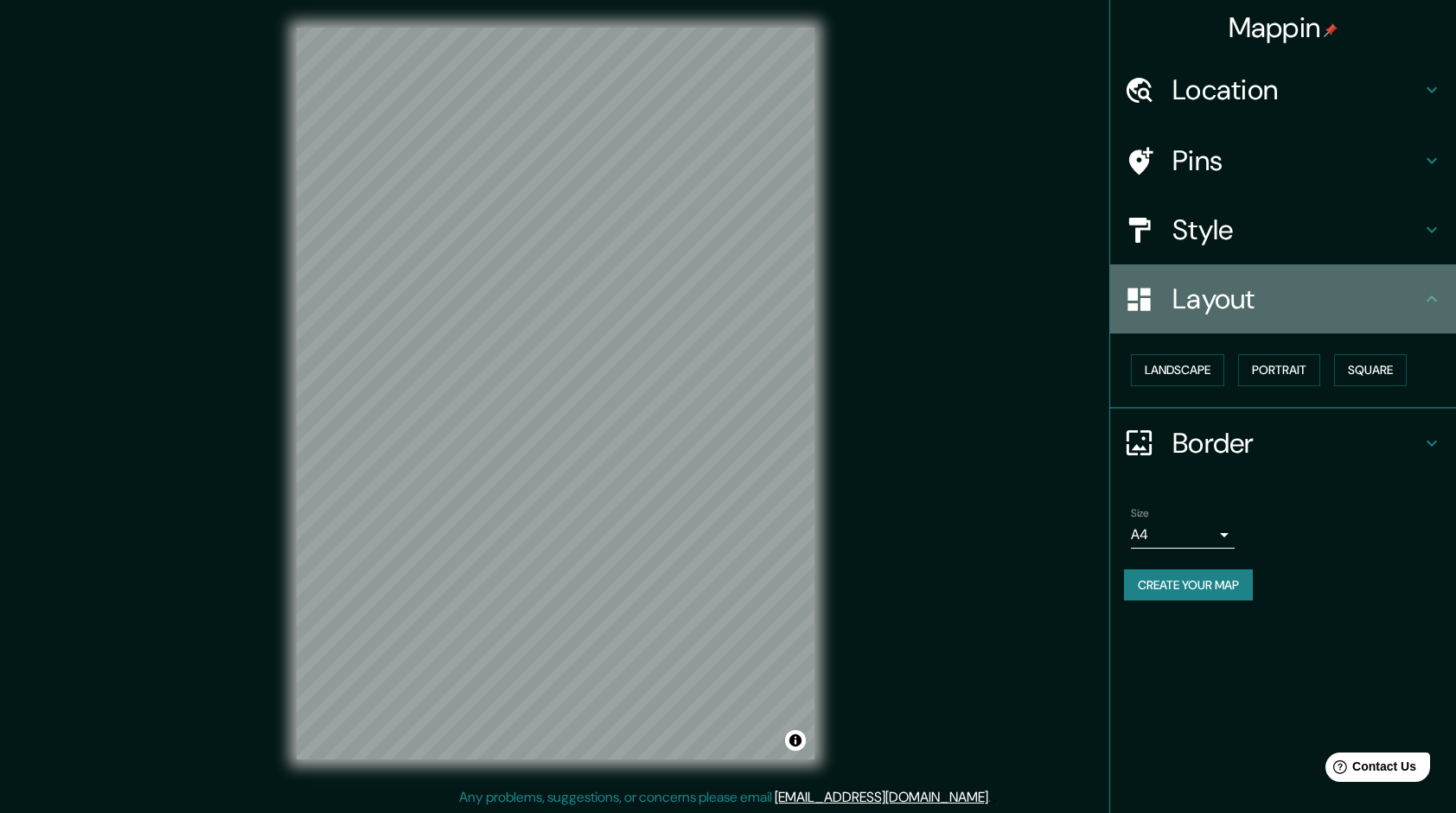
click at [1236, 290] on h4 "Layout" at bounding box center [1297, 298] width 249 height 35
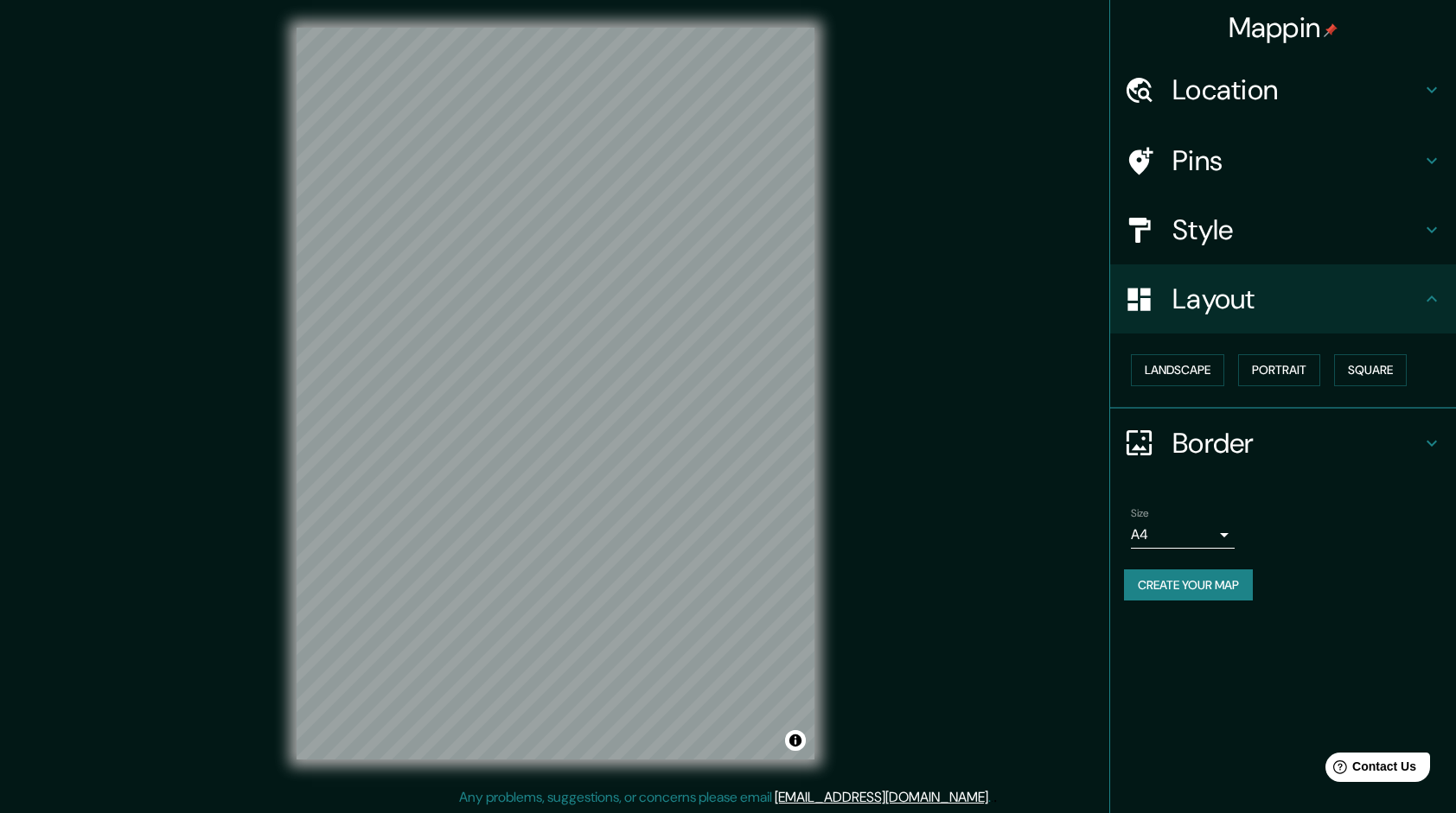
click at [1236, 290] on h4 "Layout" at bounding box center [1297, 298] width 249 height 35
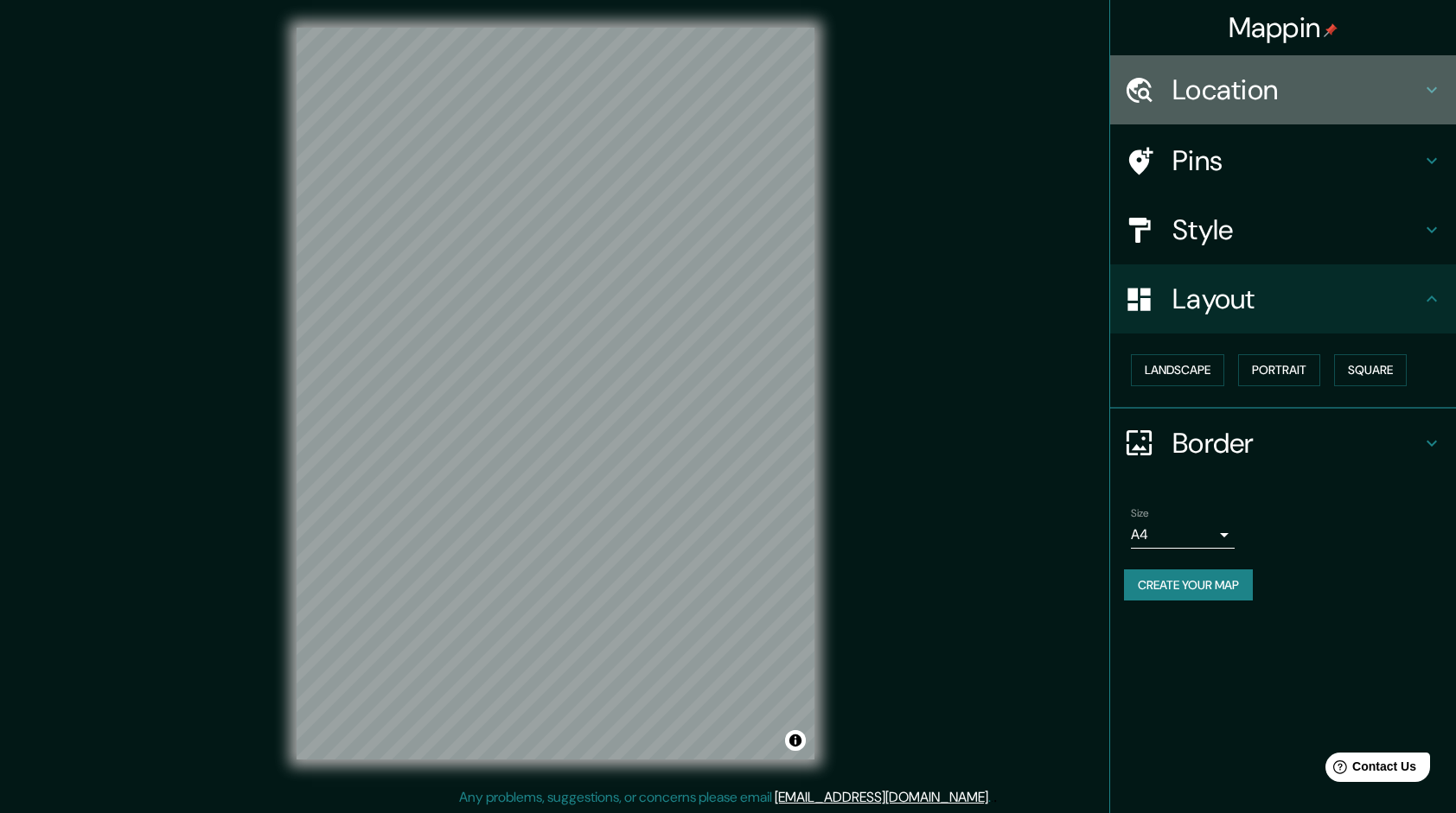
click at [1235, 99] on h4 "Location" at bounding box center [1297, 90] width 249 height 35
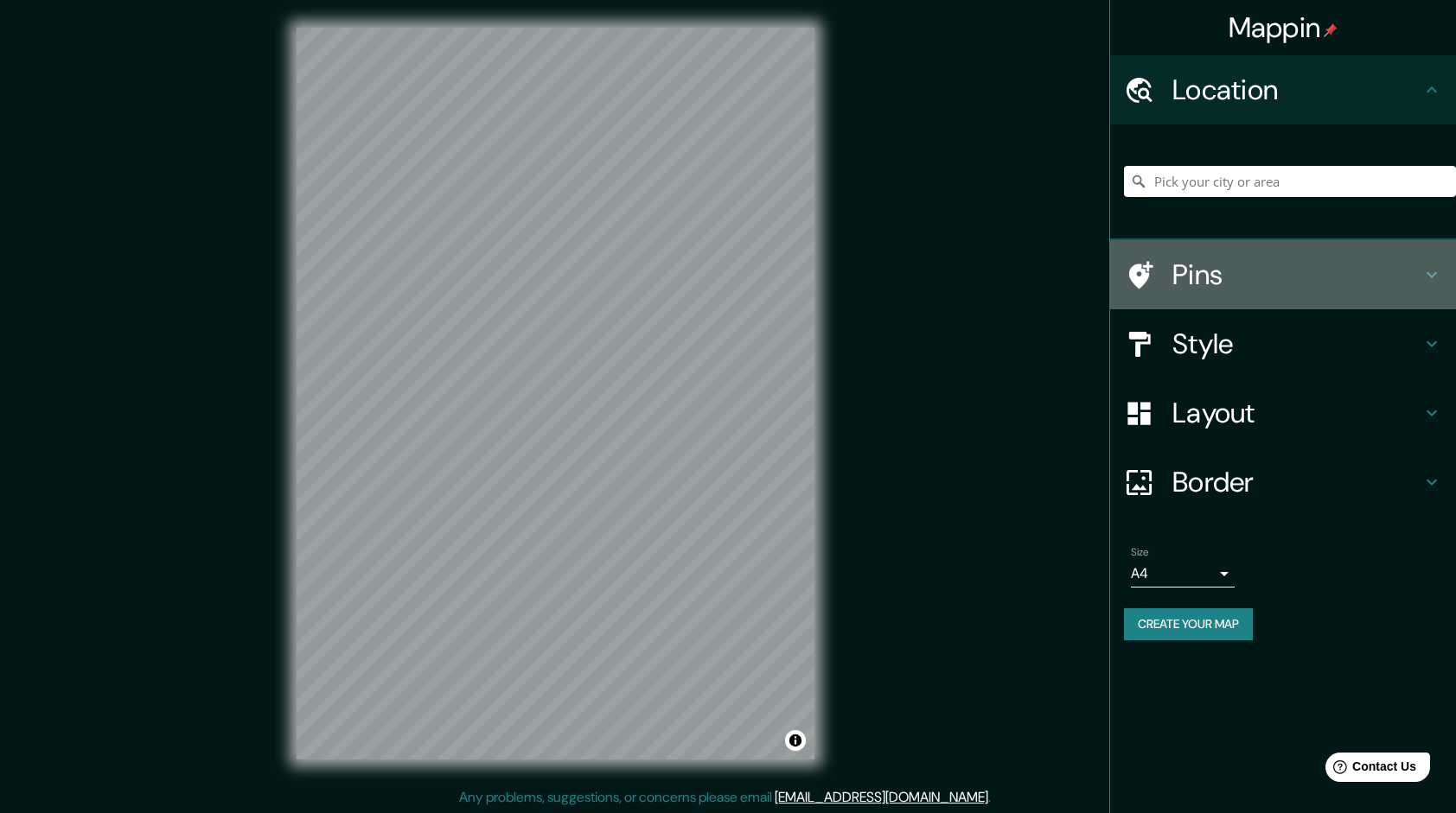
click at [1217, 274] on h4 "Pins" at bounding box center [1297, 275] width 249 height 35
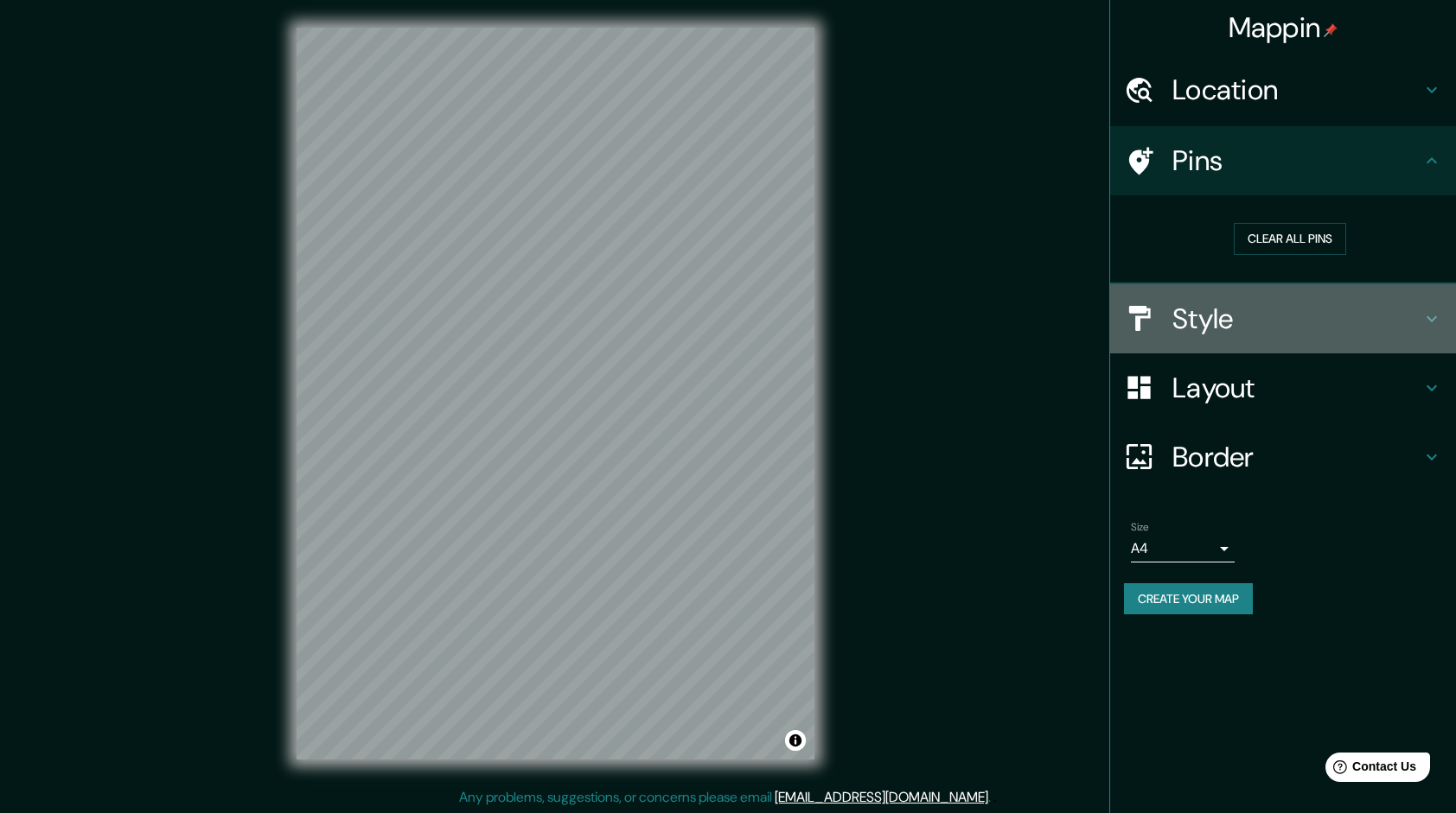
click at [1246, 313] on h4 "Style" at bounding box center [1297, 318] width 249 height 35
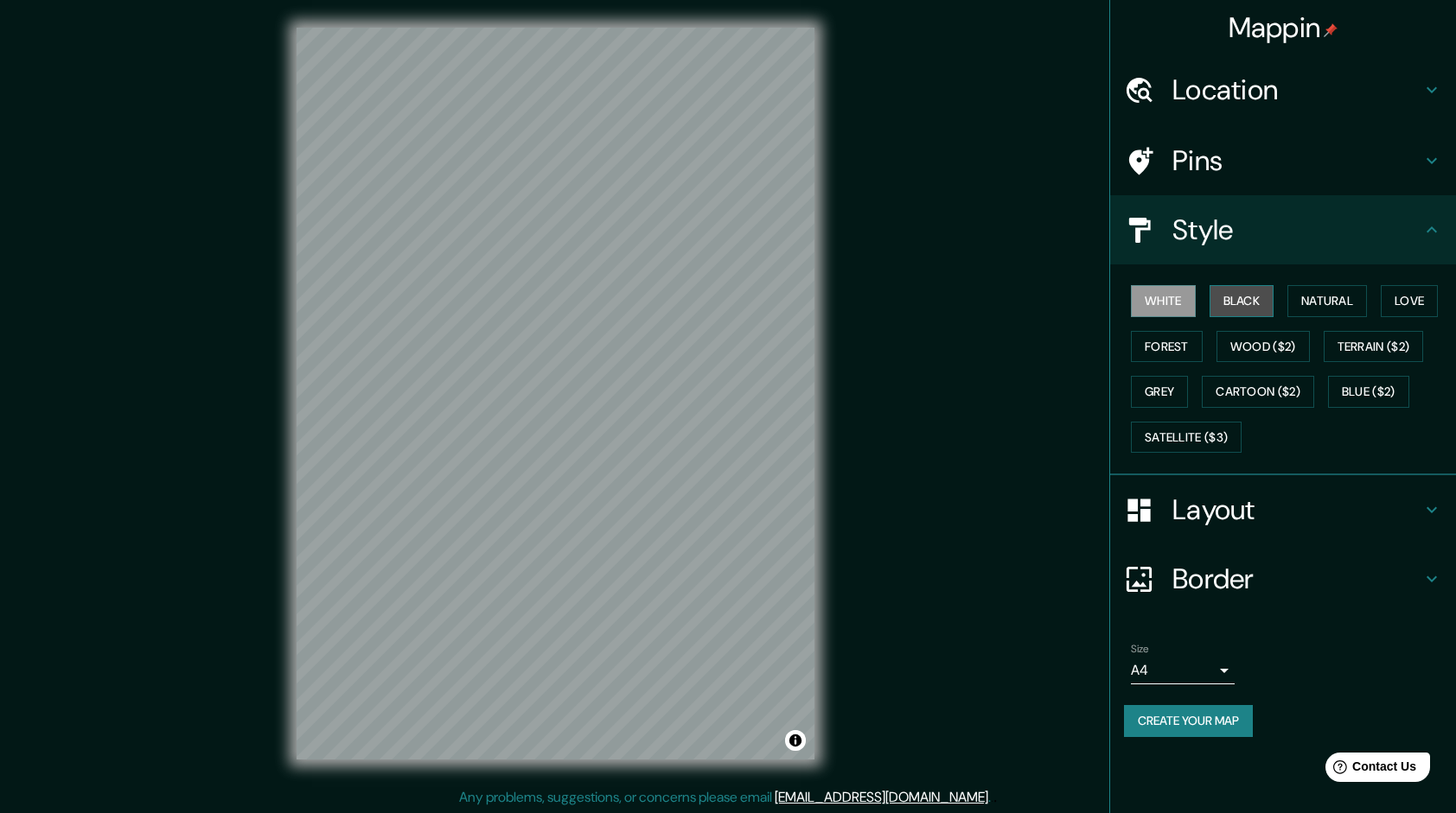
click at [1240, 299] on button "Black" at bounding box center [1242, 301] width 65 height 32
click at [1185, 710] on button "Create your map" at bounding box center [1188, 721] width 128 height 32
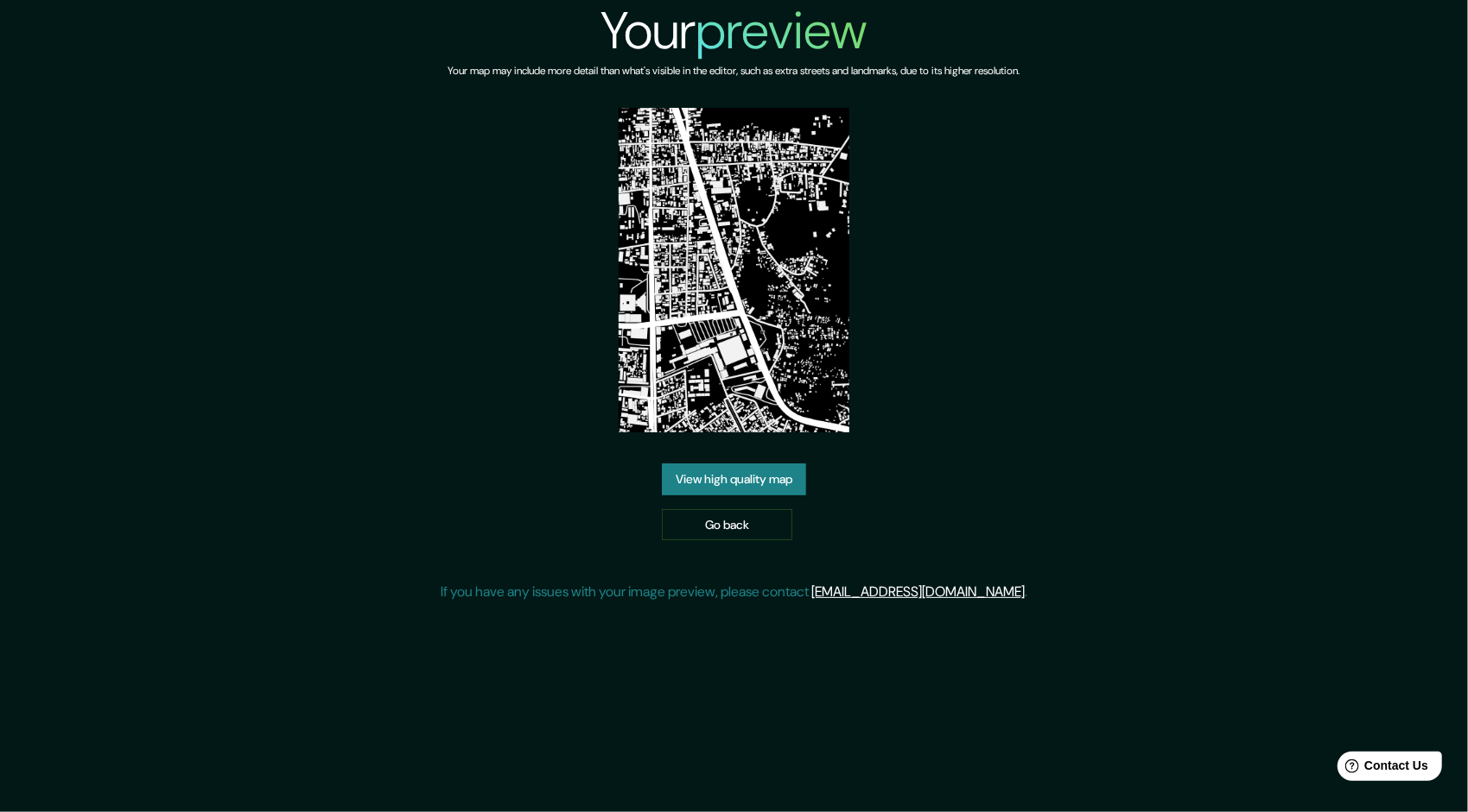
click at [780, 481] on link "View high quality map" at bounding box center [734, 480] width 144 height 32
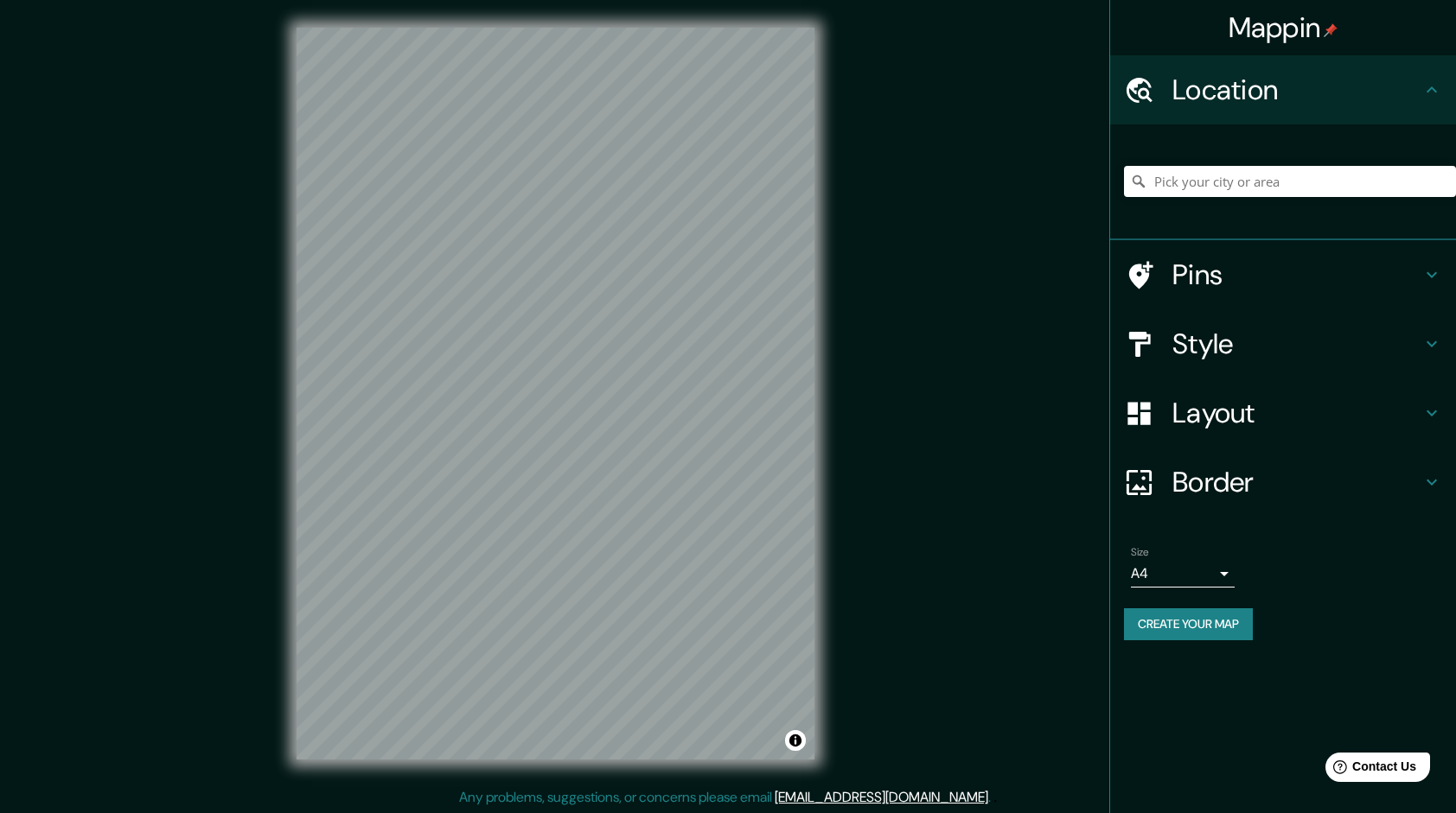
click at [1222, 343] on h4 "Style" at bounding box center [1297, 344] width 249 height 35
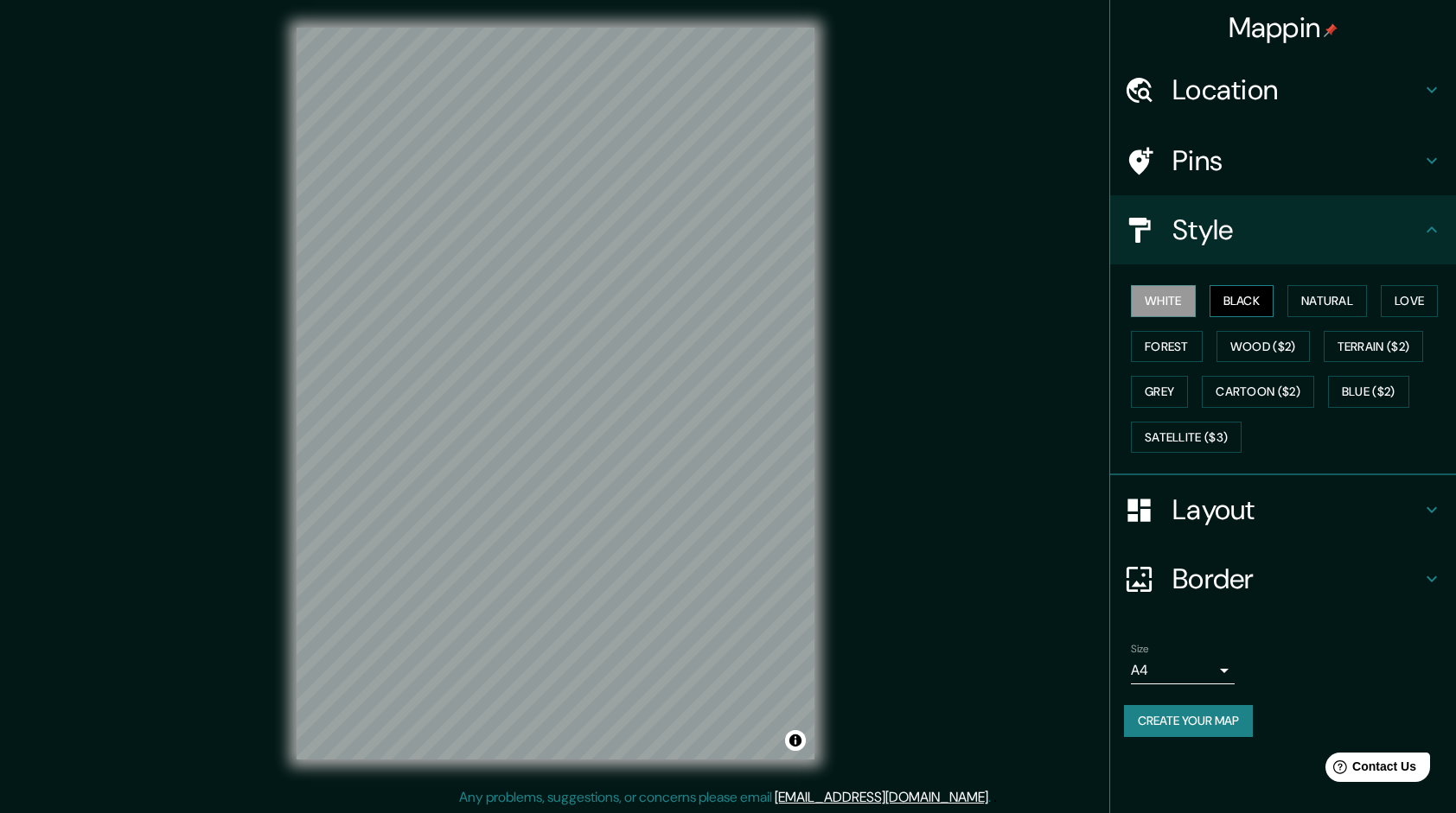
click at [1249, 292] on button "Black" at bounding box center [1242, 301] width 65 height 32
click at [1189, 721] on button "Create your map" at bounding box center [1188, 721] width 128 height 32
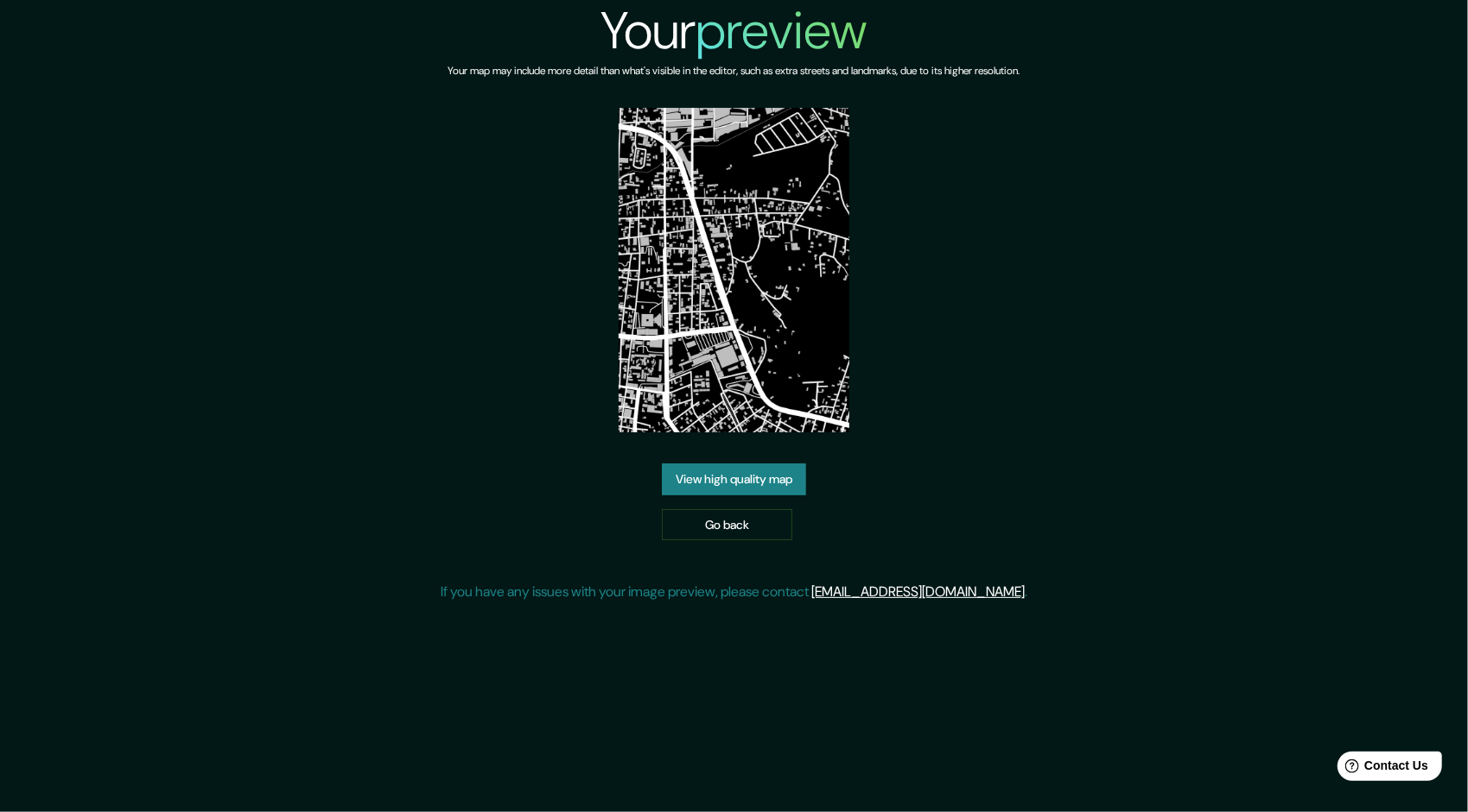
click at [774, 479] on link "View high quality map" at bounding box center [734, 480] width 144 height 32
